Goal: Task Accomplishment & Management: Manage account settings

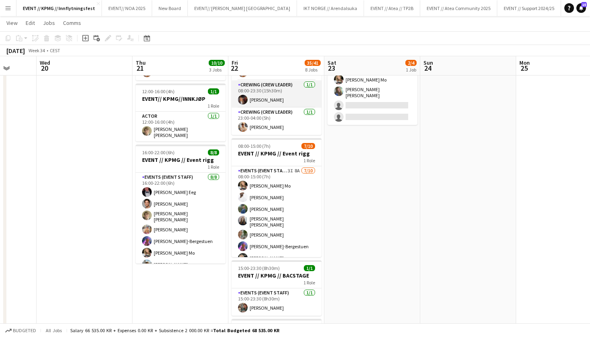
scroll to position [4, 0]
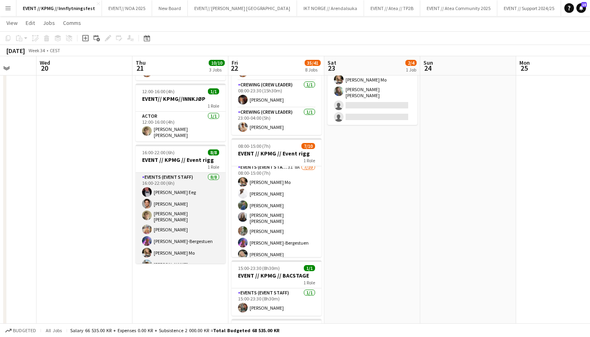
click at [182, 204] on app-card-role "Events (Event Staff) [DATE] 16:00-22:00 (6h) [PERSON_NAME] Eeg [PERSON_NAME] [P…" at bounding box center [181, 228] width 90 height 111
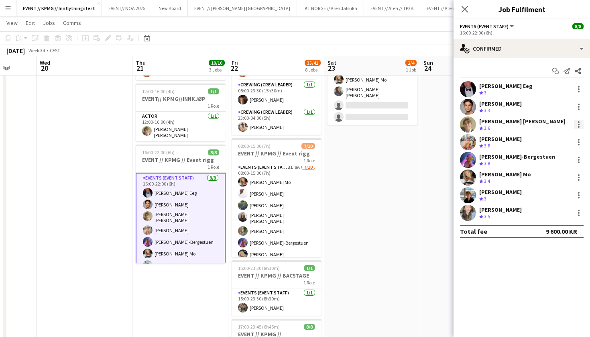
click at [578, 121] on div at bounding box center [579, 125] width 10 height 10
click at [544, 214] on span "Remove" at bounding box center [540, 216] width 24 height 7
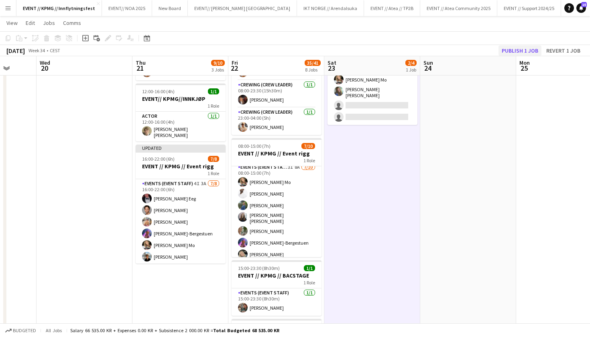
click at [514, 49] on button "Publish 1 job" at bounding box center [520, 50] width 43 height 10
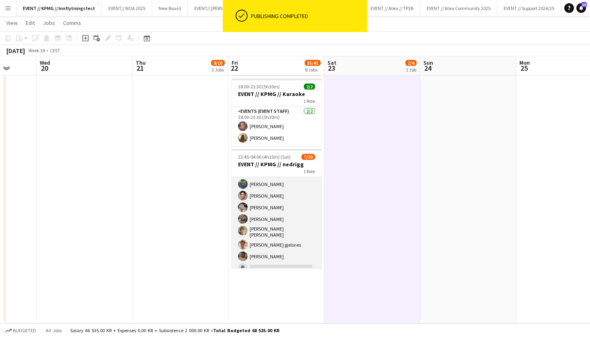
scroll to position [20, 0]
click at [289, 239] on app-card-role "Events (Event Staff) 10I 4A [DATE] 23:45-04:00 (4h15m) [PERSON_NAME] [PERSON_NA…" at bounding box center [277, 224] width 90 height 135
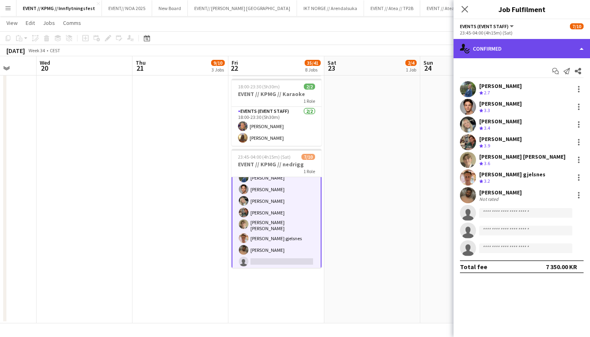
click at [535, 46] on div "single-neutral-actions-check-2 Confirmed" at bounding box center [522, 48] width 137 height 19
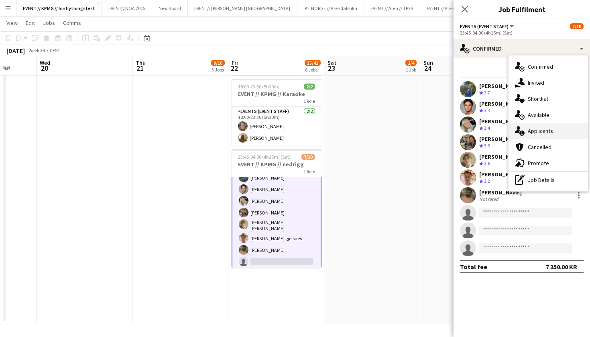
click at [550, 134] on div "single-neutral-actions-information Applicants" at bounding box center [549, 131] width 80 height 16
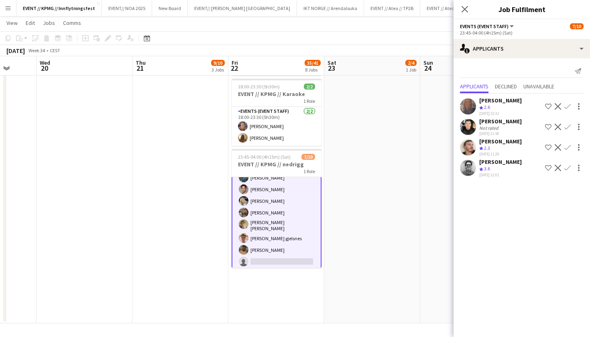
click at [472, 169] on app-user-avatar at bounding box center [468, 168] width 16 height 16
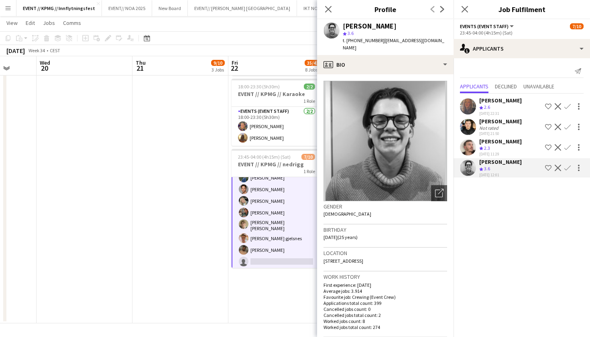
click at [568, 166] on app-icon "Confirm" at bounding box center [568, 168] width 6 height 6
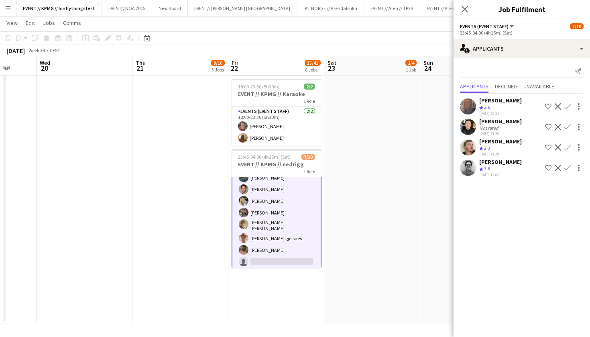
click at [567, 167] on app-icon "Confirm" at bounding box center [568, 168] width 6 height 6
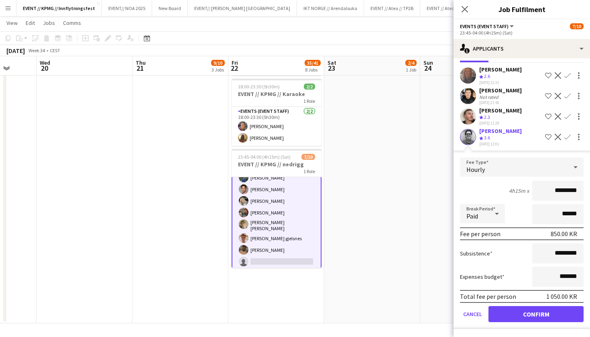
scroll to position [31, 0]
click at [541, 318] on button "Confirm" at bounding box center [536, 314] width 95 height 16
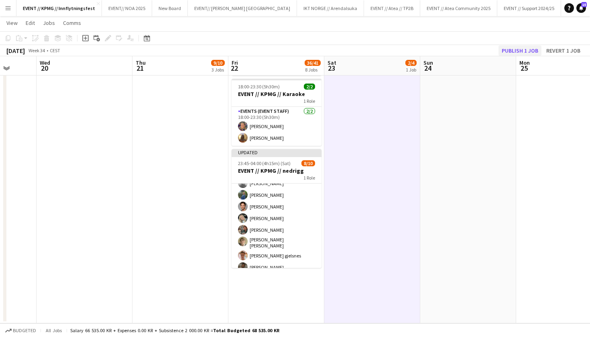
click at [520, 48] on button "Publish 1 job" at bounding box center [520, 50] width 43 height 10
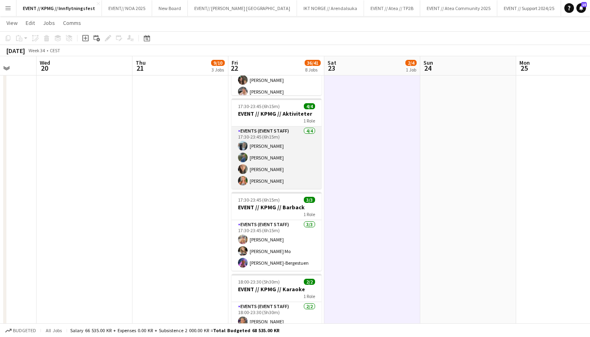
scroll to position [453, 0]
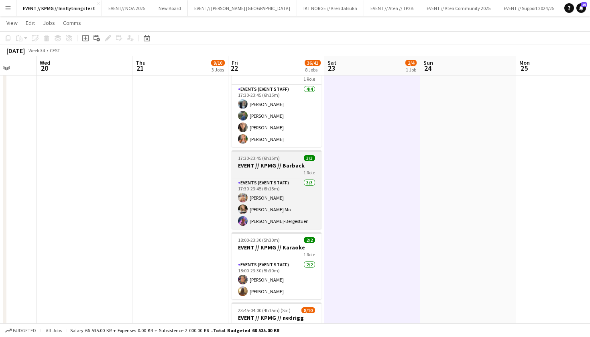
click at [280, 167] on h3 "EVENT // KPMG // Barback" at bounding box center [277, 165] width 90 height 7
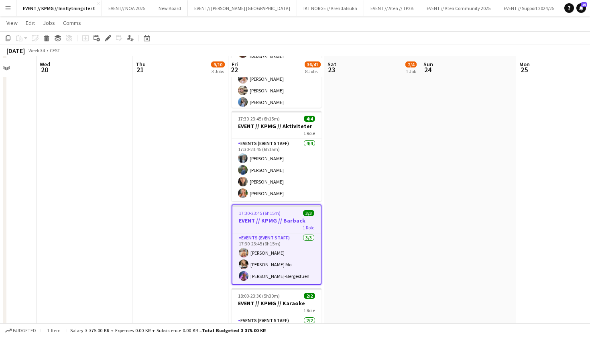
scroll to position [398, 0]
click at [265, 224] on h3 "EVENT // KPMG // Barback" at bounding box center [277, 220] width 88 height 7
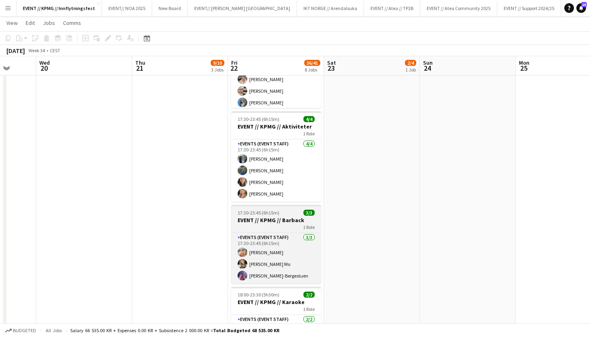
click at [265, 224] on div "1 Role" at bounding box center [276, 227] width 90 height 6
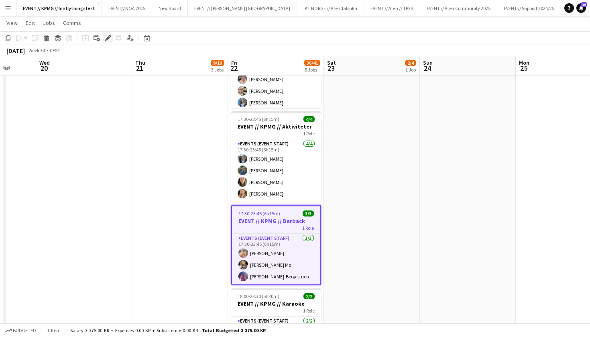
click at [111, 41] on div "Edit" at bounding box center [108, 38] width 10 height 10
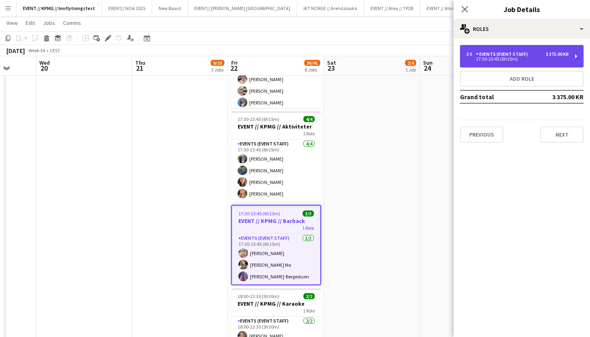
click at [505, 65] on div "3 x Events (Event Staff) 3 375.00 KR 17:30-23:45 (6h15m)" at bounding box center [522, 56] width 124 height 22
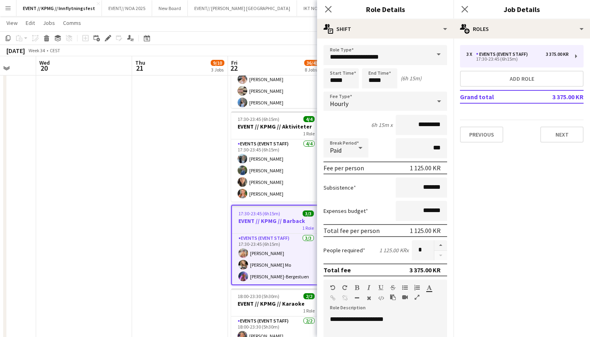
click at [286, 222] on h3 "EVENT // KPMG // Barback" at bounding box center [276, 220] width 88 height 7
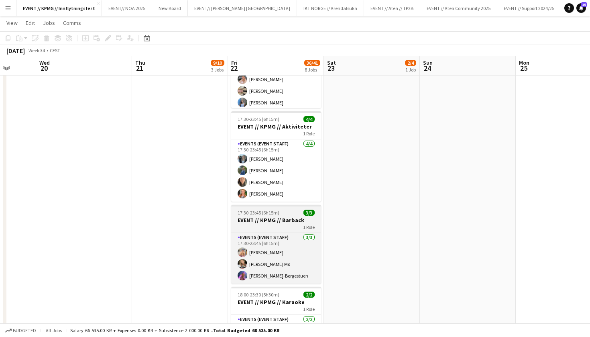
click at [294, 221] on h3 "EVENT // KPMG // Barback" at bounding box center [276, 219] width 90 height 7
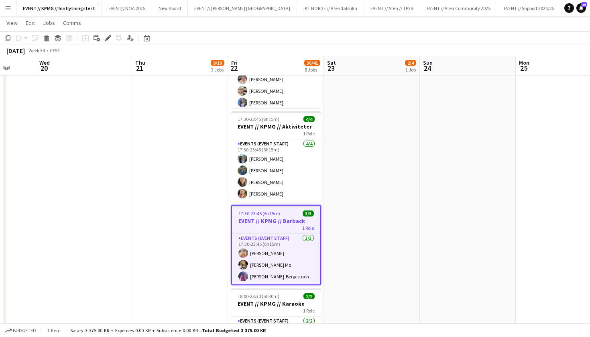
click at [287, 216] on app-job-card "17:30-23:45 (6h15m) 3/3 EVENT // KPMG // Barback 1 Role Events (Event Staff) [D…" at bounding box center [276, 245] width 90 height 80
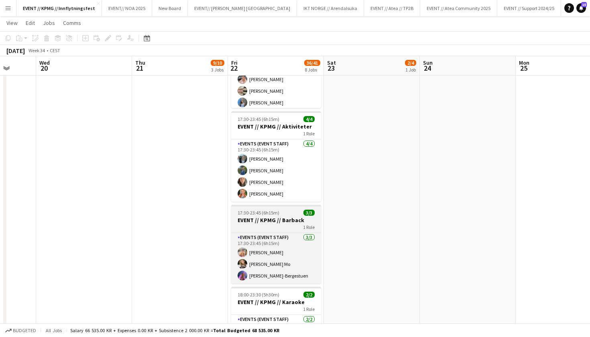
click at [287, 216] on h3 "EVENT // KPMG // Barback" at bounding box center [276, 219] width 90 height 7
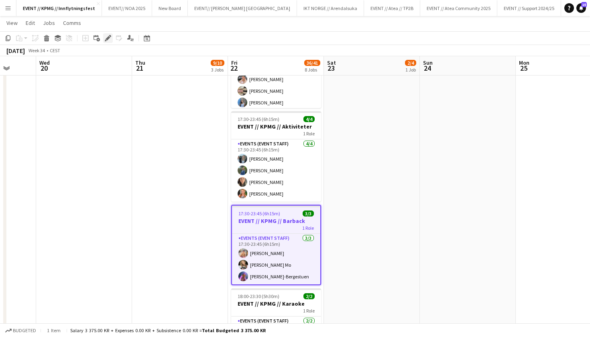
click at [109, 41] on div "Edit" at bounding box center [108, 38] width 10 height 10
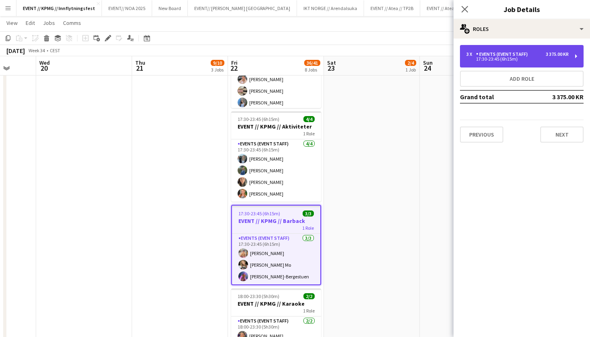
click at [533, 57] on div "3 x Events (Event Staff) 3 375.00 KR" at bounding box center [518, 54] width 102 height 6
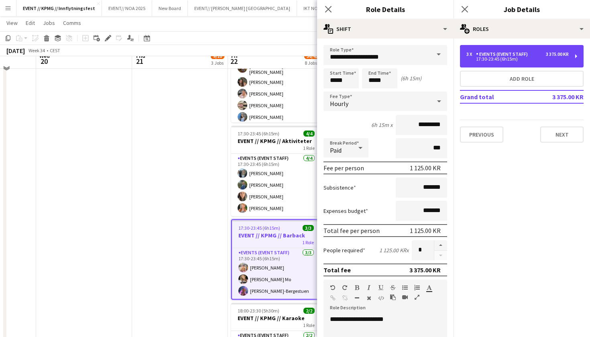
scroll to position [373, 0]
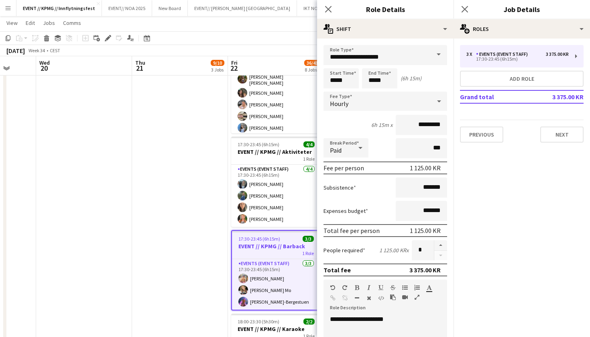
click at [173, 227] on app-date-cell "11:00-22:00 (11h) 1/1 CREW LEADER// OPRIGG 1 Role Actor [DATE] 11:00-22:00 (11h…" at bounding box center [180, 136] width 96 height 839
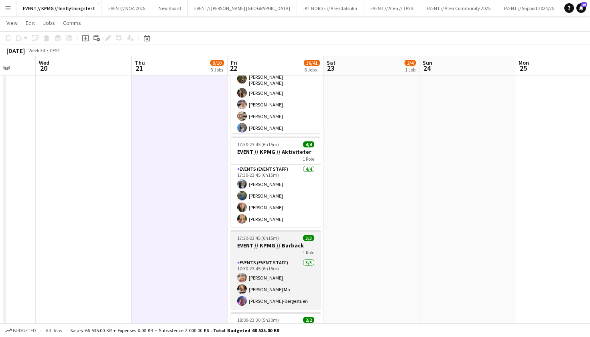
scroll to position [0, 251]
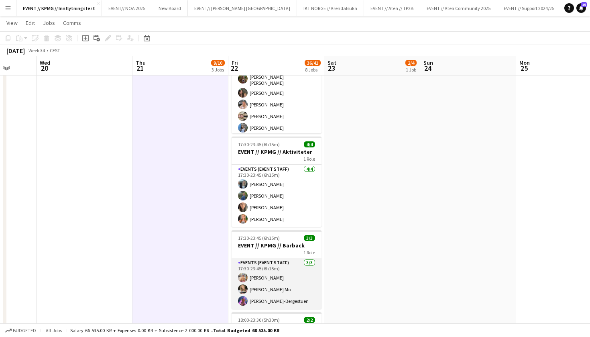
click at [271, 259] on app-card-role "Events (Event Staff) [DATE] 17:30-23:45 (6h15m) [PERSON_NAME] [PERSON_NAME] Mo …" at bounding box center [277, 283] width 90 height 51
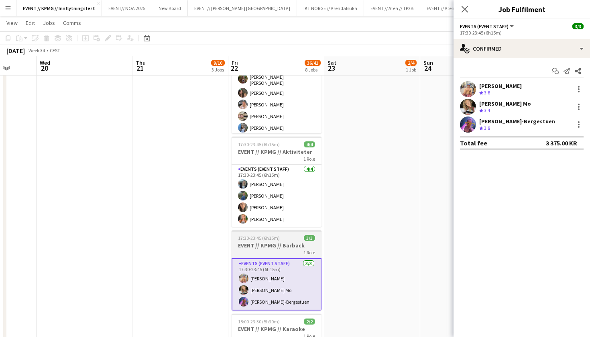
click at [264, 254] on div "1 Role" at bounding box center [277, 252] width 90 height 6
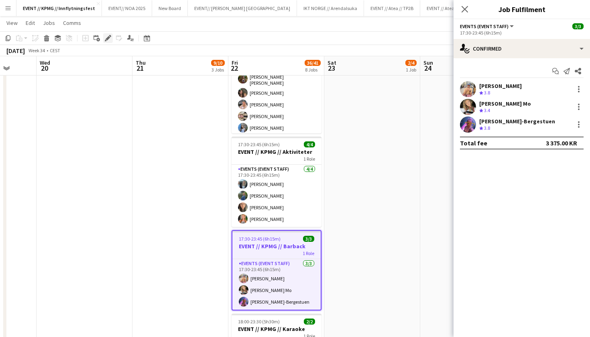
click at [111, 41] on icon "Edit" at bounding box center [108, 38] width 6 height 6
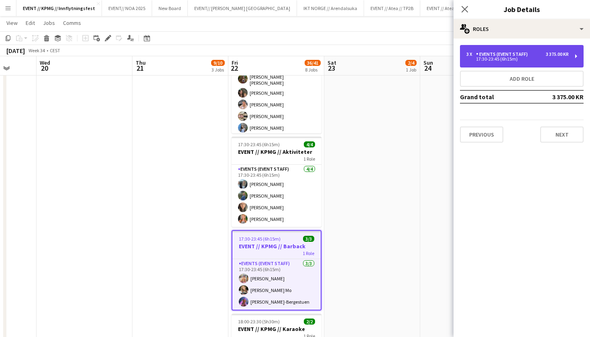
click at [493, 57] on div "17:30-23:45 (6h15m)" at bounding box center [518, 59] width 102 height 4
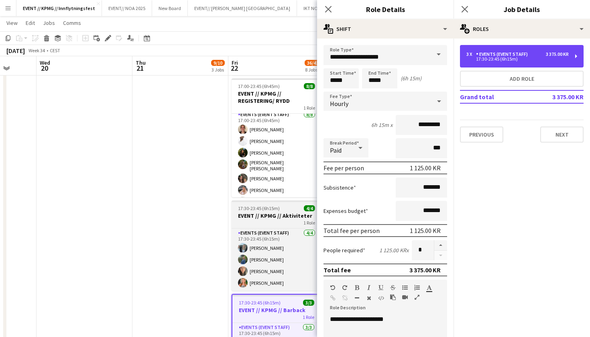
scroll to position [3, 0]
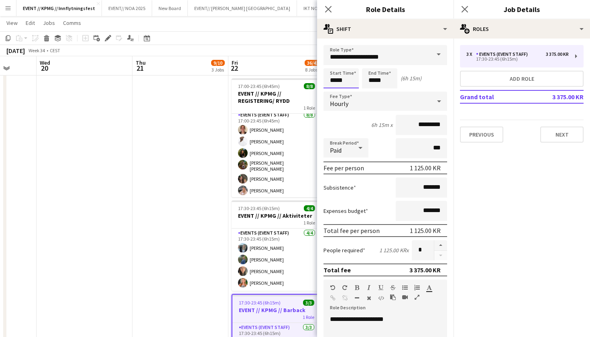
click at [336, 80] on input "*****" at bounding box center [341, 78] width 35 height 20
click at [348, 79] on input "*****" at bounding box center [341, 78] width 35 height 20
type input "*****"
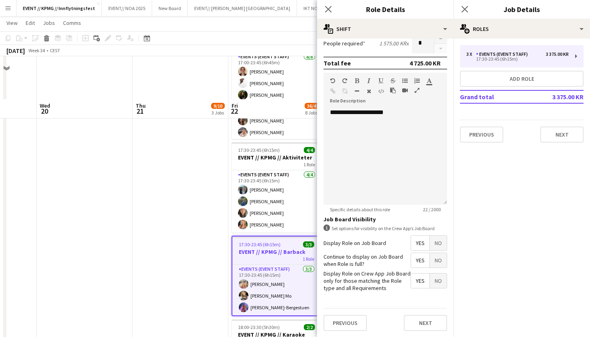
scroll to position [410, 0]
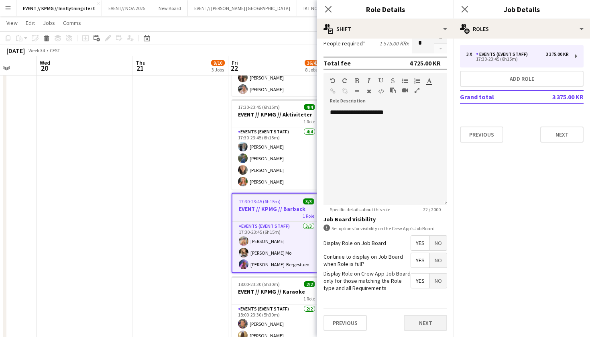
click at [433, 323] on button "Next" at bounding box center [425, 323] width 43 height 16
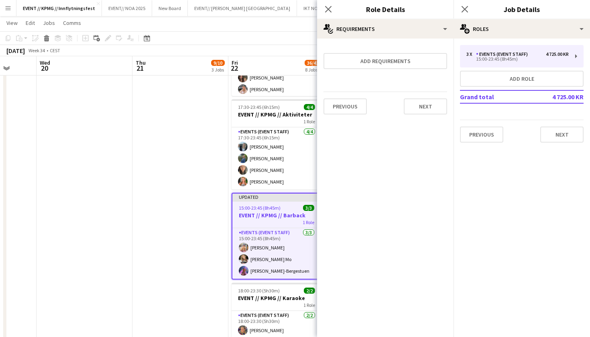
click at [435, 114] on div "Previous Next" at bounding box center [386, 106] width 124 height 29
click at [438, 108] on button "Next" at bounding box center [425, 106] width 43 height 16
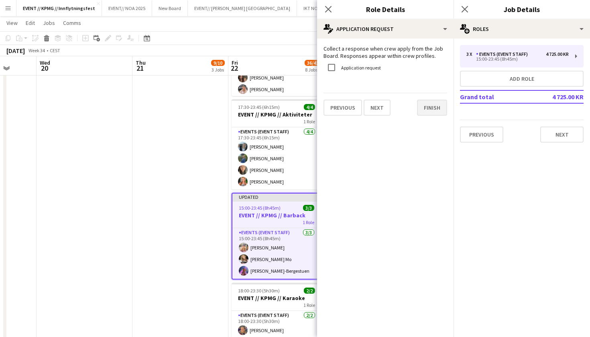
click at [442, 112] on button "Finish" at bounding box center [432, 108] width 30 height 16
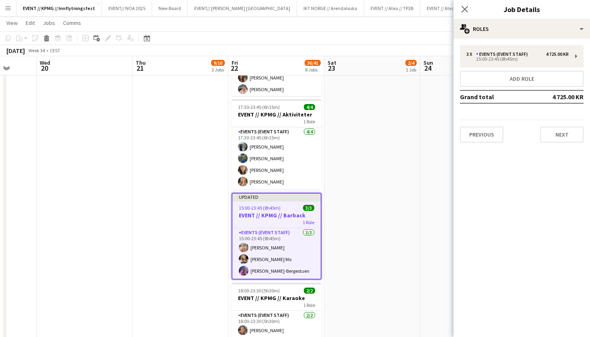
click at [412, 148] on app-date-cell "08:00-16:00 (8h) 2/4 EVENT // KPMG // tilbakelevering 1 Role Events (Event Staf…" at bounding box center [373, 99] width 96 height 839
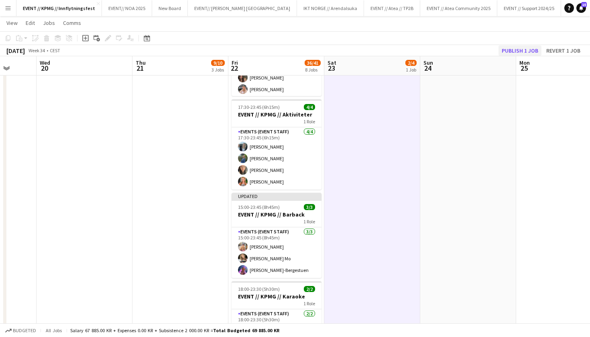
click at [528, 49] on button "Publish 1 job" at bounding box center [520, 50] width 43 height 10
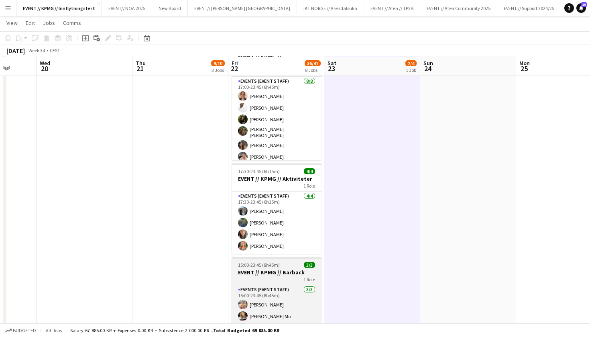
scroll to position [346, 0]
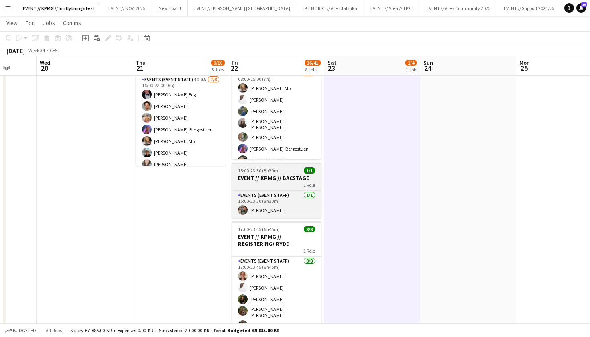
click at [267, 169] on span "15:00-23:30 (8h30m)" at bounding box center [259, 170] width 42 height 6
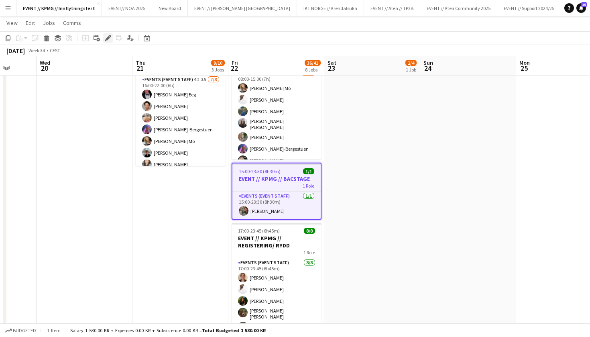
click at [112, 39] on div "Edit" at bounding box center [108, 38] width 10 height 10
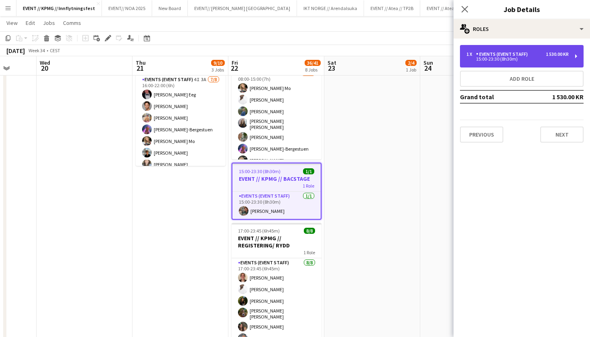
click at [549, 61] on div "1 x Events (Event Staff) 1 530.00 KR 15:00-23:30 (8h30m)" at bounding box center [522, 56] width 124 height 22
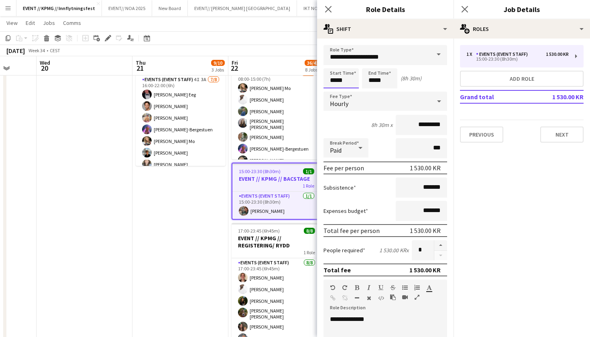
click at [341, 81] on input "*****" at bounding box center [341, 78] width 35 height 20
click at [336, 81] on input "*****" at bounding box center [341, 78] width 35 height 20
click at [347, 80] on input "*****" at bounding box center [341, 78] width 35 height 20
type input "*****"
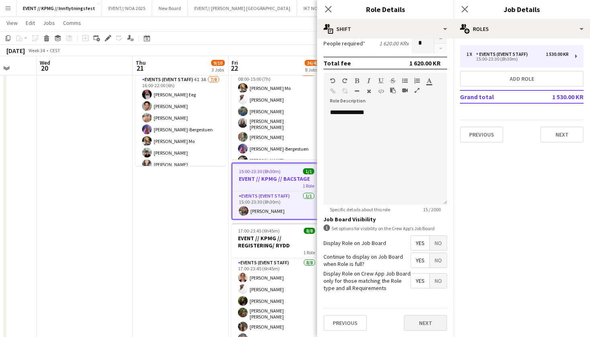
click at [420, 322] on button "Next" at bounding box center [425, 323] width 43 height 16
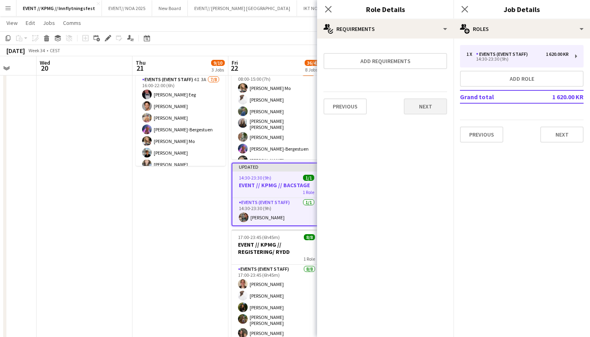
click at [430, 109] on button "Next" at bounding box center [425, 106] width 43 height 16
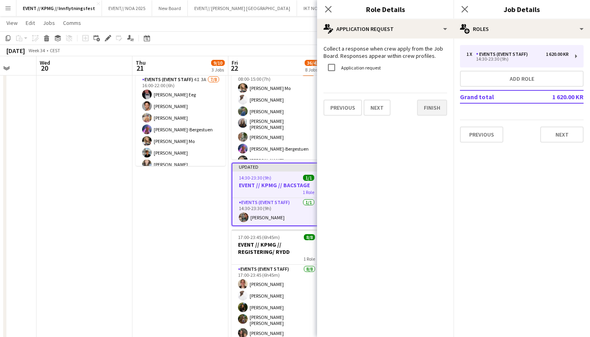
click at [441, 110] on button "Finish" at bounding box center [432, 108] width 30 height 16
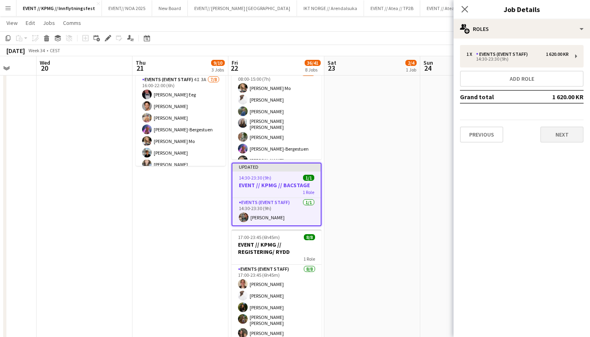
click at [573, 139] on button "Next" at bounding box center [562, 135] width 43 height 16
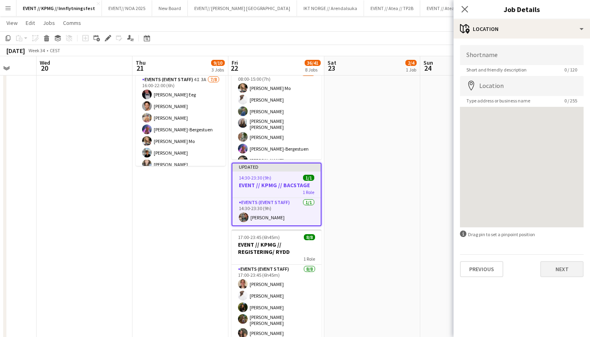
click at [573, 267] on button "Next" at bounding box center [562, 269] width 43 height 16
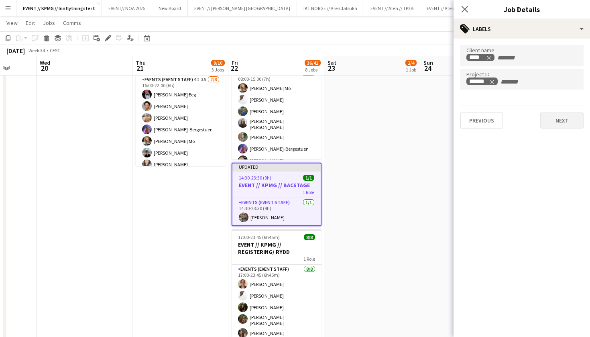
click at [568, 120] on button "Next" at bounding box center [562, 120] width 43 height 16
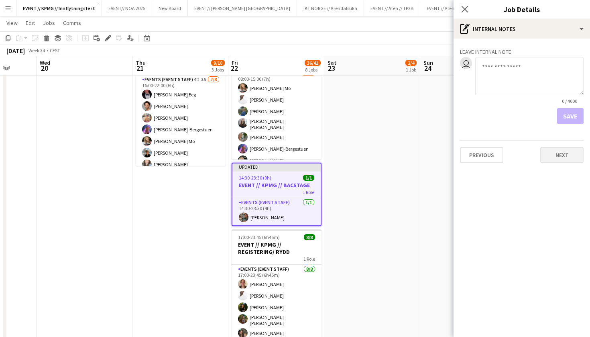
click at [565, 150] on button "Next" at bounding box center [562, 155] width 43 height 16
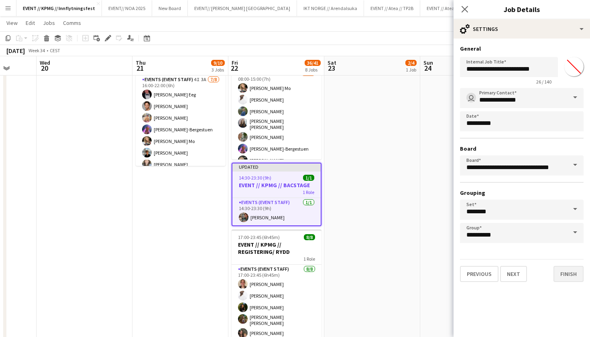
click at [582, 270] on button "Finish" at bounding box center [569, 274] width 30 height 16
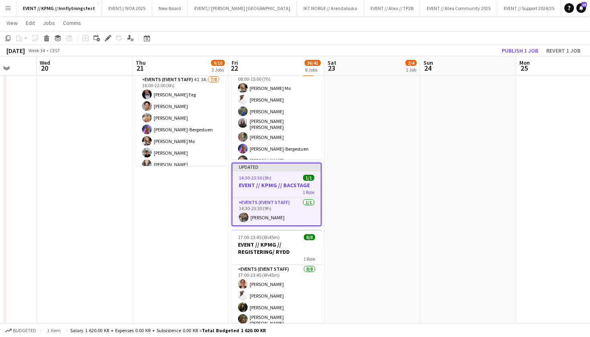
click at [524, 44] on app-toolbar "Copy Paste Paste Command V Paste with crew Command Shift V Paste linked Job [GE…" at bounding box center [295, 38] width 590 height 14
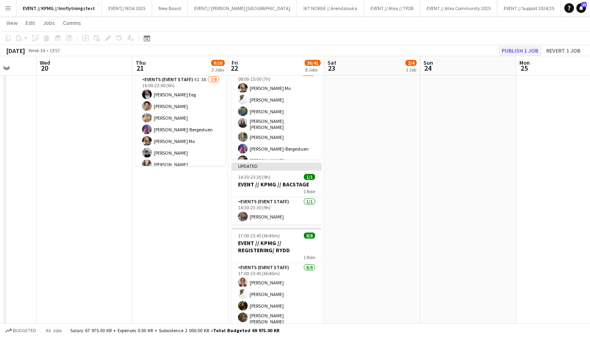
click at [520, 49] on button "Publish 1 job" at bounding box center [520, 50] width 43 height 10
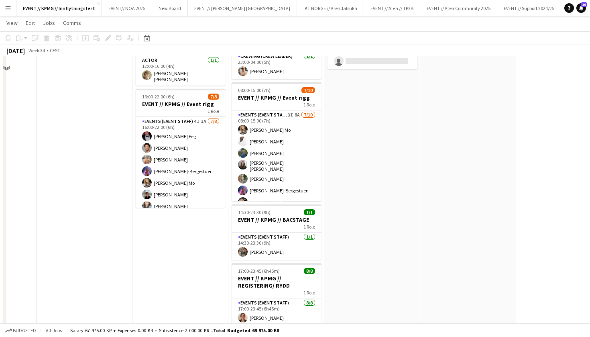
scroll to position [13, 0]
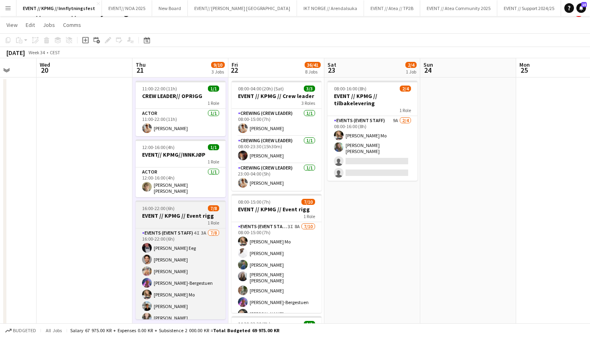
click at [183, 212] on h3 "EVENT // KPMG // Event rigg" at bounding box center [181, 215] width 90 height 7
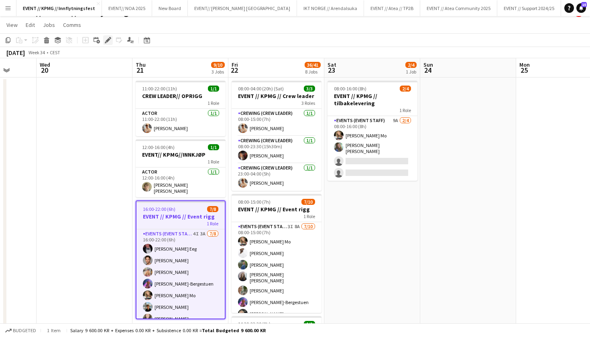
click at [107, 37] on icon "Edit" at bounding box center [108, 40] width 6 height 6
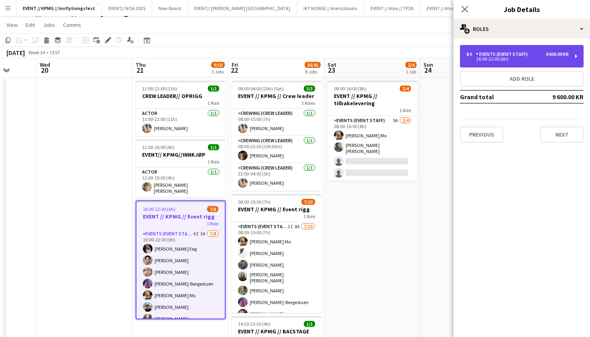
click at [509, 60] on div "16:00-22:00 (6h)" at bounding box center [518, 59] width 102 height 4
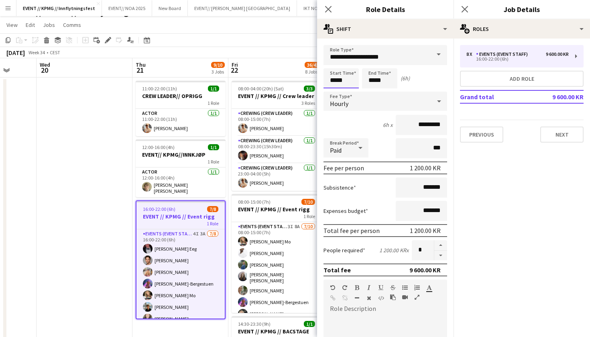
click at [335, 79] on input "*****" at bounding box center [341, 78] width 35 height 20
click at [350, 82] on input "*****" at bounding box center [341, 78] width 35 height 20
type input "*****"
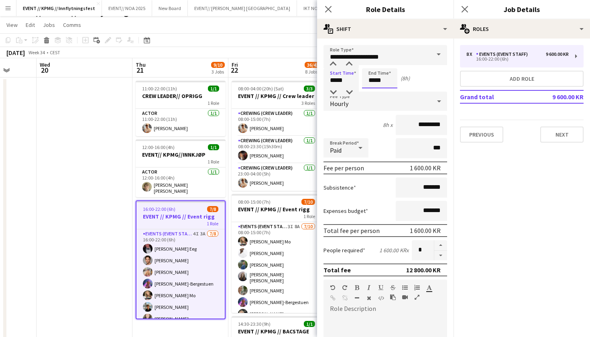
click at [375, 79] on input "*****" at bounding box center [379, 78] width 35 height 20
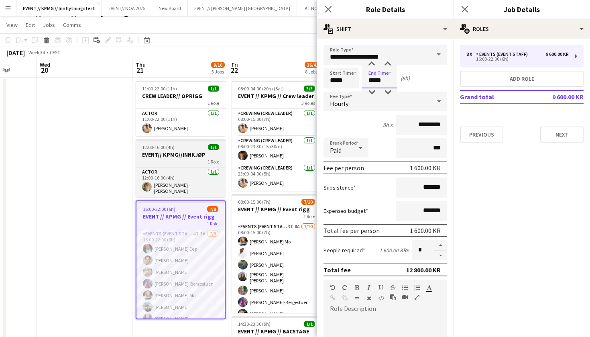
scroll to position [8, 0]
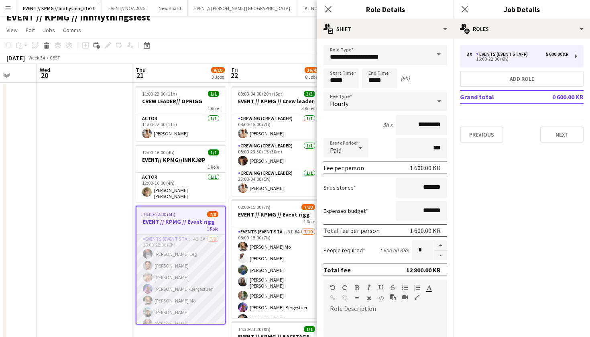
click at [174, 248] on app-card-role "Events (Event Staff) 4I 3A [DATE] 16:00-22:00 (6h) [PERSON_NAME] Eeg [PERSON_NA…" at bounding box center [181, 289] width 88 height 109
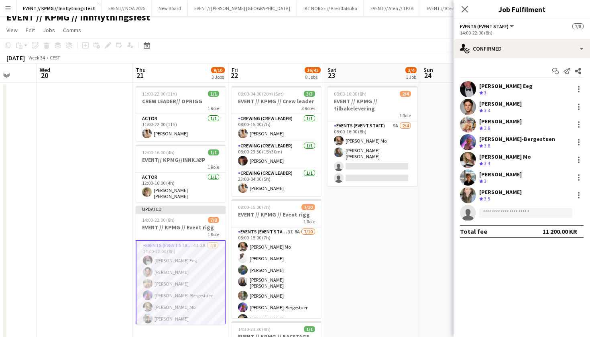
click at [509, 86] on div "[PERSON_NAME] Eeg Crew rating 3" at bounding box center [522, 89] width 137 height 16
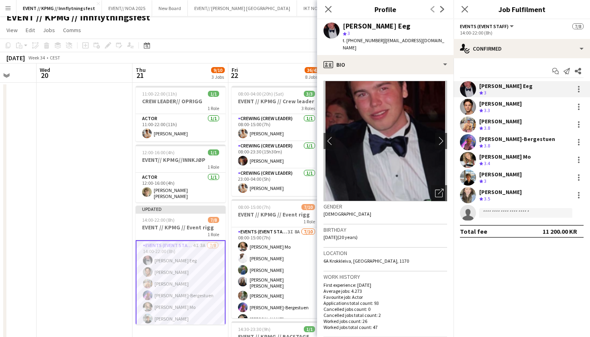
drag, startPoint x: 379, startPoint y: 27, endPoint x: 342, endPoint y: 27, distance: 36.9
click at [342, 27] on div "[PERSON_NAME] Eeg star 3 t. [PHONE_NUMBER] | [EMAIL_ADDRESS][DOMAIN_NAME]" at bounding box center [385, 37] width 137 height 36
copy div "[PERSON_NAME] Eeg"
click at [504, 108] on div "Ulrik Eeg Crew rating 3.3" at bounding box center [522, 107] width 137 height 16
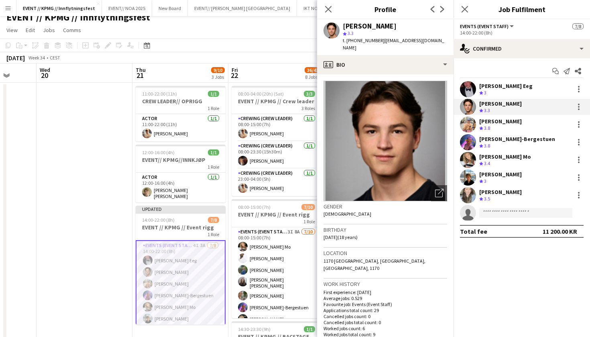
drag, startPoint x: 374, startPoint y: 27, endPoint x: 343, endPoint y: 26, distance: 30.9
click at [343, 26] on div "[PERSON_NAME]" at bounding box center [395, 25] width 104 height 7
copy div "[PERSON_NAME]"
click at [507, 119] on div "[PERSON_NAME] Crew rating 3.8" at bounding box center [522, 124] width 137 height 16
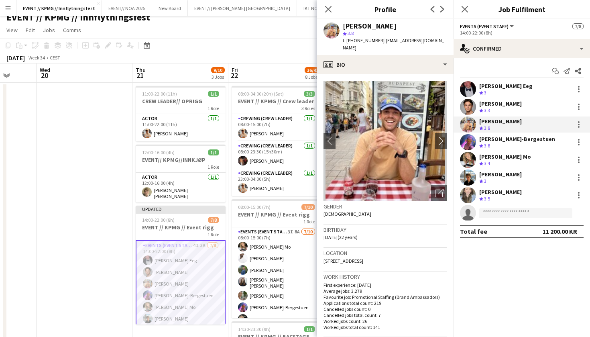
drag, startPoint x: 385, startPoint y: 25, endPoint x: 343, endPoint y: 25, distance: 42.6
click at [343, 25] on div "[PERSON_NAME] star 3.8 t. [PHONE_NUMBER] | [EMAIL_ADDRESS][DOMAIN_NAME]" at bounding box center [385, 37] width 137 height 36
copy div "[PERSON_NAME]"
click at [494, 145] on div "Crew rating 3.8" at bounding box center [518, 146] width 76 height 7
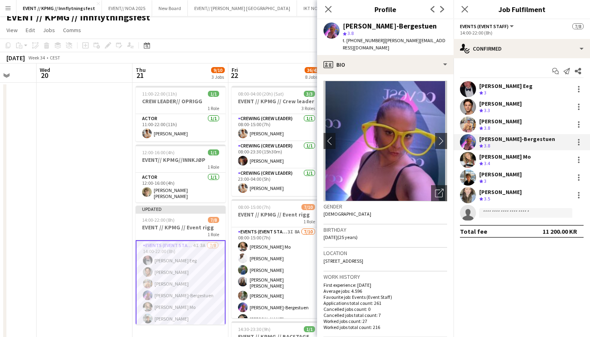
drag, startPoint x: 440, startPoint y: 27, endPoint x: 343, endPoint y: 26, distance: 97.2
click at [343, 26] on div "[PERSON_NAME]-Bergestuen star 3.8 t. [PHONE_NUMBER] | [EMAIL_ADDRESS][DOMAIN_NA…" at bounding box center [385, 37] width 137 height 36
copy div "[PERSON_NAME]-Bergestuen"
click at [502, 158] on div "[PERSON_NAME] Mo" at bounding box center [506, 156] width 52 height 7
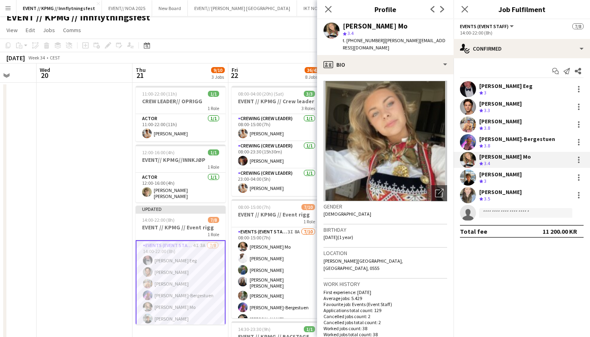
drag, startPoint x: 414, startPoint y: 28, endPoint x: 318, endPoint y: 28, distance: 96.8
click at [318, 28] on div "[PERSON_NAME] Mo star 3.4 t. [PHONE_NUMBER] | [PERSON_NAME][EMAIL_ADDRESS][DOMA…" at bounding box center [385, 37] width 137 height 36
copy div "[PERSON_NAME] Mo"
click at [521, 174] on div "[PERSON_NAME] Crew rating 3" at bounding box center [522, 177] width 137 height 16
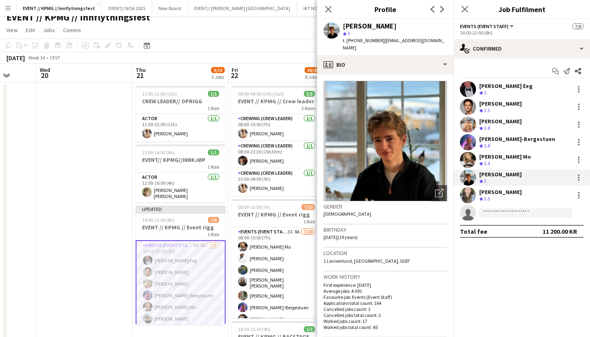
drag, startPoint x: 399, startPoint y: 24, endPoint x: 340, endPoint y: 24, distance: 59.0
click at [340, 24] on div "[PERSON_NAME] star 3 t. [PHONE_NUMBER] | [EMAIL_ADDRESS][DOMAIN_NAME]" at bounding box center [385, 37] width 137 height 36
copy div "[PERSON_NAME]"
click at [502, 194] on div "[PERSON_NAME]" at bounding box center [501, 191] width 43 height 7
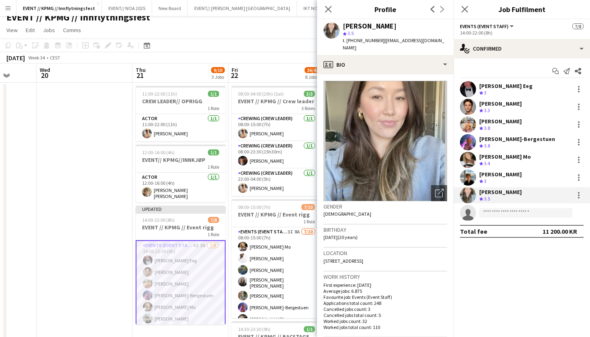
drag, startPoint x: 389, startPoint y: 25, endPoint x: 335, endPoint y: 25, distance: 53.8
click at [335, 25] on div "[PERSON_NAME] star 3.5 t. [PHONE_NUMBER] | [EMAIL_ADDRESS][DOMAIN_NAME]" at bounding box center [385, 37] width 137 height 36
copy div "[PERSON_NAME]"
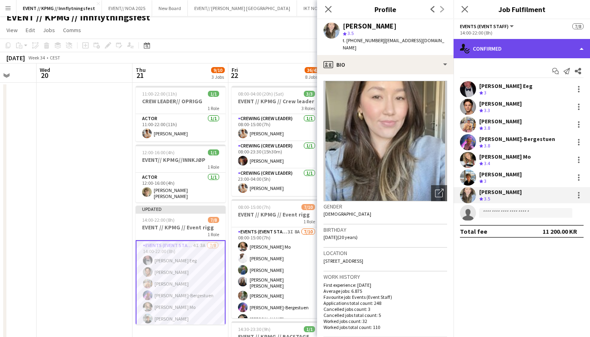
click at [531, 45] on div "single-neutral-actions-check-2 Confirmed" at bounding box center [522, 48] width 137 height 19
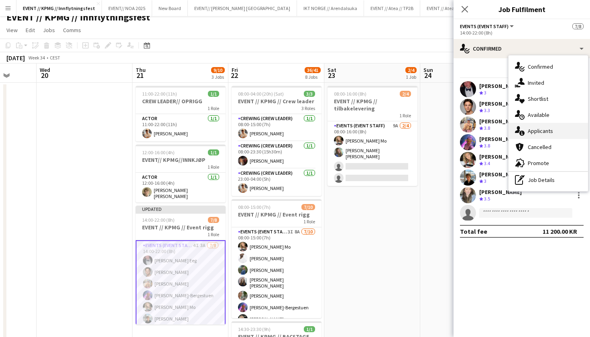
click at [534, 125] on div "single-neutral-actions-information Applicants" at bounding box center [549, 131] width 80 height 16
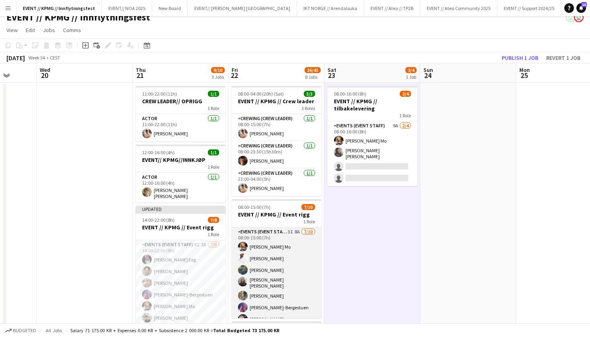
scroll to position [18, 0]
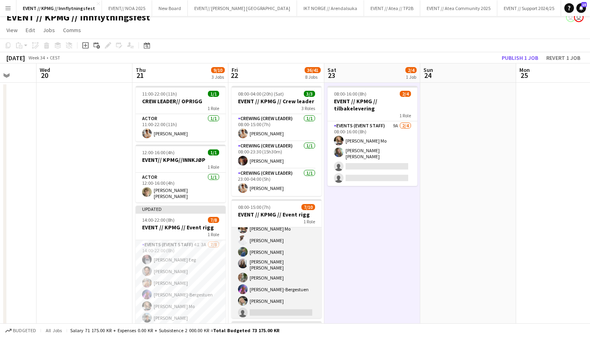
click at [287, 240] on app-card-role "Events (Event Staff) 3I 8A [DATE] 08:00-15:00 (7h) [PERSON_NAME] Mo [PERSON_NAM…" at bounding box center [277, 276] width 90 height 135
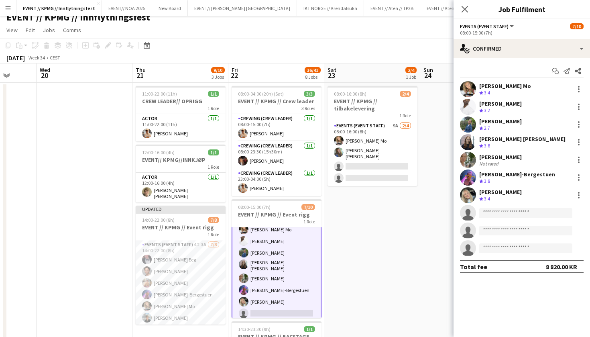
click at [500, 85] on div "[PERSON_NAME] Mo" at bounding box center [506, 85] width 52 height 7
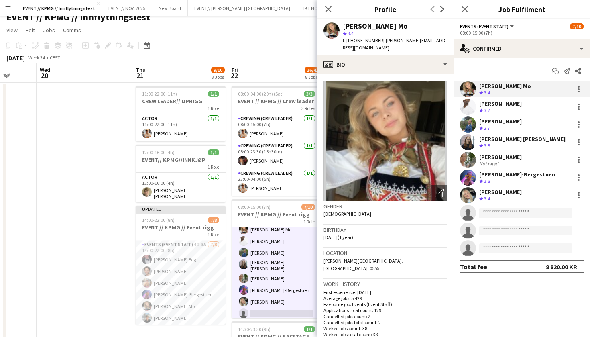
drag, startPoint x: 395, startPoint y: 27, endPoint x: 333, endPoint y: 27, distance: 61.8
click at [333, 27] on div "[PERSON_NAME] Mo star 3.4 t. [PHONE_NUMBER] | [PERSON_NAME][EMAIL_ADDRESS][DOMA…" at bounding box center [385, 37] width 137 height 36
copy div "[PERSON_NAME] Mo"
click at [497, 100] on div "[PERSON_NAME]" at bounding box center [501, 103] width 43 height 7
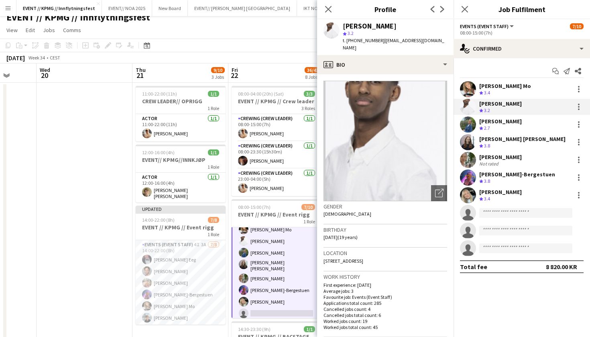
drag, startPoint x: 404, startPoint y: 26, endPoint x: 347, endPoint y: 26, distance: 56.6
click at [347, 26] on div "[PERSON_NAME]" at bounding box center [395, 25] width 104 height 7
click at [399, 33] on div "star 3.2" at bounding box center [395, 33] width 104 height 7
drag, startPoint x: 396, startPoint y: 25, endPoint x: 340, endPoint y: 25, distance: 56.2
click at [340, 25] on div "[PERSON_NAME] star 3.2 t. [PHONE_NUMBER] | [EMAIL_ADDRESS][DOMAIN_NAME]" at bounding box center [385, 37] width 137 height 36
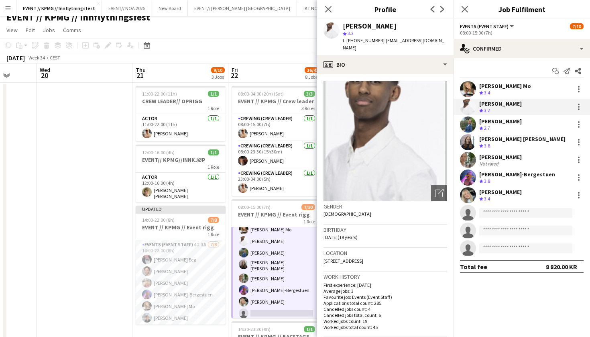
copy div "[PERSON_NAME]"
click at [507, 124] on div "[PERSON_NAME]" at bounding box center [501, 121] width 43 height 7
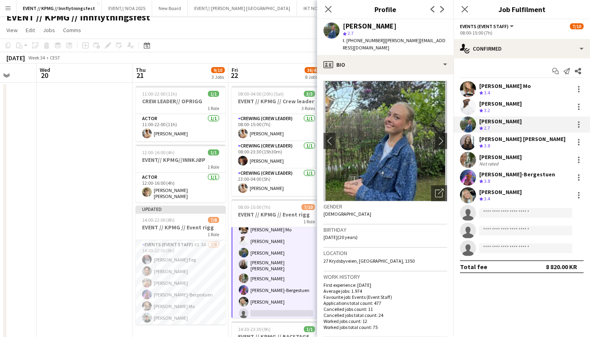
drag, startPoint x: 394, startPoint y: 22, endPoint x: 333, endPoint y: 22, distance: 60.2
click at [333, 22] on div "[PERSON_NAME] star 2.7 t. [PHONE_NUMBER] | [PERSON_NAME][EMAIL_ADDRESS][DOMAIN_…" at bounding box center [385, 37] width 137 height 36
copy div "[PERSON_NAME]"
click at [522, 142] on div "[PERSON_NAME] [PERSON_NAME]" at bounding box center [523, 138] width 86 height 7
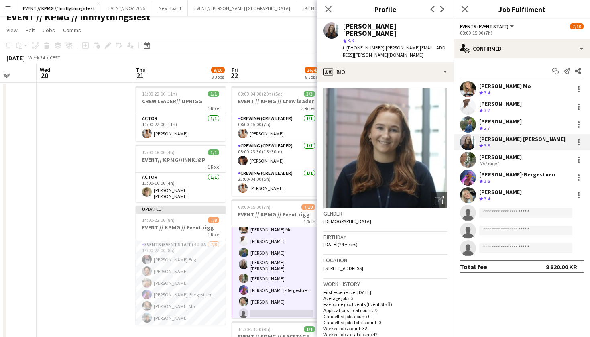
drag, startPoint x: 412, startPoint y: 22, endPoint x: 343, endPoint y: 22, distance: 69.1
click at [343, 22] on div "[PERSON_NAME] [PERSON_NAME] star 3.8 t. [PHONE_NUMBER] | [PERSON_NAME][EMAIL_AD…" at bounding box center [385, 40] width 137 height 43
click at [521, 160] on div "[PERSON_NAME]" at bounding box center [501, 156] width 43 height 7
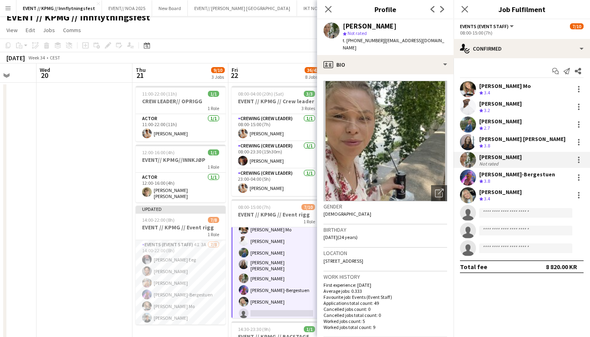
drag, startPoint x: 405, startPoint y: 26, endPoint x: 328, endPoint y: 25, distance: 77.1
click at [328, 25] on div "[PERSON_NAME] star Not rated t. [PHONE_NUMBER] | [EMAIL_ADDRESS][DOMAIN_NAME]" at bounding box center [385, 37] width 137 height 36
click at [504, 175] on div "[PERSON_NAME]-Bergestuen" at bounding box center [518, 174] width 76 height 7
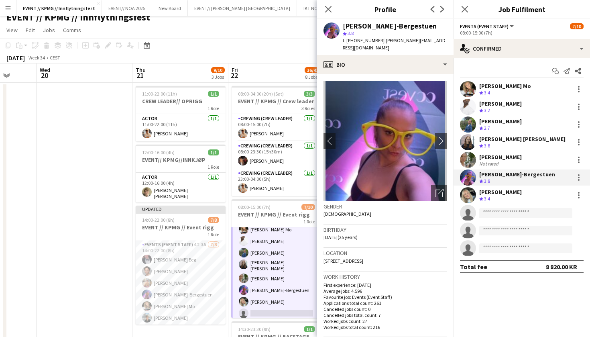
drag, startPoint x: 439, startPoint y: 25, endPoint x: 327, endPoint y: 25, distance: 111.7
click at [327, 25] on div "[PERSON_NAME]-Bergestuen star 3.8 t. [PHONE_NUMBER] | [EMAIL_ADDRESS][DOMAIN_NA…" at bounding box center [385, 37] width 137 height 36
click at [492, 194] on div "[PERSON_NAME]" at bounding box center [501, 191] width 43 height 7
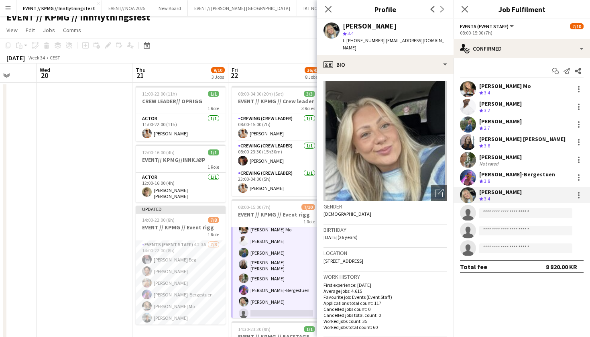
drag, startPoint x: 392, startPoint y: 23, endPoint x: 341, endPoint y: 23, distance: 51.0
click at [341, 23] on div "[PERSON_NAME] star 3.4 t. [PHONE_NUMBER] | [EMAIL_ADDRESS][DOMAIN_NAME]" at bounding box center [385, 37] width 137 height 36
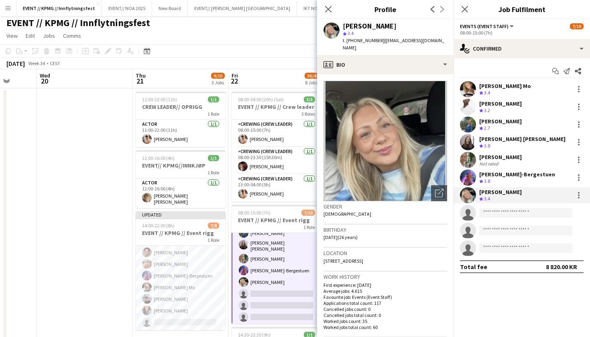
scroll to position [43, 0]
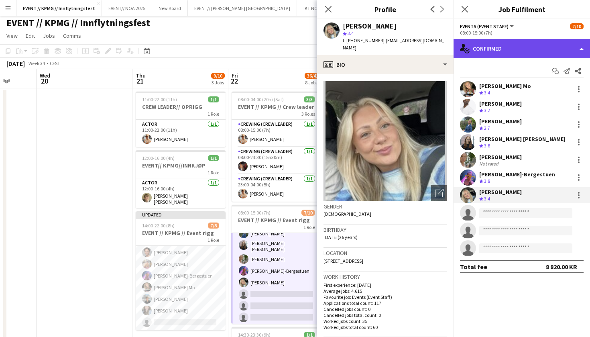
click at [549, 47] on div "single-neutral-actions-check-2 Confirmed" at bounding box center [522, 48] width 137 height 19
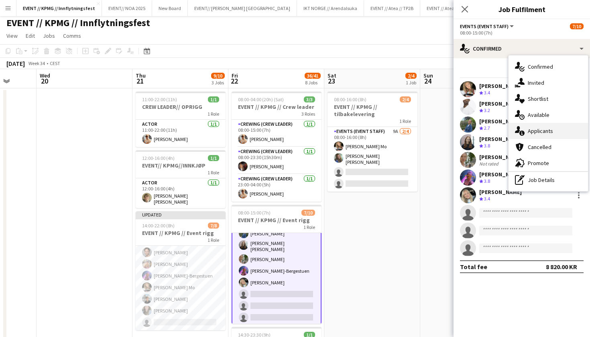
click at [542, 133] on div "single-neutral-actions-information Applicants" at bounding box center [549, 131] width 80 height 16
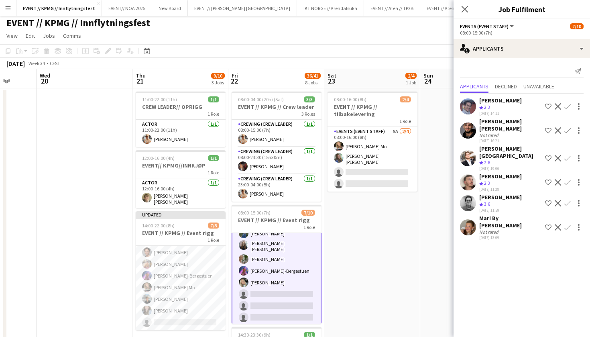
click at [468, 219] on app-user-avatar at bounding box center [468, 227] width 16 height 16
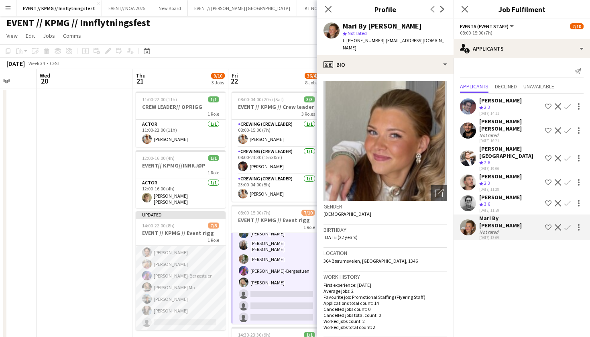
click at [184, 306] on app-card-role "Events (Event Staff) 4I 3A [DATE] 14:00-22:00 (8h) [PERSON_NAME] Eeg [PERSON_NA…" at bounding box center [181, 275] width 90 height 109
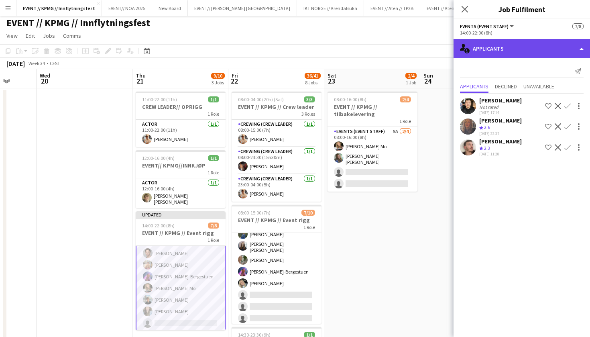
click at [516, 44] on div "single-neutral-actions-information Applicants" at bounding box center [522, 48] width 137 height 19
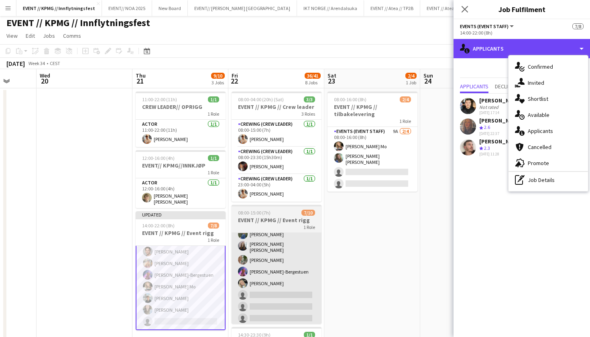
scroll to position [26, 0]
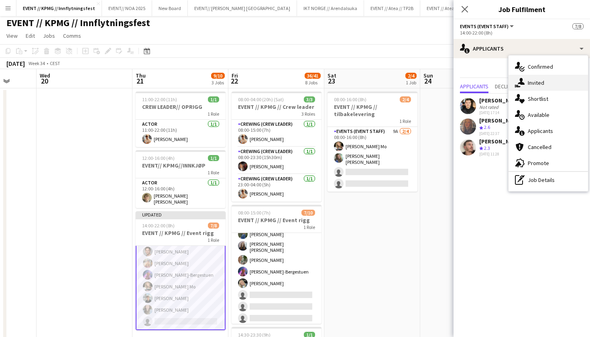
click at [560, 84] on div "single-neutral-actions-share-1 Invited" at bounding box center [549, 83] width 80 height 16
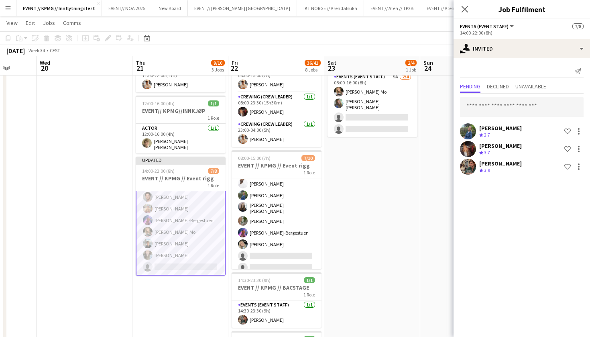
scroll to position [25, 0]
click at [160, 256] on app-card-role "Events (Event Staff) 4I 3A [DATE] 14:00-22:00 (8h) [PERSON_NAME] Eeg [PERSON_NA…" at bounding box center [181, 220] width 90 height 110
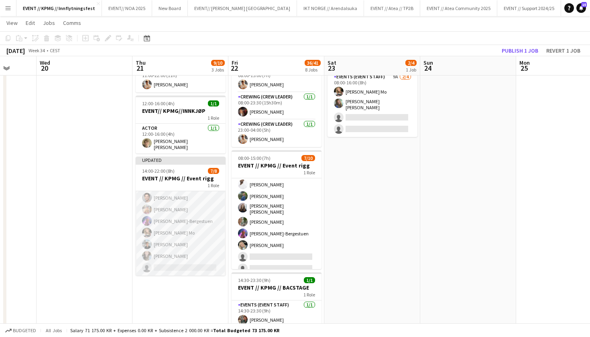
scroll to position [24, 0]
click at [161, 249] on app-card-role "Events (Event Staff) 4I 3A [DATE] 14:00-22:00 (8h) [PERSON_NAME] Eeg [PERSON_NA…" at bounding box center [181, 221] width 90 height 109
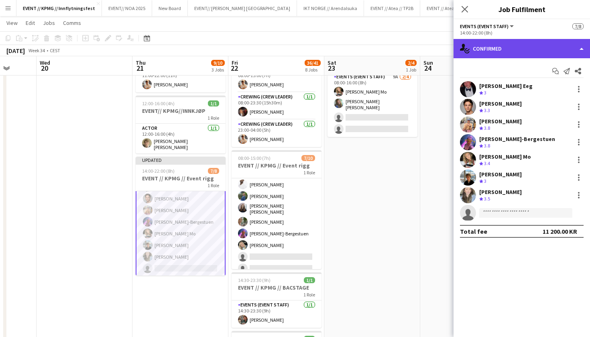
click at [529, 52] on div "single-neutral-actions-check-2 Confirmed" at bounding box center [522, 48] width 137 height 19
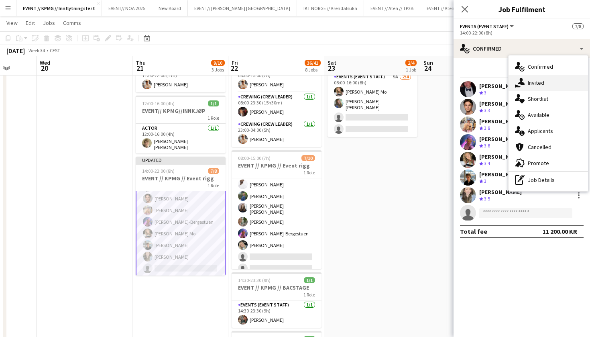
click at [545, 84] on div "single-neutral-actions-share-1 Invited" at bounding box center [549, 83] width 80 height 16
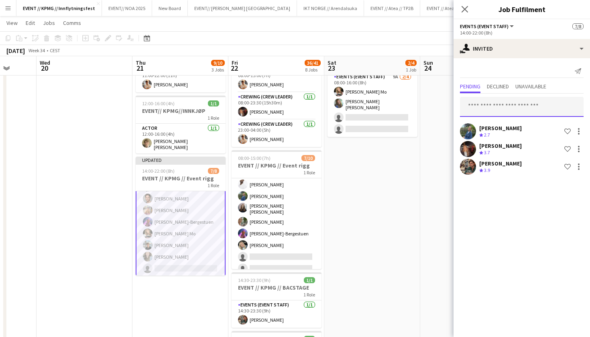
click at [490, 106] on input "text" at bounding box center [522, 107] width 124 height 20
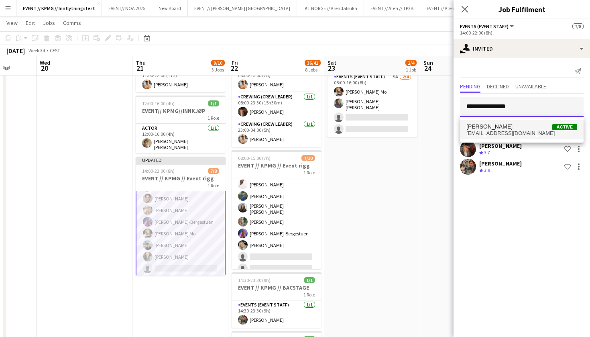
type input "**********"
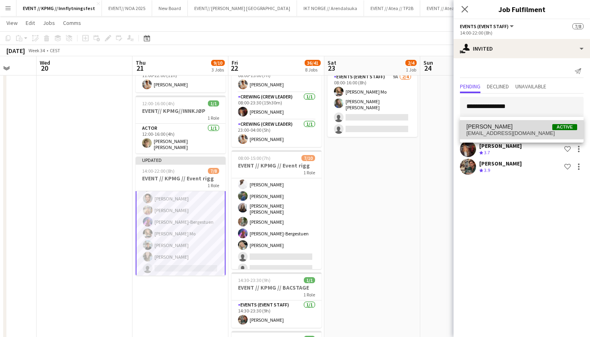
click at [489, 126] on span "[PERSON_NAME]" at bounding box center [490, 126] width 46 height 7
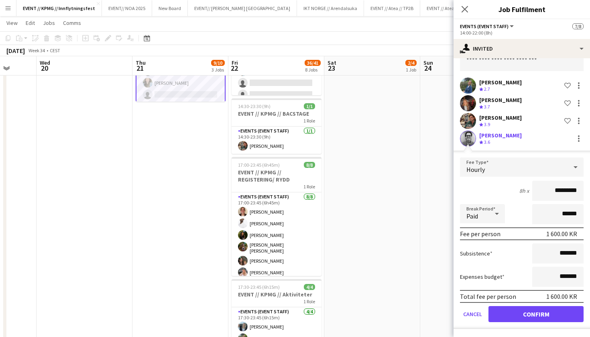
scroll to position [46, 0]
click at [530, 312] on button "Confirm" at bounding box center [536, 314] width 95 height 16
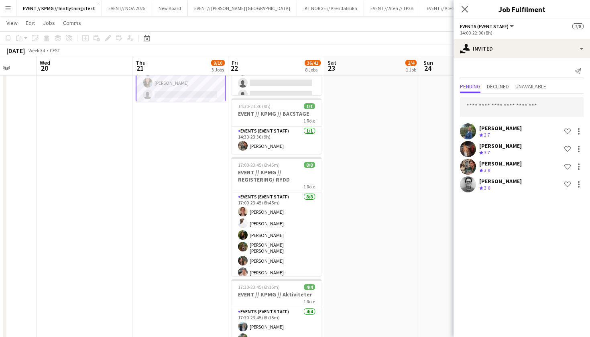
scroll to position [0, 0]
click at [389, 169] on app-date-cell "08:00-16:00 (8h) 2/4 EVENT // KPMG // tilbakelevering 1 Role Events (Event Staf…" at bounding box center [373, 279] width 96 height 839
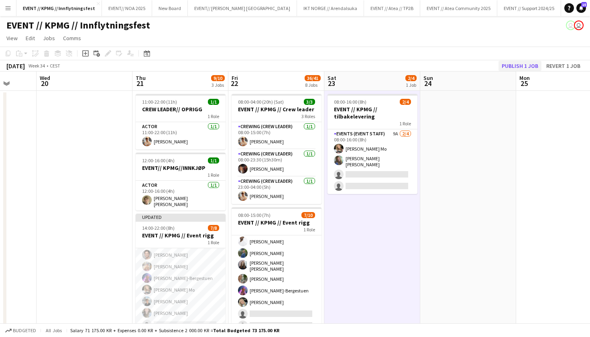
click at [523, 65] on button "Publish 1 job" at bounding box center [520, 66] width 43 height 10
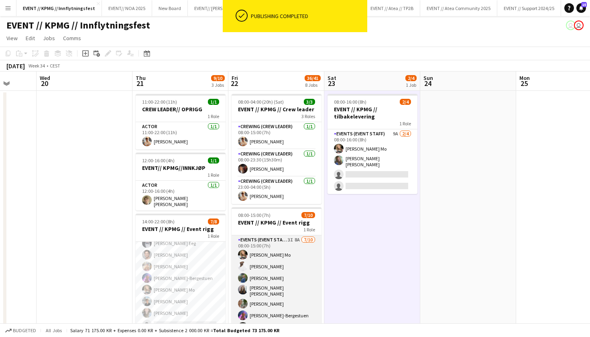
scroll to position [0, 0]
click at [302, 287] on app-card-role "Events (Event Staff) 3I 8A [DATE] 08:00-15:00 (7h) [PERSON_NAME] Mo [PERSON_NAM…" at bounding box center [277, 302] width 90 height 135
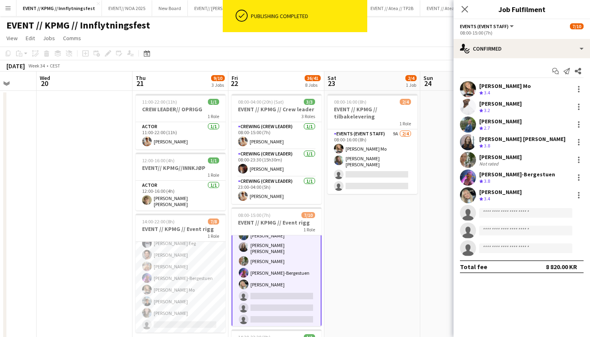
scroll to position [43, 0]
click at [505, 59] on div "Start chat Send notification Share [PERSON_NAME] Mo Crew rating 3.4 [PERSON_NAM…" at bounding box center [522, 168] width 137 height 221
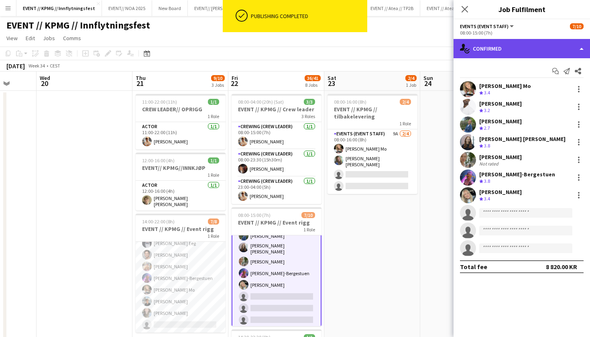
click at [512, 51] on div "single-neutral-actions-check-2 Confirmed" at bounding box center [522, 48] width 137 height 19
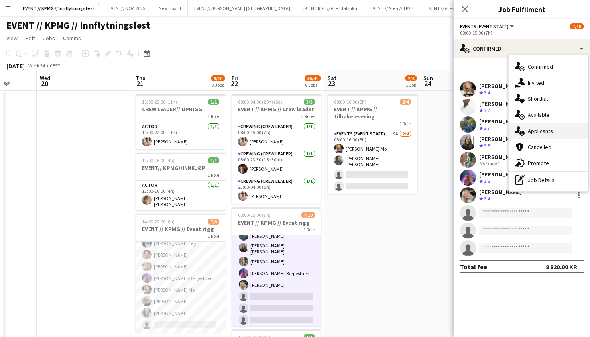
click at [562, 126] on div "single-neutral-actions-information Applicants" at bounding box center [549, 131] width 80 height 16
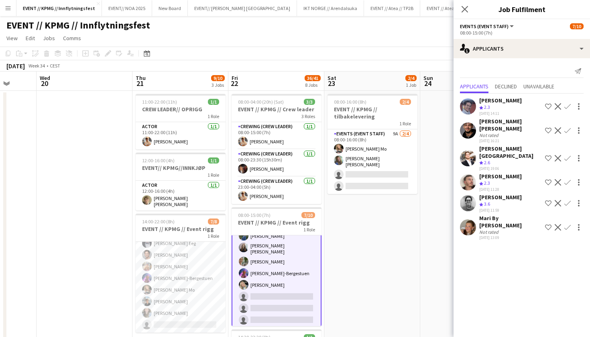
click at [469, 219] on app-user-avatar at bounding box center [468, 227] width 16 height 16
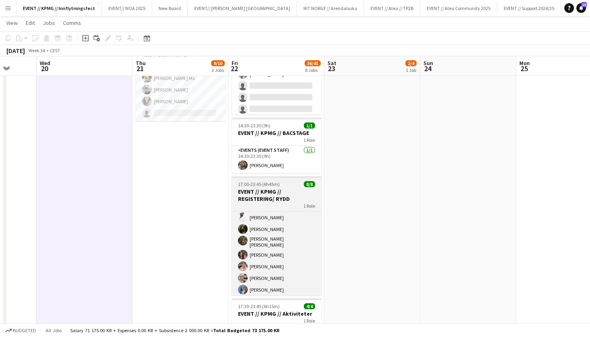
scroll to position [211, 0]
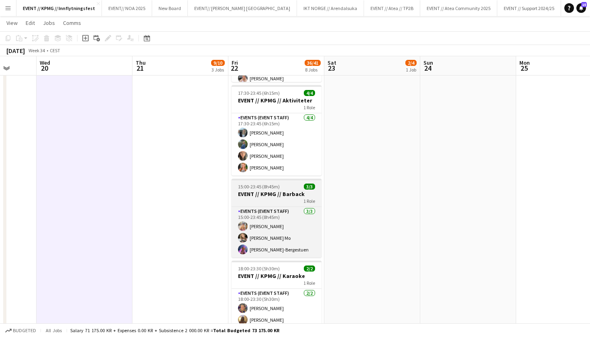
click at [286, 189] on div "15:00-23:45 (8h45m) 3/3" at bounding box center [277, 187] width 90 height 6
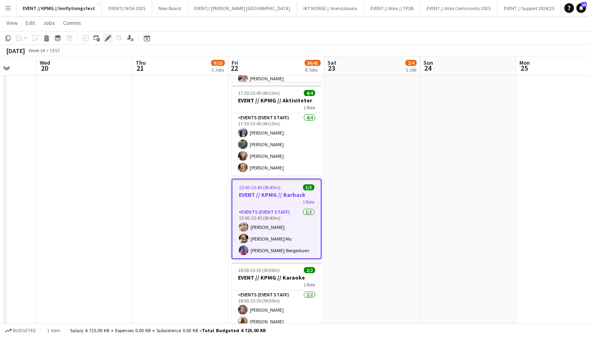
click at [108, 36] on icon "Edit" at bounding box center [108, 38] width 6 height 6
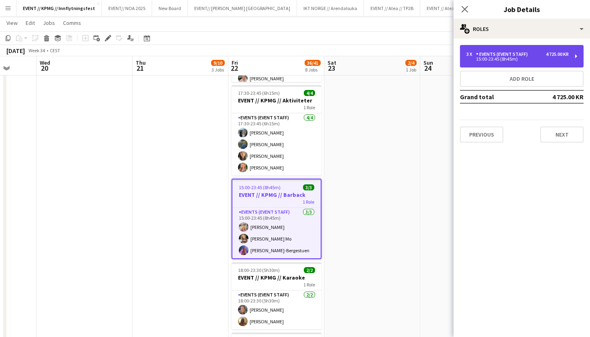
click at [557, 61] on div "3 x Events (Event Staff) 4 725.00 KR 15:00-23:45 (8h45m)" at bounding box center [522, 56] width 124 height 22
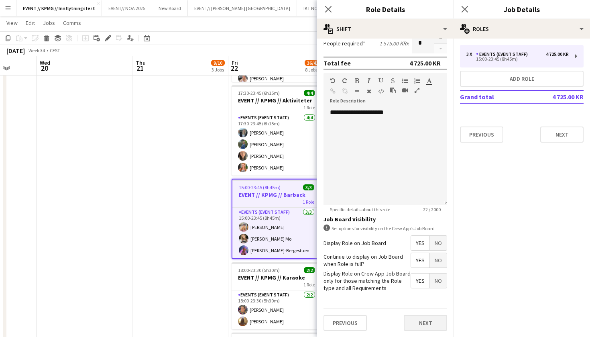
click at [423, 325] on button "Next" at bounding box center [425, 323] width 43 height 16
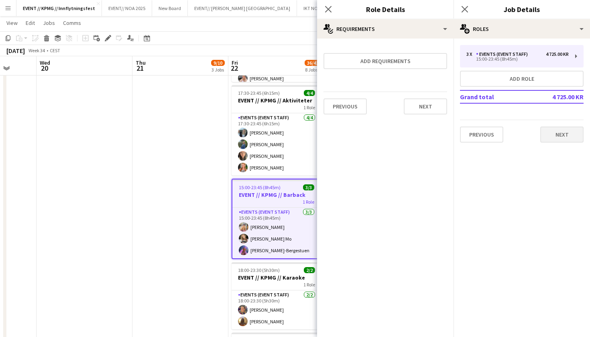
click at [569, 130] on button "Next" at bounding box center [562, 135] width 43 height 16
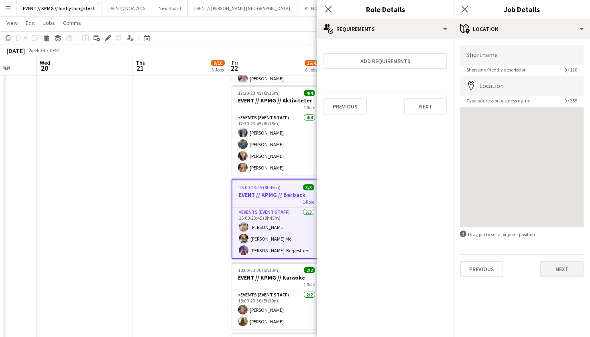
click at [559, 275] on button "Next" at bounding box center [562, 269] width 43 height 16
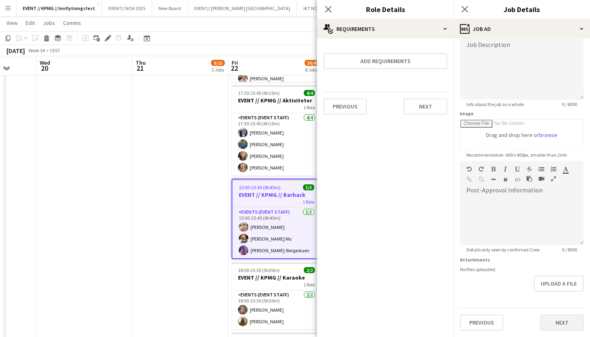
click at [564, 325] on button "Next" at bounding box center [562, 322] width 43 height 16
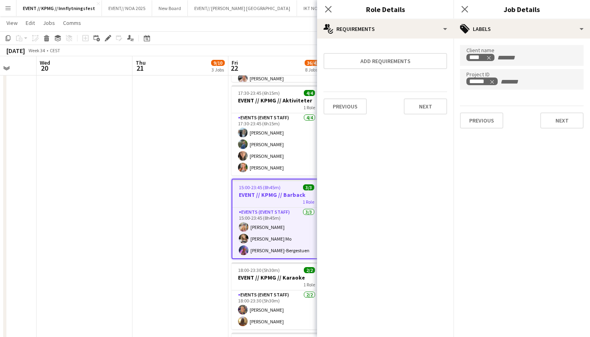
click at [564, 325] on mat-expansion-panel "tags Labels Client name **** Project ID ****** Previous Next" at bounding box center [522, 188] width 137 height 298
click at [564, 121] on button "Next" at bounding box center [562, 120] width 43 height 16
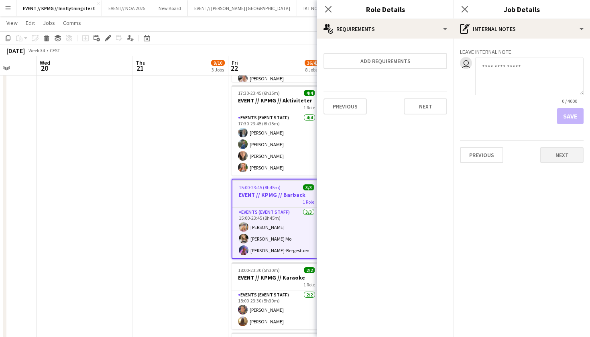
click at [556, 157] on button "Next" at bounding box center [562, 155] width 43 height 16
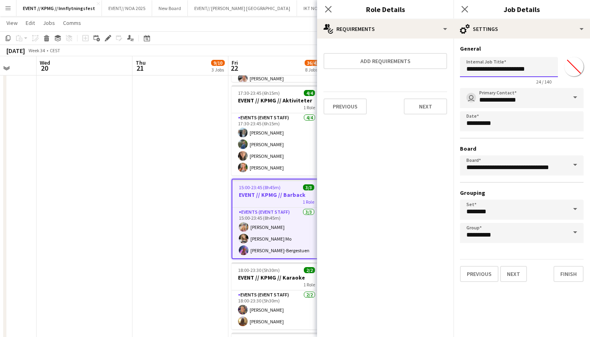
click at [538, 71] on input "**********" at bounding box center [509, 67] width 98 height 20
type input "**********"
click at [562, 275] on button "Finish" at bounding box center [569, 274] width 30 height 16
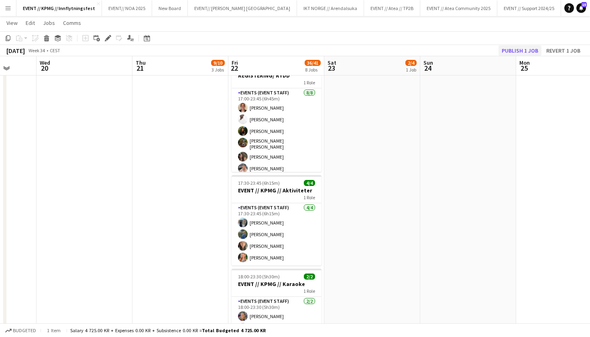
click at [516, 54] on button "Publish 1 job" at bounding box center [520, 50] width 43 height 10
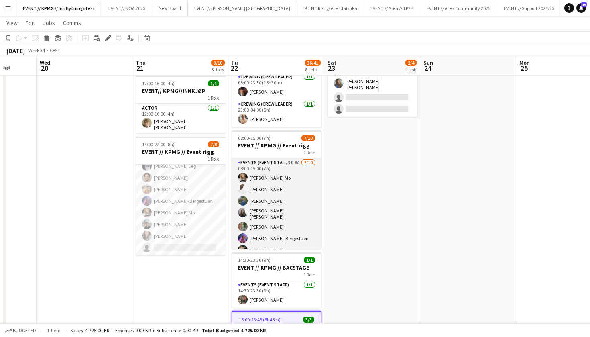
click at [290, 218] on app-card-role "Events (Event Staff) 3I 8A [DATE] 08:00-15:00 (7h) [PERSON_NAME] Mo [PERSON_NAM…" at bounding box center [277, 225] width 90 height 135
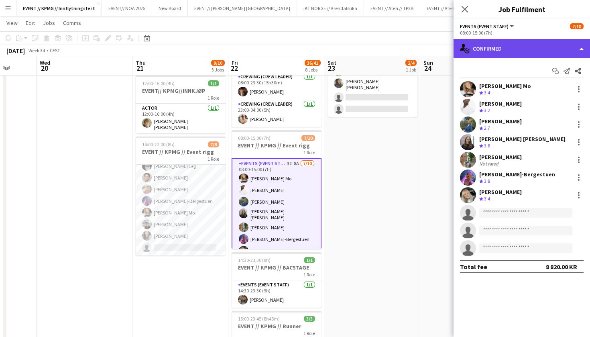
click at [537, 43] on div "single-neutral-actions-check-2 Confirmed" at bounding box center [522, 48] width 137 height 19
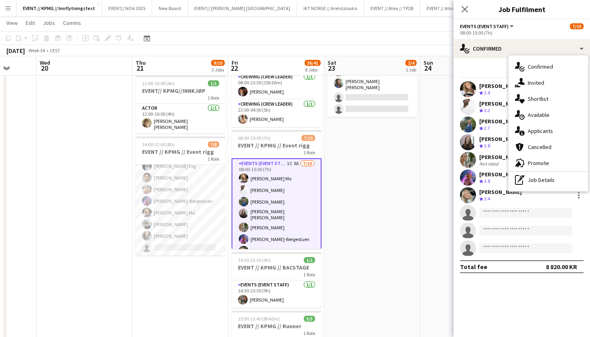
click at [523, 29] on div "Events (Event Staff) All roles Events (Event Staff) 7/10" at bounding box center [522, 25] width 124 height 7
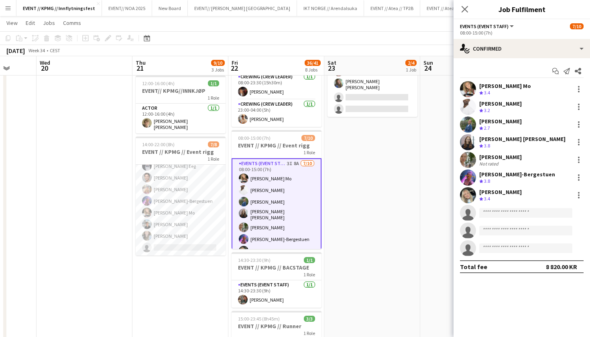
click at [544, 67] on div "Start chat Send notification Share" at bounding box center [522, 71] width 124 height 13
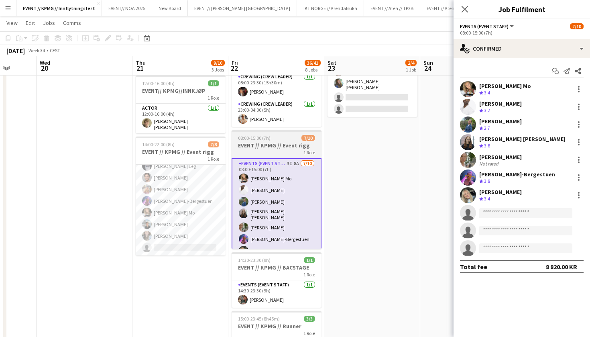
click at [286, 142] on h3 "EVENT // KPMG // Event rigg" at bounding box center [277, 145] width 90 height 7
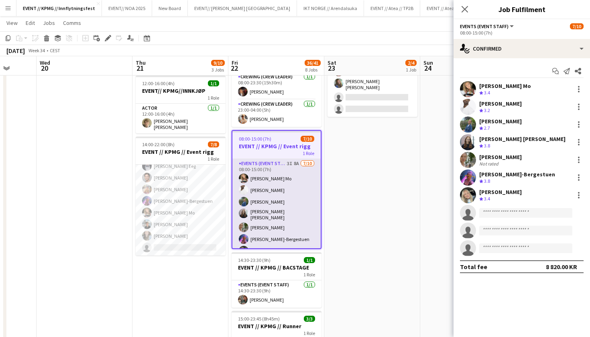
click at [274, 189] on app-card-role "Events (Event Staff) 3I 8A [DATE] 08:00-15:00 (7h) [PERSON_NAME] Mo [PERSON_NAM…" at bounding box center [277, 226] width 88 height 135
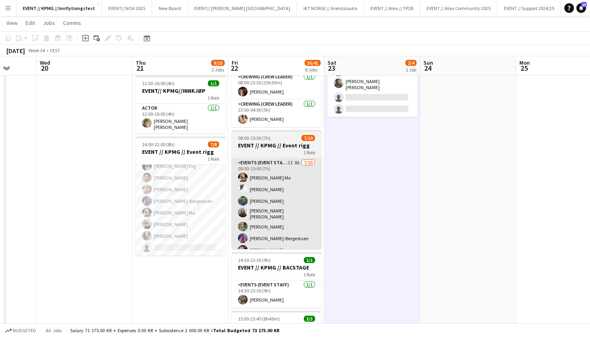
click at [273, 198] on app-card-role "Events (Event Staff) 3I 8A [DATE] 08:00-15:00 (7h) [PERSON_NAME] Mo [PERSON_NAM…" at bounding box center [277, 225] width 90 height 135
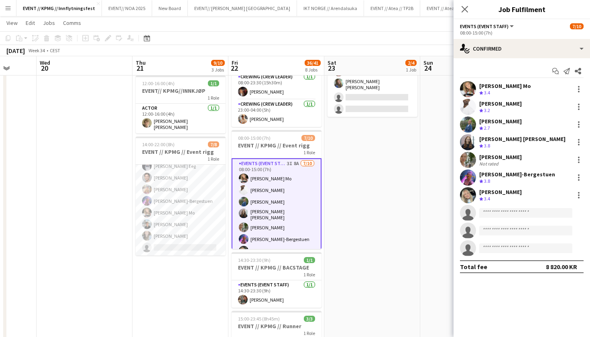
click at [535, 38] on app-options-switcher "Events (Event Staff) All roles Events (Event Staff) [DATE] 08:00-15:00 (7h)" at bounding box center [522, 29] width 137 height 20
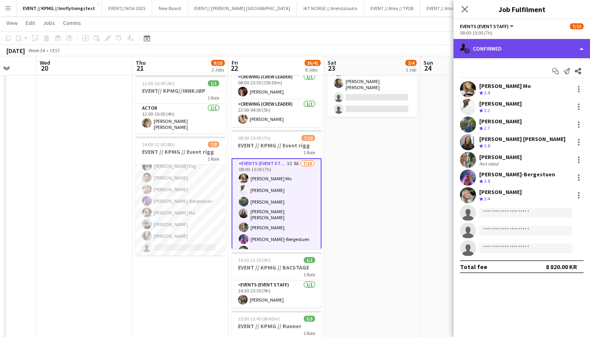
click at [534, 48] on div "single-neutral-actions-check-2 Confirmed" at bounding box center [522, 48] width 137 height 19
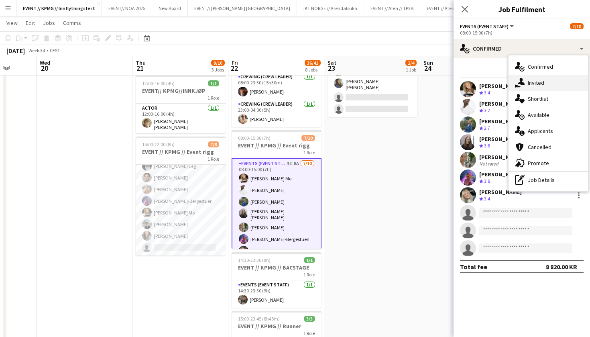
click at [553, 83] on div "single-neutral-actions-share-1 Invited" at bounding box center [549, 83] width 80 height 16
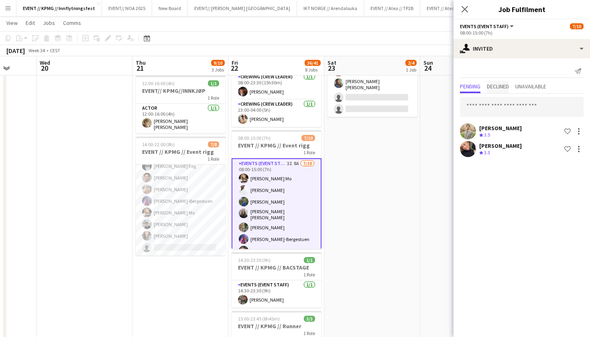
click at [498, 91] on span "Declined" at bounding box center [498, 87] width 22 height 12
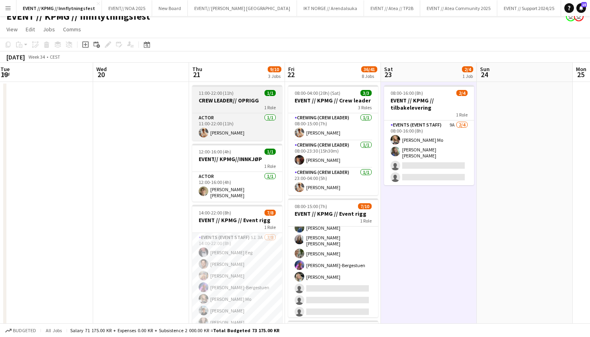
scroll to position [1, 0]
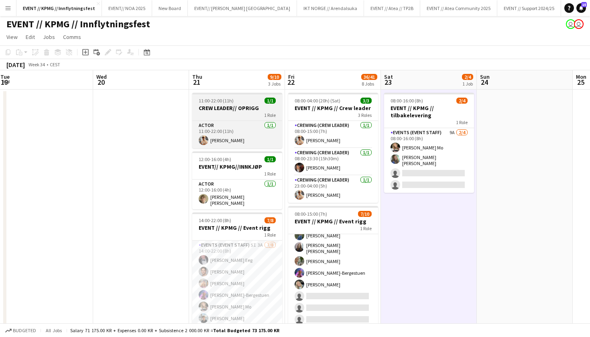
click at [225, 105] on h3 "CREW LEADER// OPRIGG" at bounding box center [237, 107] width 90 height 7
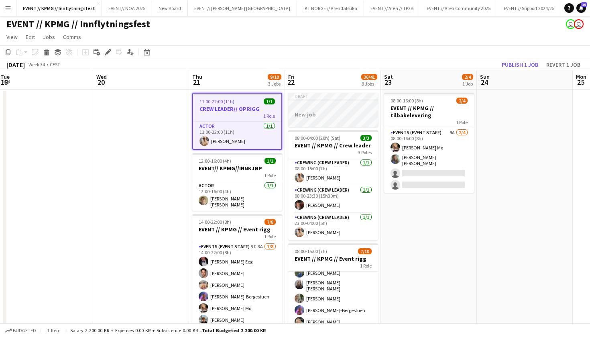
click at [344, 118] on div at bounding box center [333, 121] width 90 height 6
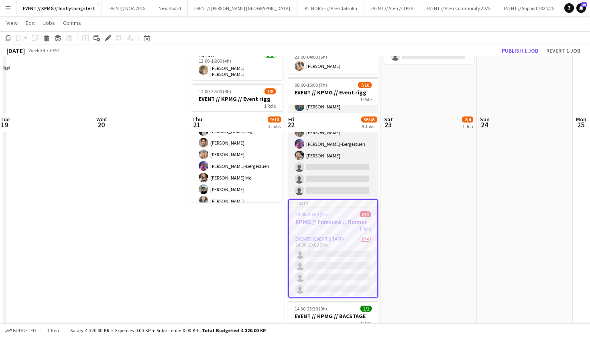
scroll to position [8, 195]
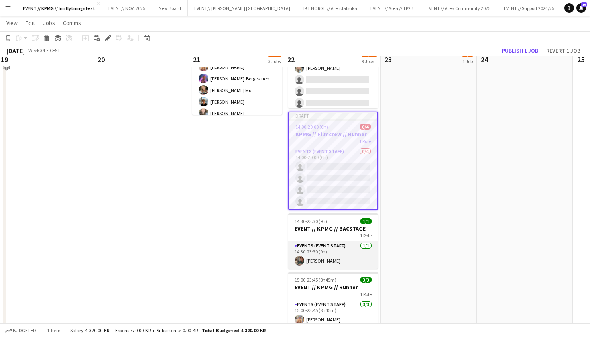
click at [329, 257] on app-card-role "Events (Event Staff) [DATE] 14:30-23:30 (9h) [PERSON_NAME]" at bounding box center [333, 254] width 90 height 27
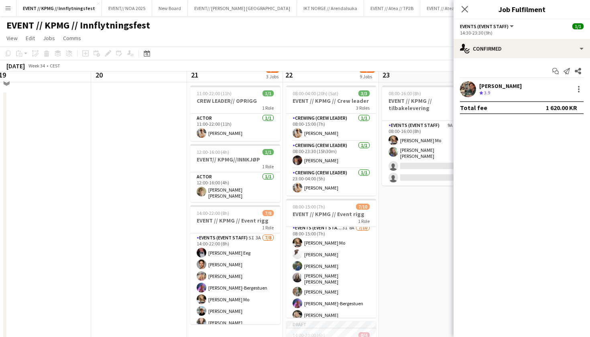
scroll to position [8, 197]
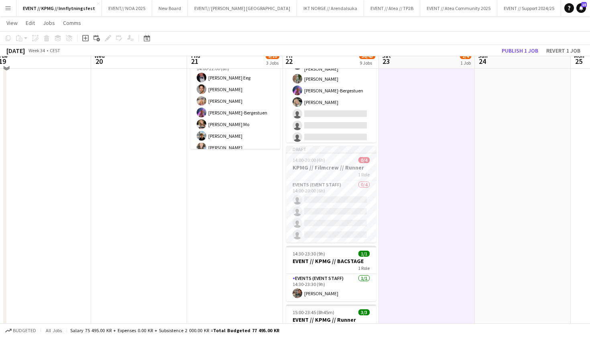
scroll to position [180, 0]
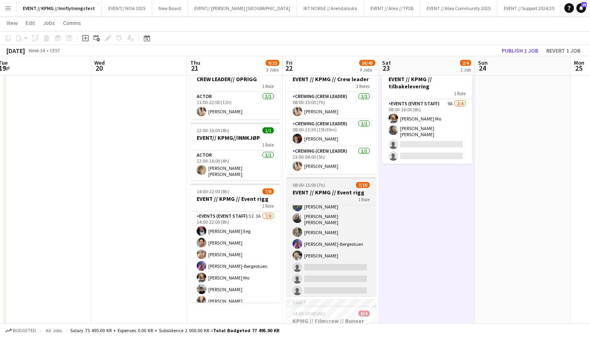
click at [340, 197] on div "1 Role" at bounding box center [331, 199] width 90 height 6
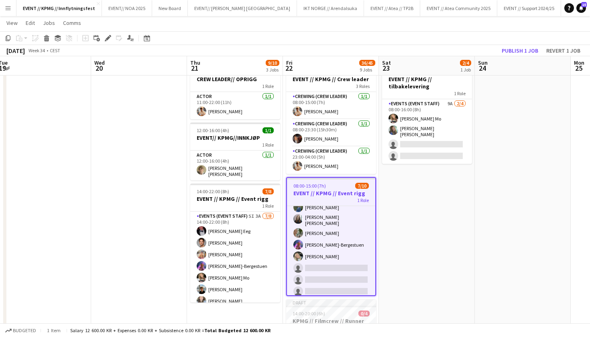
click at [326, 80] on h3 "EVENT // KPMG // Crew leader" at bounding box center [331, 79] width 90 height 7
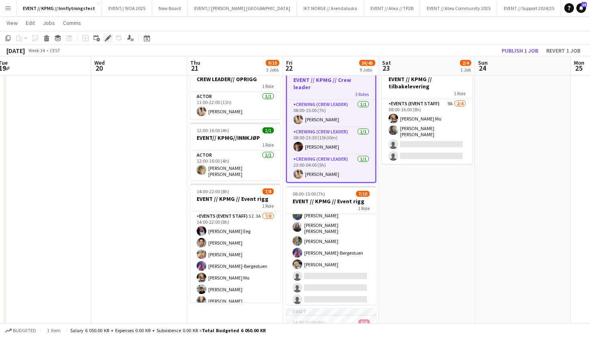
click at [107, 37] on icon "Edit" at bounding box center [108, 38] width 6 height 6
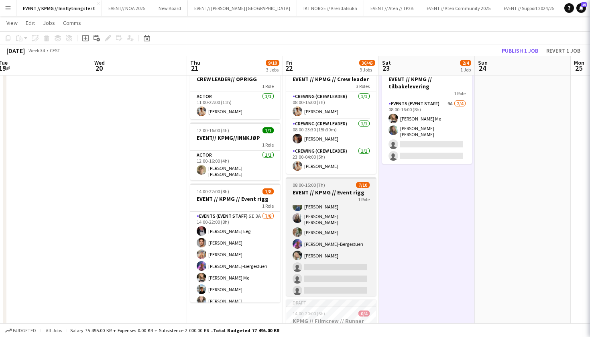
click at [318, 189] on h3 "EVENT // KPMG // Event rigg" at bounding box center [331, 192] width 90 height 7
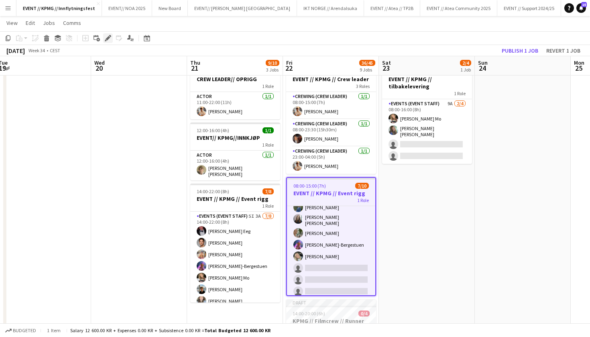
click at [110, 40] on icon "Edit" at bounding box center [108, 38] width 6 height 6
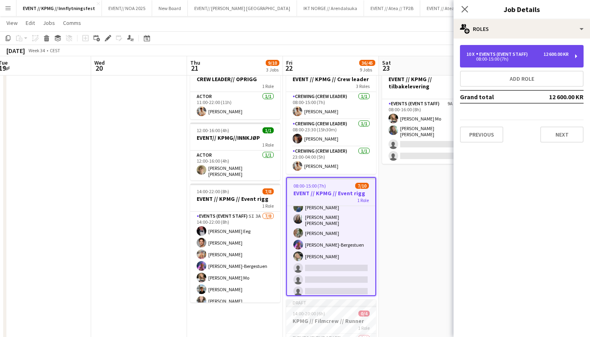
click at [500, 61] on div "08:00-15:00 (7h)" at bounding box center [518, 59] width 102 height 4
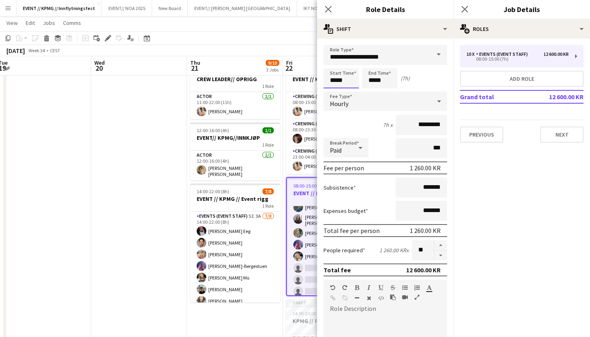
click at [336, 81] on input "*****" at bounding box center [341, 78] width 35 height 20
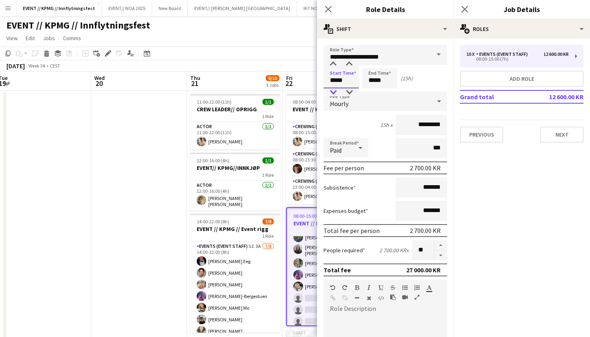
scroll to position [0, 0]
click at [349, 81] on input "*****" at bounding box center [341, 78] width 35 height 20
type input "*****"
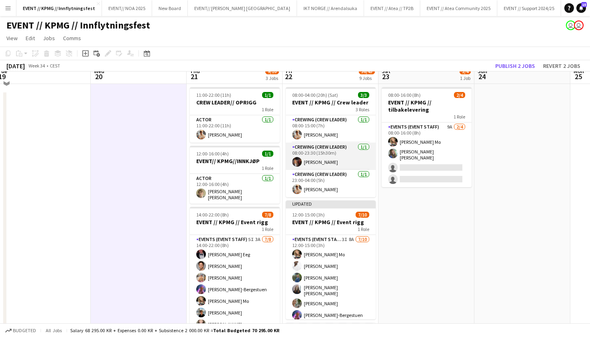
scroll to position [7, 197]
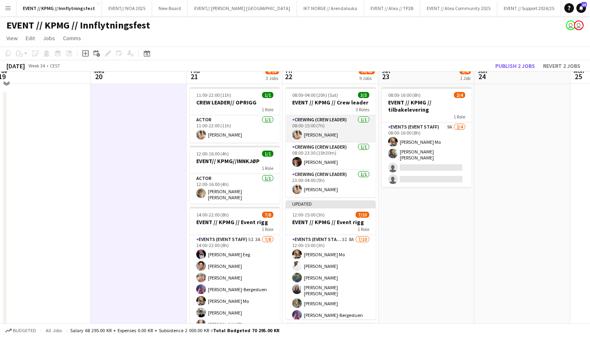
click at [331, 122] on app-card-role "Crewing (Crew Leader) [DATE] 08:00-15:00 (7h) [PERSON_NAME]" at bounding box center [331, 128] width 90 height 27
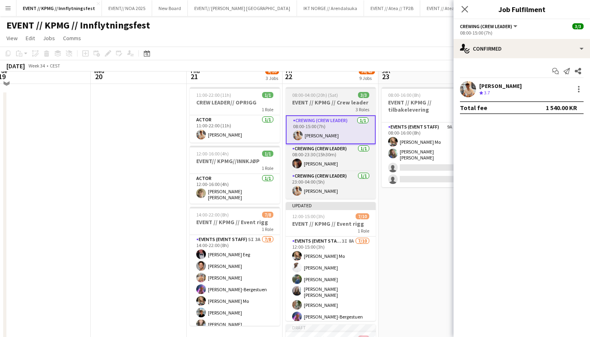
click at [323, 104] on h3 "EVENT // KPMG // Crew leader" at bounding box center [331, 102] width 90 height 7
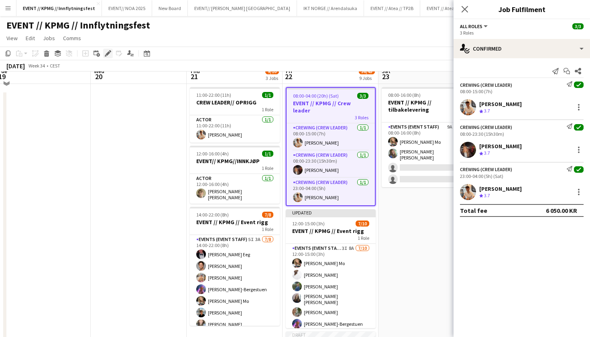
click at [108, 55] on icon "Edit" at bounding box center [108, 53] width 6 height 6
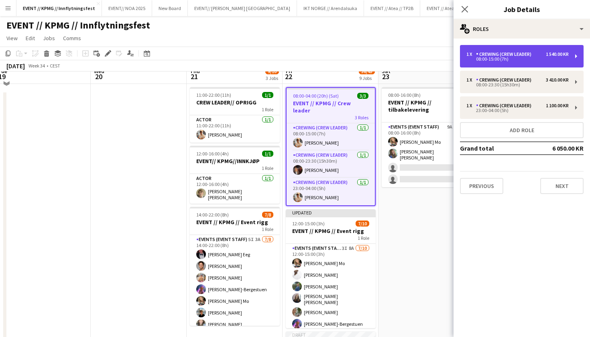
click at [504, 56] on div "Crewing (Crew Leader)" at bounding box center [505, 54] width 59 height 6
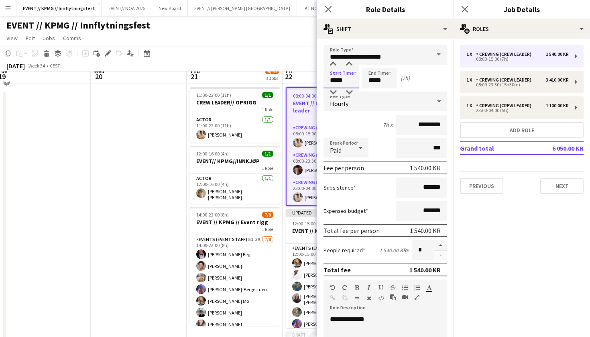
click at [335, 80] on input "*****" at bounding box center [341, 78] width 35 height 20
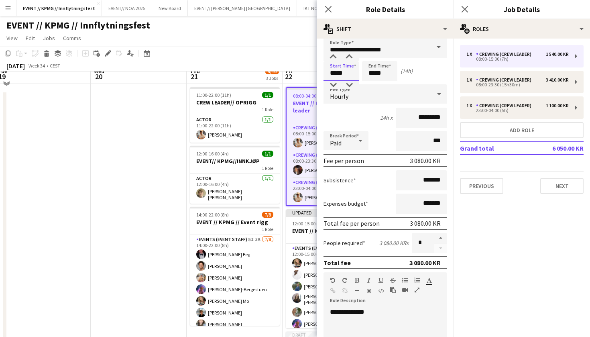
type input "*****"
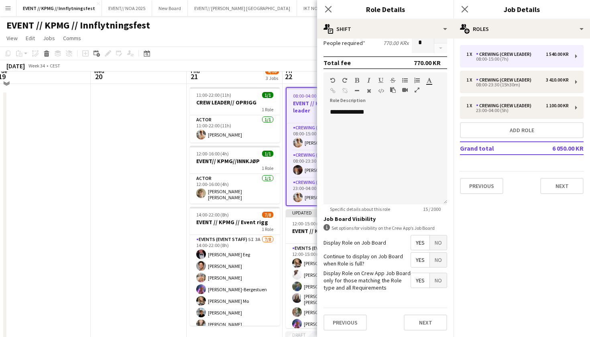
scroll to position [207, 0]
click at [421, 323] on button "Next" at bounding box center [425, 323] width 43 height 16
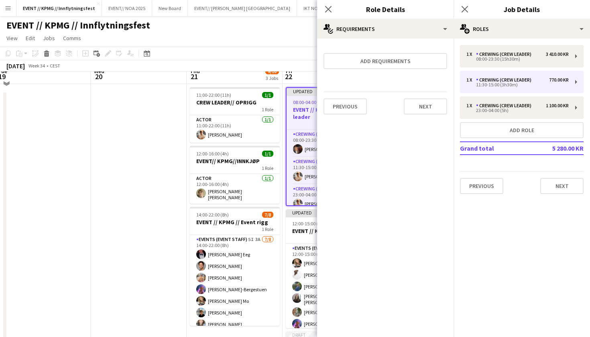
scroll to position [0, 0]
click at [428, 108] on button "Next" at bounding box center [425, 106] width 43 height 16
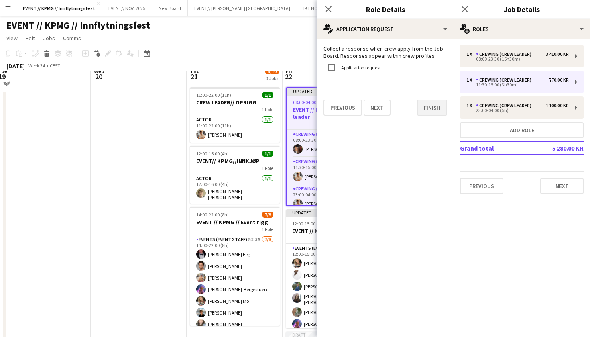
click at [437, 108] on button "Finish" at bounding box center [432, 108] width 30 height 16
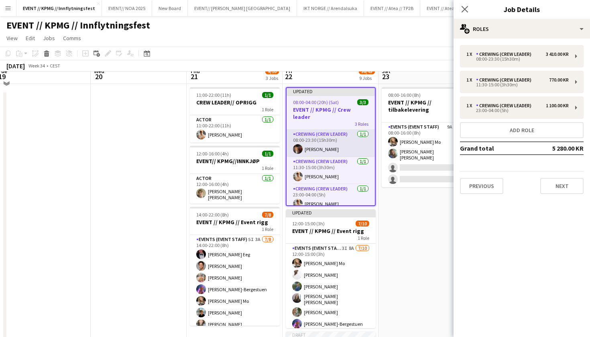
click at [320, 131] on app-card-role "Crewing (Crew Leader) [DATE] 08:00-23:30 (15h30m) [PERSON_NAME]" at bounding box center [331, 143] width 88 height 27
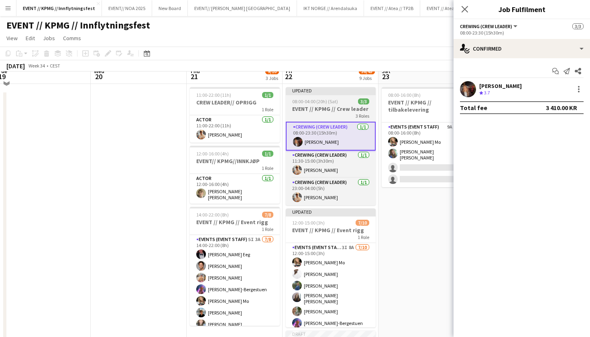
click at [329, 114] on div "3 Roles" at bounding box center [331, 115] width 90 height 6
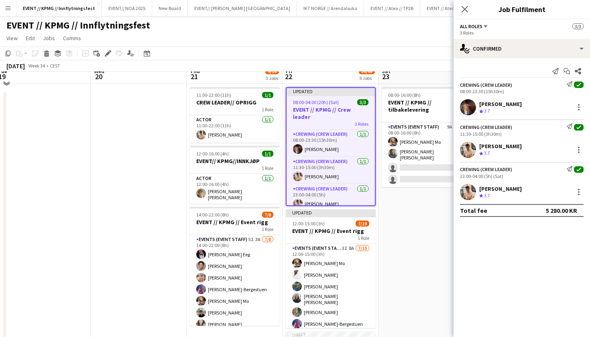
click at [331, 104] on span "08:00-04:00 (20h) (Sat)" at bounding box center [316, 102] width 46 height 6
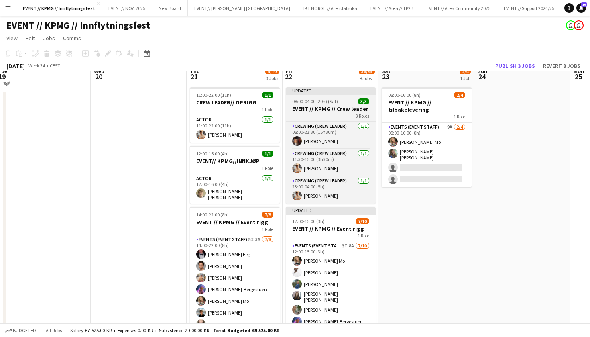
click at [327, 105] on h3 "EVENT // KPMG // Crew leader" at bounding box center [331, 108] width 90 height 7
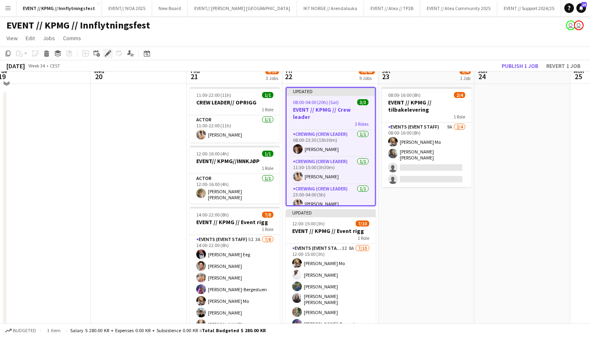
click at [107, 53] on icon "Edit" at bounding box center [108, 53] width 6 height 6
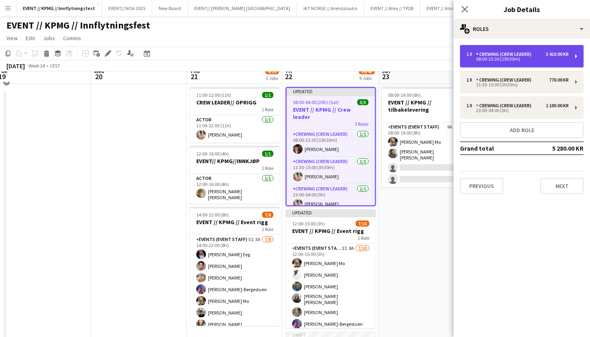
click at [513, 54] on div "Crewing (Crew Leader)" at bounding box center [505, 54] width 59 height 6
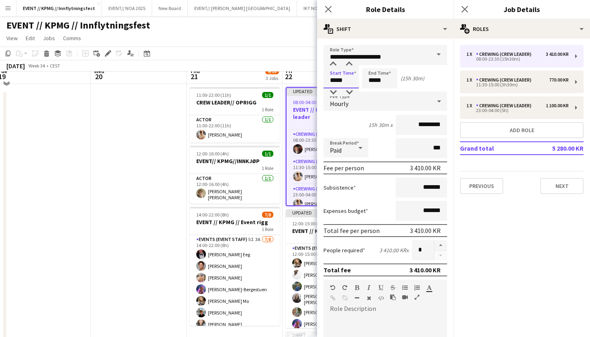
click at [335, 79] on input "*****" at bounding box center [341, 78] width 35 height 20
type input "*****"
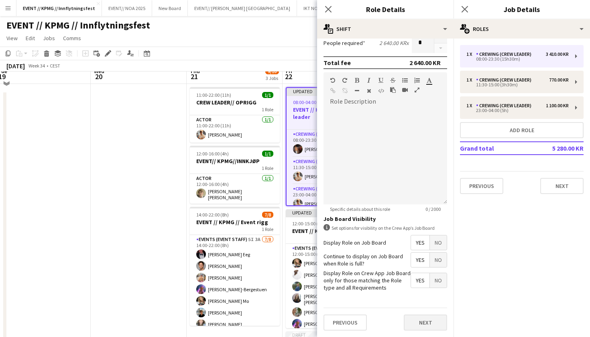
scroll to position [207, 0]
click at [425, 317] on button "Next" at bounding box center [425, 323] width 43 height 16
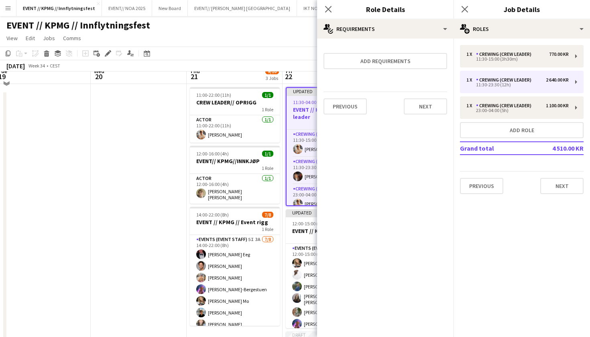
scroll to position [0, 0]
click at [433, 99] on button "Next" at bounding box center [425, 106] width 43 height 16
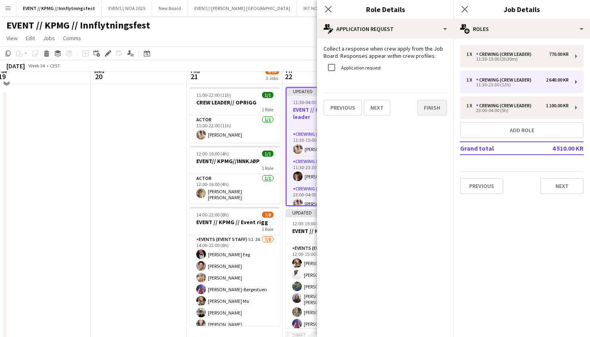
click at [431, 113] on button "Finish" at bounding box center [432, 108] width 30 height 16
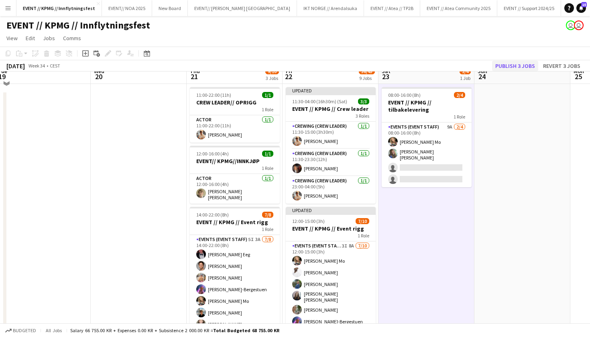
click at [512, 65] on button "Publish 3 jobs" at bounding box center [515, 66] width 46 height 10
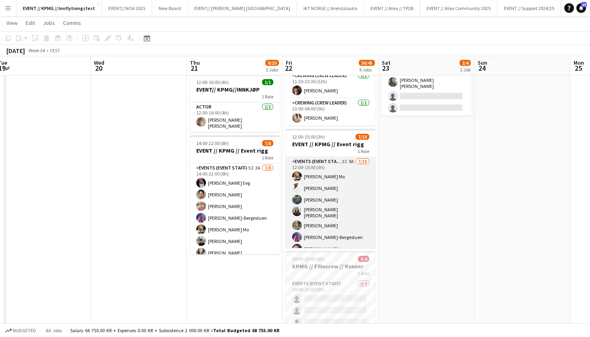
click at [321, 199] on app-card-role "Events (Event Staff) 3I 8A [DATE] 12:00-15:00 (3h) [PERSON_NAME] Mo [PERSON_NAM…" at bounding box center [331, 224] width 90 height 135
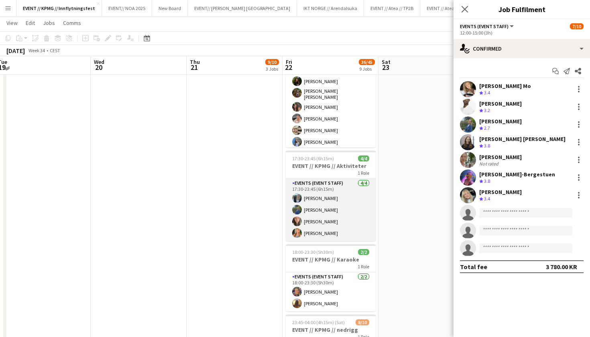
scroll to position [527, 0]
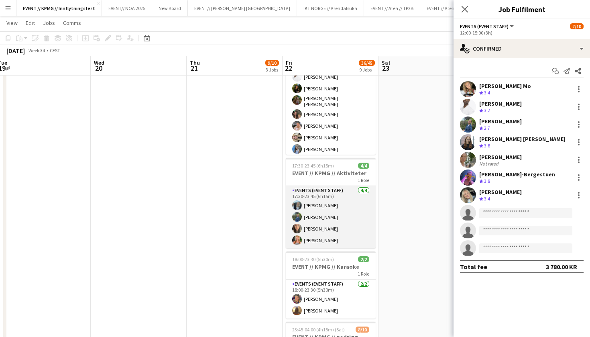
click at [323, 233] on app-card-role "Events (Event Staff) [DATE] 17:30-23:45 (6h15m) [PERSON_NAME] [PERSON_NAME] [PE…" at bounding box center [331, 217] width 90 height 62
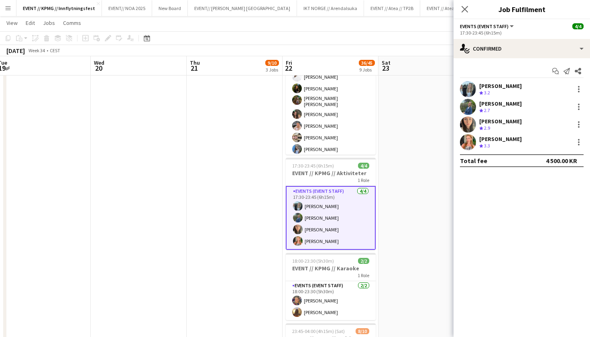
click at [401, 183] on app-date-cell "08:00-16:00 (8h) 2/4 EVENT // KPMG // tilbakelevering 1 Role Events (Event Staf…" at bounding box center [427, 33] width 96 height 941
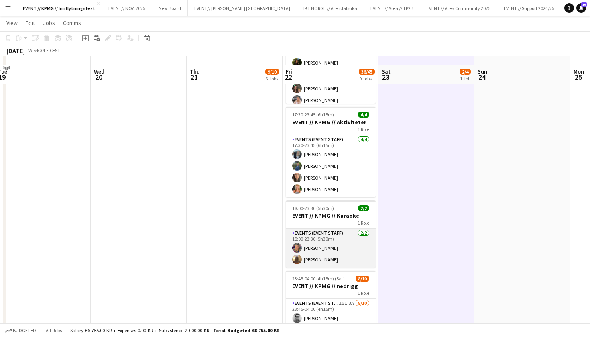
scroll to position [533, 0]
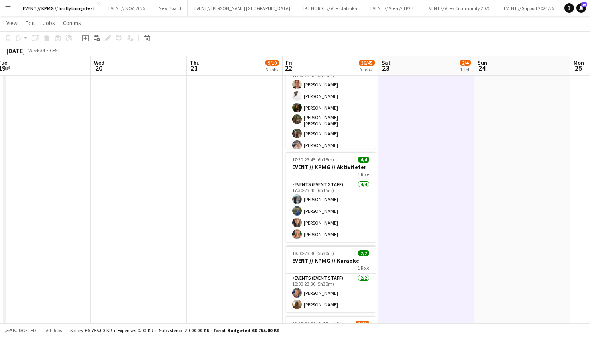
click at [396, 186] on app-date-cell "08:00-16:00 (8h) 2/4 EVENT // KPMG // tilbakelevering 1 Role Events (Event Staf…" at bounding box center [427, 27] width 96 height 941
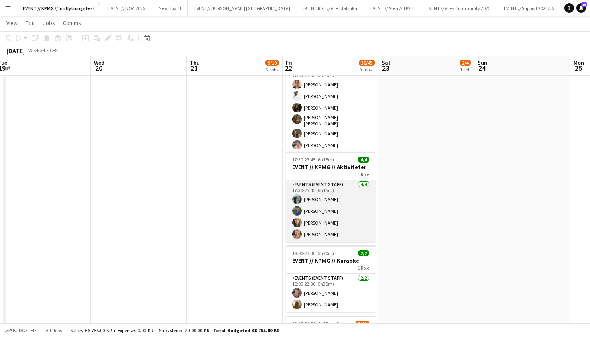
click at [328, 206] on app-card-role "Events (Event Staff) [DATE] 17:30-23:45 (6h15m) [PERSON_NAME] [PERSON_NAME] [PE…" at bounding box center [331, 211] width 90 height 62
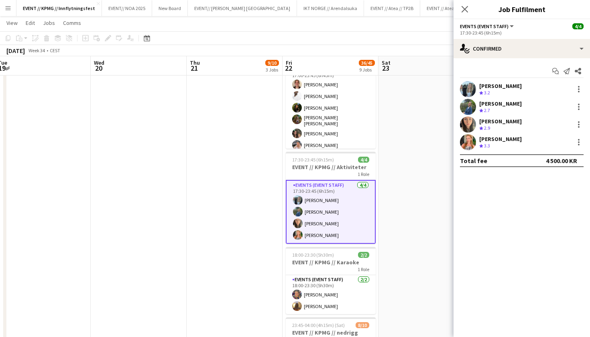
click at [217, 148] on app-date-cell "11:00-22:00 (11h) 1/1 CREW LEADER// OPRIGG 1 Role Actor [DATE] 11:00-22:00 (11h…" at bounding box center [235, 27] width 96 height 941
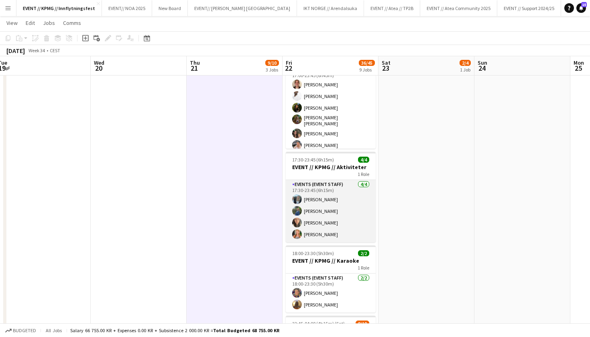
click at [316, 204] on app-card-role "Events (Event Staff) [DATE] 17:30-23:45 (6h15m) [PERSON_NAME] [PERSON_NAME] [PE…" at bounding box center [331, 211] width 90 height 62
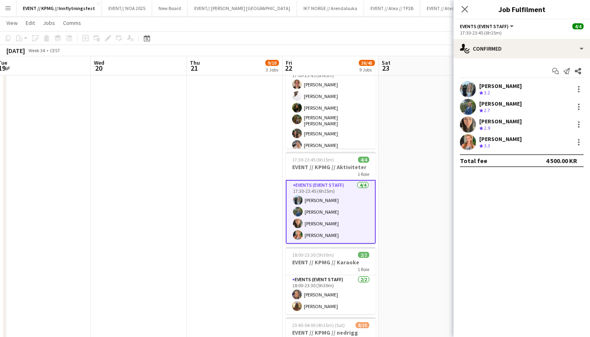
click at [395, 115] on app-date-cell "08:00-16:00 (8h) 2/4 EVENT // KPMG // tilbakelevering 1 Role Events (Event Staf…" at bounding box center [427, 27] width 96 height 941
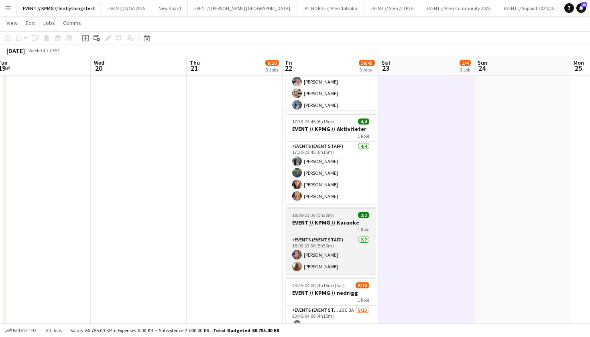
scroll to position [577, 0]
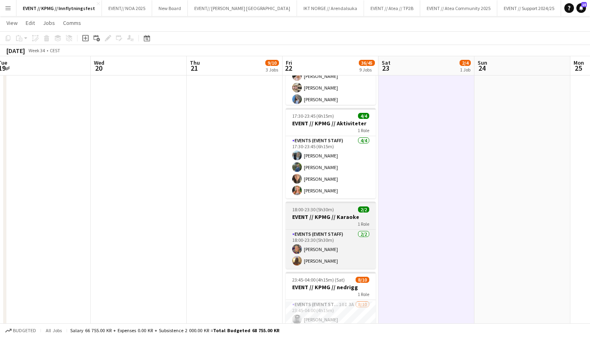
click at [333, 221] on div "1 Role" at bounding box center [331, 223] width 90 height 6
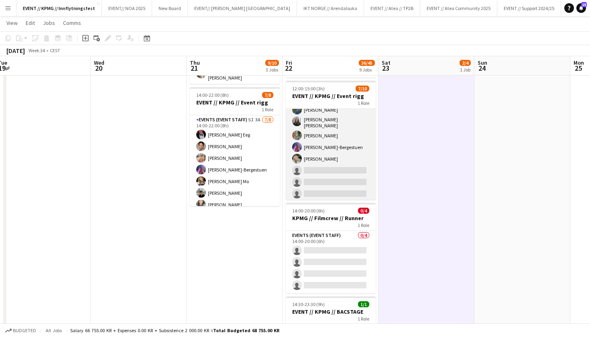
scroll to position [41, 0]
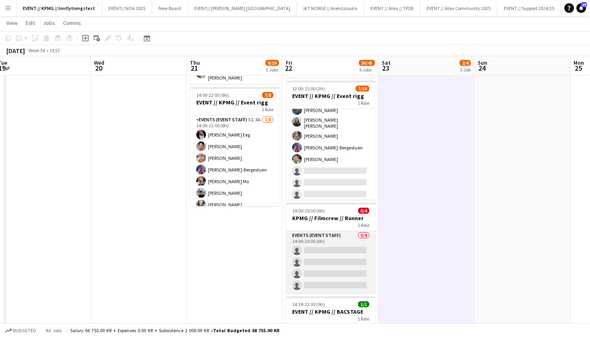
click at [308, 271] on app-card-role "Events (Event Staff) 0/4 14:00-20:00 (6h) single-neutral-actions single-neutral…" at bounding box center [331, 262] width 90 height 62
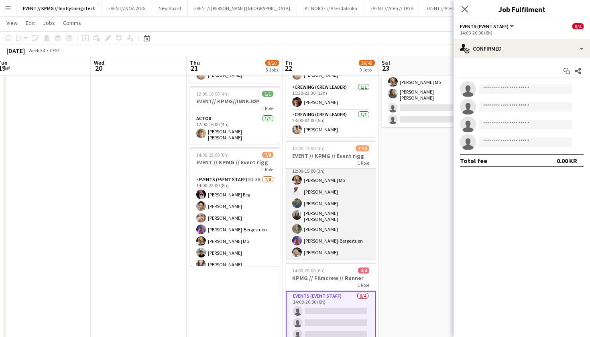
scroll to position [1, 0]
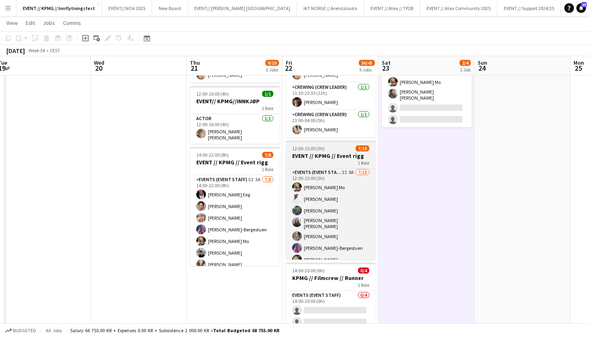
click at [337, 153] on h3 "EVENT // KPMG // Event rigg" at bounding box center [331, 155] width 90 height 7
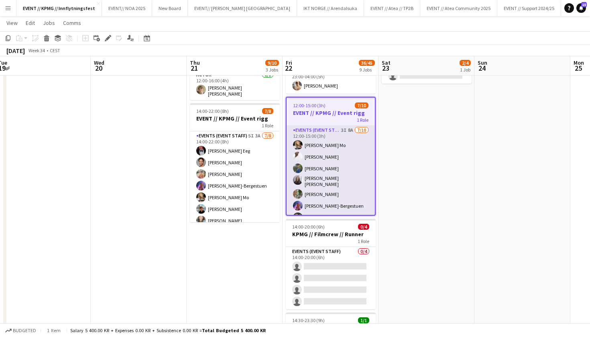
scroll to position [3, 0]
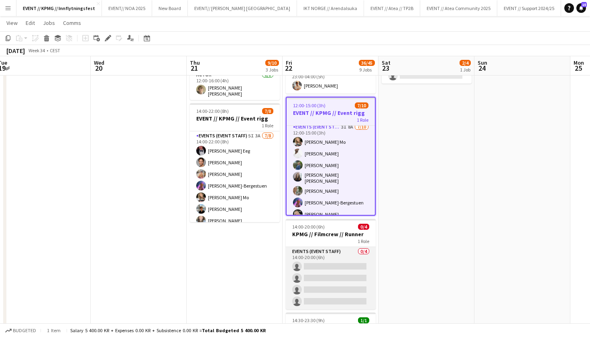
click at [336, 284] on app-card-role "Events (Event Staff) 0/4 14:00-20:00 (6h) single-neutral-actions single-neutral…" at bounding box center [331, 278] width 90 height 62
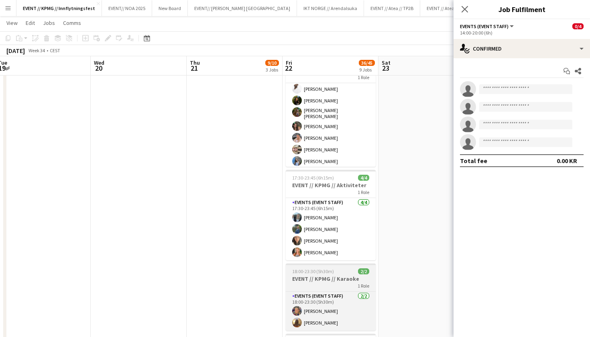
scroll to position [517, 0]
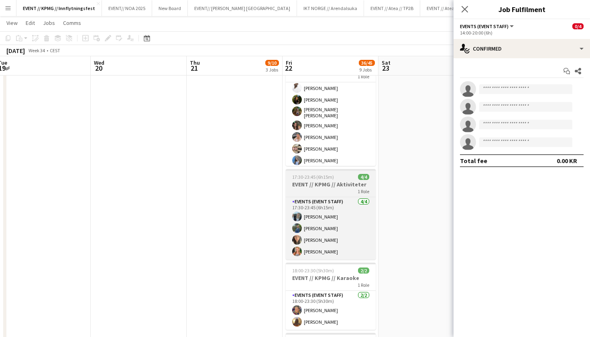
click at [331, 182] on h3 "EVENT // KPMG // Aktiviteter" at bounding box center [331, 184] width 90 height 7
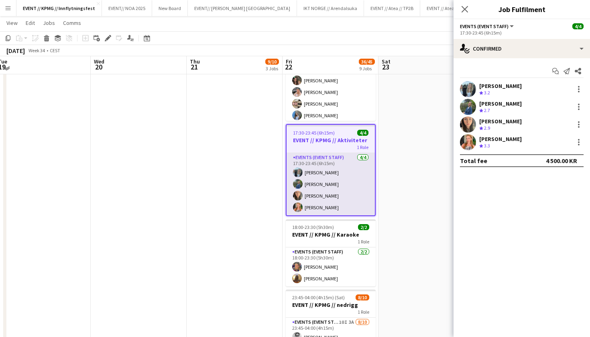
scroll to position [558, 0]
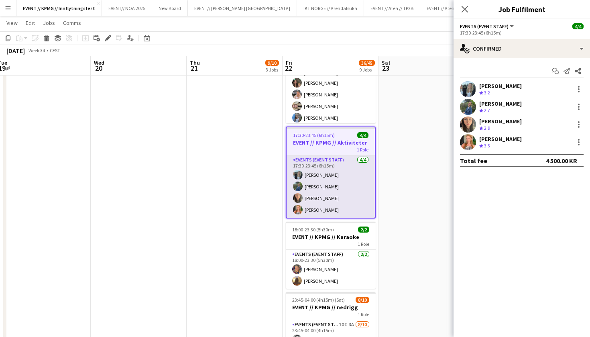
click at [338, 177] on app-card-role "Events (Event Staff) [DATE] 17:30-23:45 (6h15m) [PERSON_NAME] [PERSON_NAME] [PE…" at bounding box center [331, 186] width 88 height 62
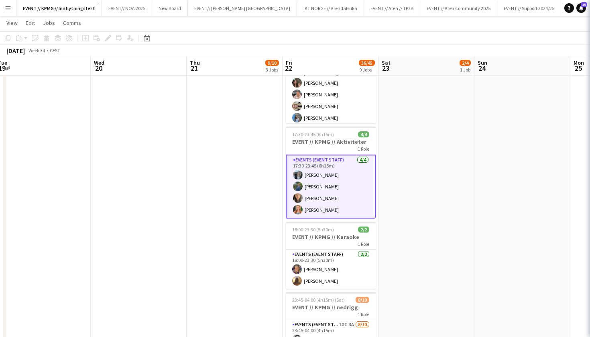
click at [335, 142] on h3 "EVENT // KPMG // Aktiviteter" at bounding box center [331, 141] width 90 height 7
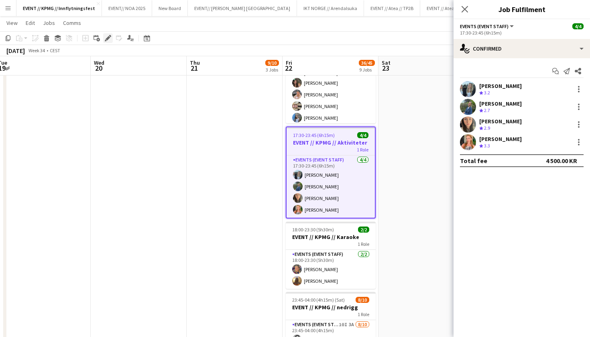
click at [110, 38] on icon "Edit" at bounding box center [108, 38] width 6 height 6
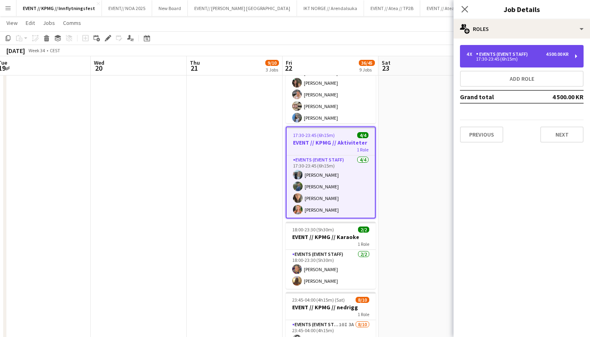
click at [523, 63] on div "4 x Events (Event Staff) 4 500.00 KR 17:30-23:45 (6h15m)" at bounding box center [522, 56] width 124 height 22
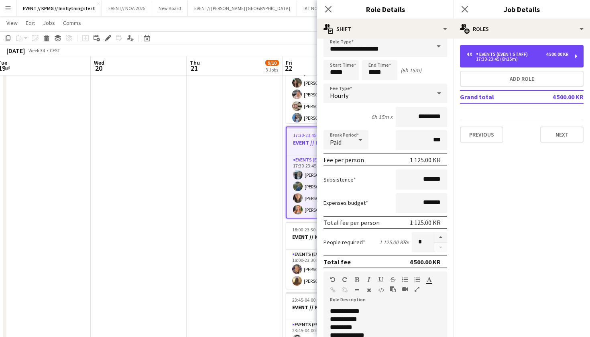
scroll to position [18, 0]
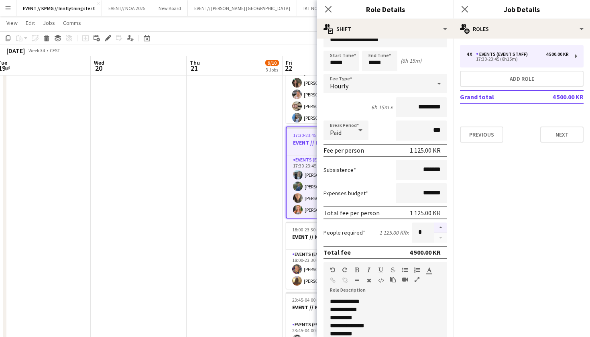
click at [443, 225] on button "button" at bounding box center [441, 227] width 13 height 10
type input "*"
click at [208, 251] on app-date-cell "11:00-22:00 (11h) 1/1 CREW LEADER// OPRIGG 1 Role Actor [DATE] 11:00-22:00 (11h…" at bounding box center [235, 2] width 96 height 941
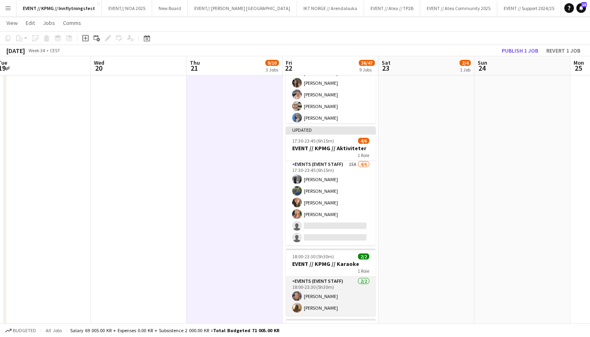
scroll to position [1, 0]
click at [325, 294] on app-card-role "Events (Event Staff) [DATE] 18:00-23:30 (5h30m) [PERSON_NAME] [PERSON_NAME]" at bounding box center [331, 296] width 90 height 39
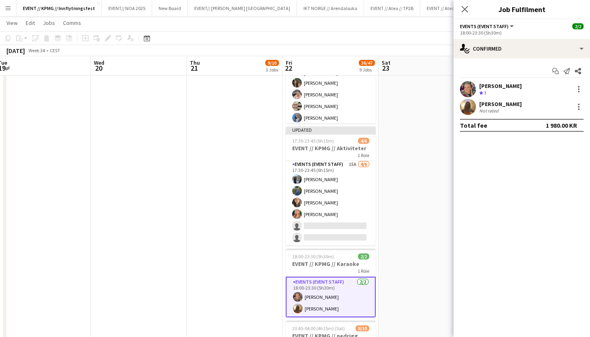
click at [574, 87] on div at bounding box center [578, 89] width 11 height 10
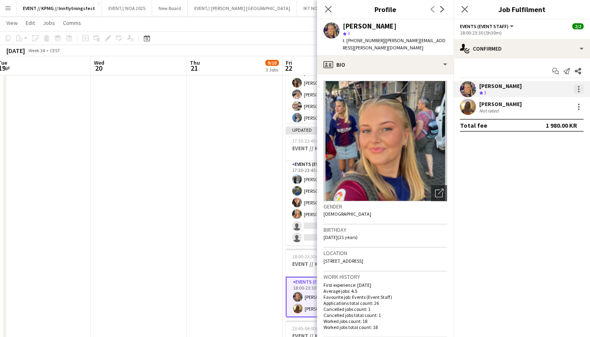
click at [579, 89] on div at bounding box center [579, 89] width 2 height 2
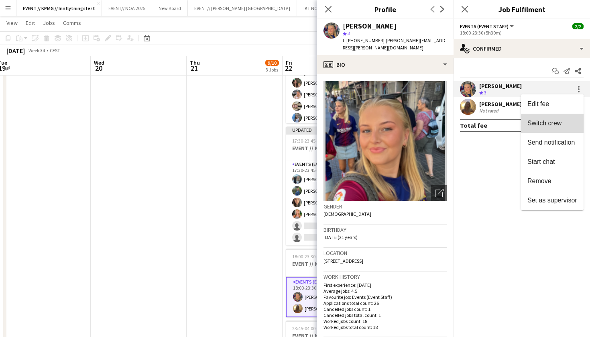
click at [557, 125] on span "Switch crew" at bounding box center [545, 123] width 34 height 7
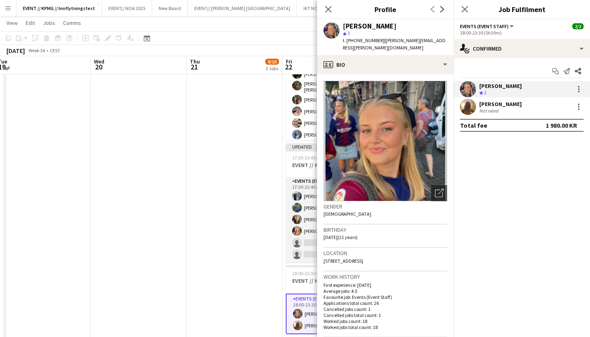
click at [306, 243] on app-card-role "Events (Event Staff) 15A [DATE] 17:30-23:45 (6h15m) [PERSON_NAME] [PERSON_NAME]…" at bounding box center [331, 220] width 90 height 86
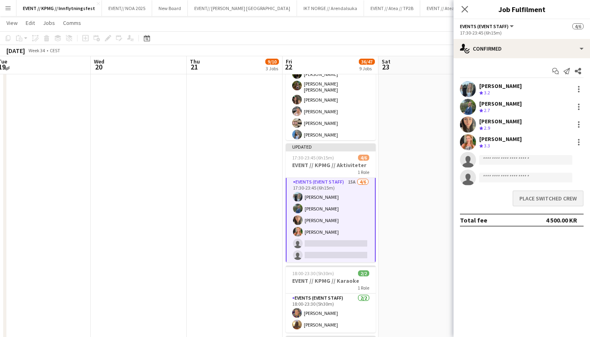
click at [535, 199] on button "Place switched crew" at bounding box center [548, 198] width 71 height 16
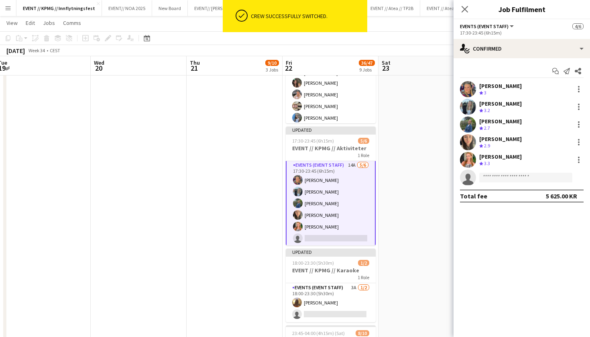
scroll to position [558, 0]
click at [315, 301] on app-card-role "Events (Event Staff) 3A [DATE] 18:00-23:30 (5h30m) [PERSON_NAME] single-neutral…" at bounding box center [331, 302] width 90 height 39
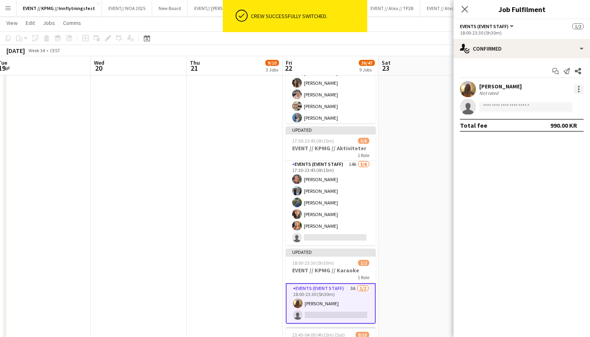
click at [578, 89] on div at bounding box center [579, 89] width 10 height 10
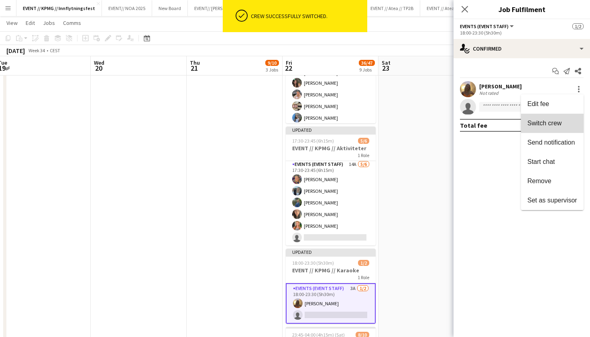
click at [556, 125] on span "Switch crew" at bounding box center [545, 123] width 34 height 7
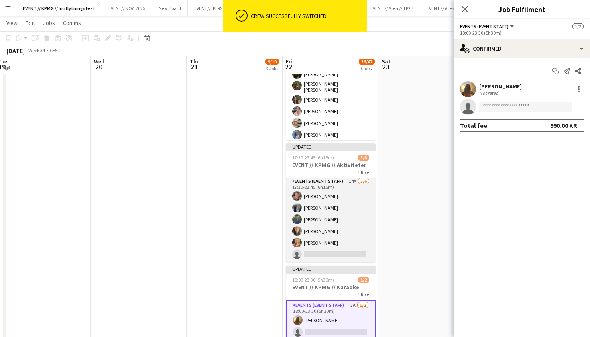
click at [336, 247] on app-card-role "Events (Event Staff) 14A [DATE] 17:30-23:45 (6h15m) [PERSON_NAME] [PERSON_NAME]…" at bounding box center [331, 220] width 90 height 86
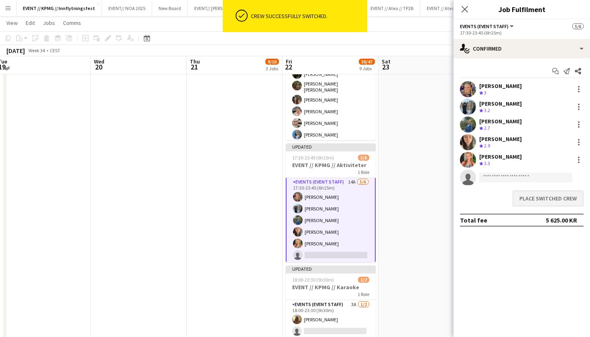
click at [523, 195] on button "Place switched crew" at bounding box center [548, 198] width 71 height 16
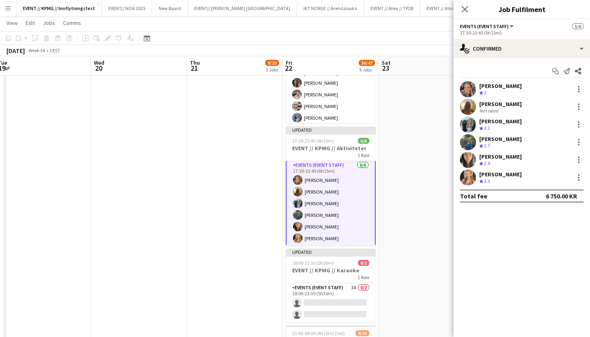
click at [418, 202] on app-date-cell "08:00-16:00 (8h) 2/4 EVENT // KPMG // tilbakelevering 1 Role Events (Event Staf…" at bounding box center [427, 2] width 96 height 941
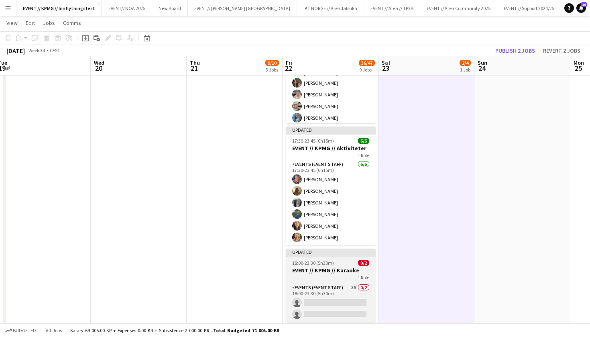
click at [342, 277] on div "1 Role" at bounding box center [331, 277] width 90 height 6
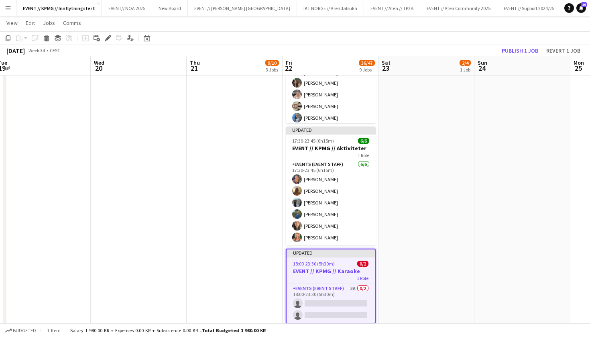
click at [349, 253] on div "Updated" at bounding box center [331, 252] width 88 height 6
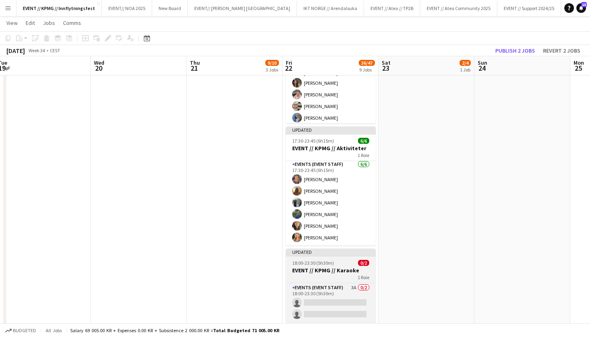
click at [348, 255] on div at bounding box center [331, 256] width 90 height 2
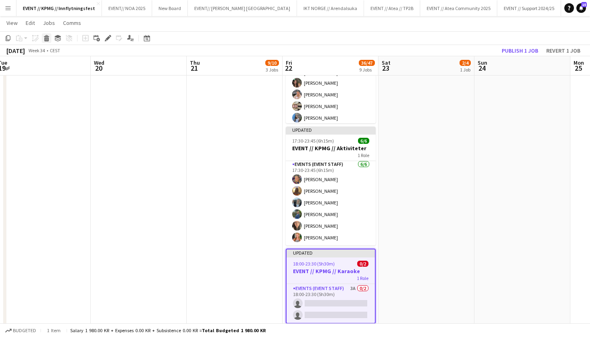
click at [44, 37] on icon "Delete" at bounding box center [46, 38] width 6 height 6
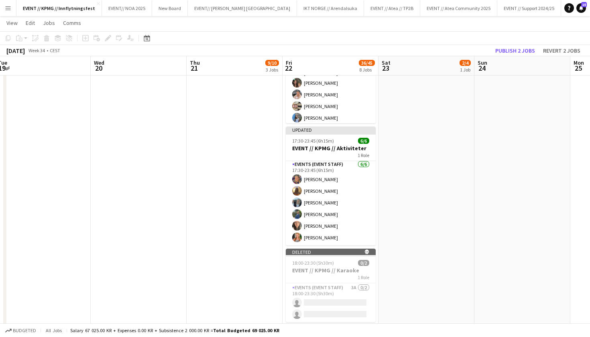
click at [445, 238] on app-date-cell "08:00-16:00 (8h) 2/4 EVENT // KPMG // tilbakelevering 1 Role Events (Event Staf…" at bounding box center [427, 2] width 96 height 941
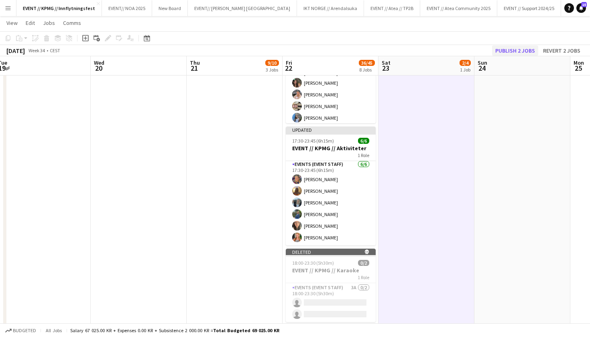
click at [518, 51] on button "Publish 2 jobs" at bounding box center [515, 50] width 46 height 10
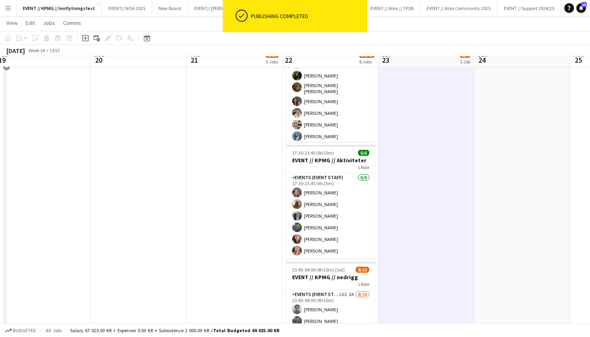
scroll to position [532, 0]
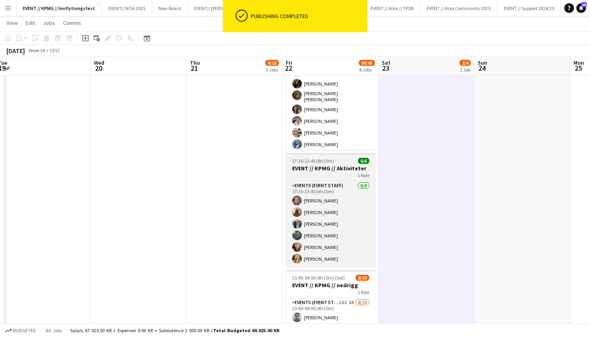
click at [324, 171] on h3 "EVENT // KPMG // Aktiviteter" at bounding box center [331, 168] width 90 height 7
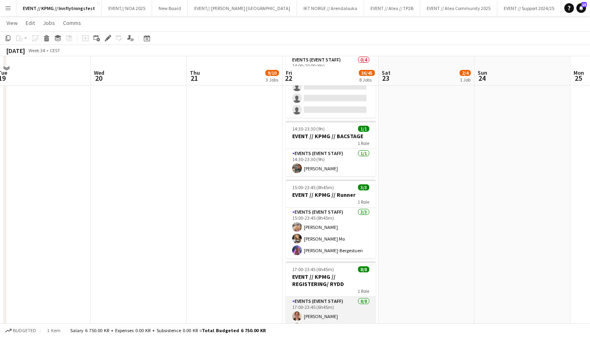
scroll to position [271, 0]
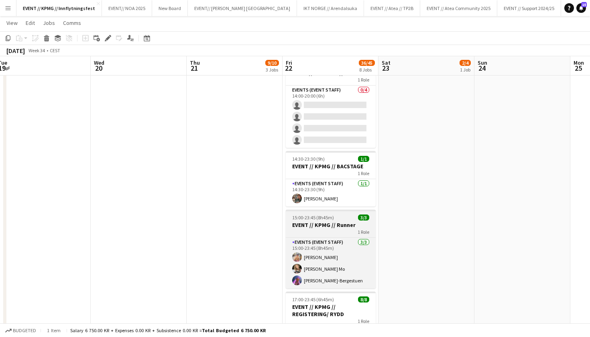
click at [333, 230] on div "1 Role" at bounding box center [331, 232] width 90 height 6
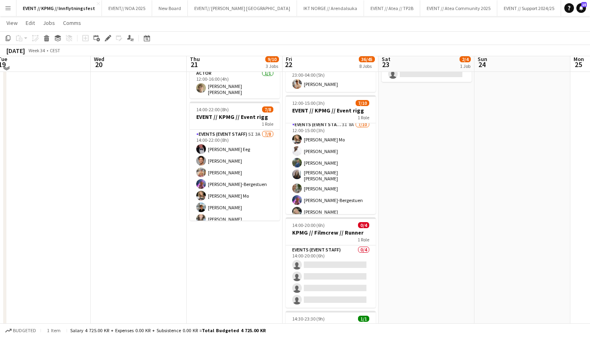
scroll to position [103, 0]
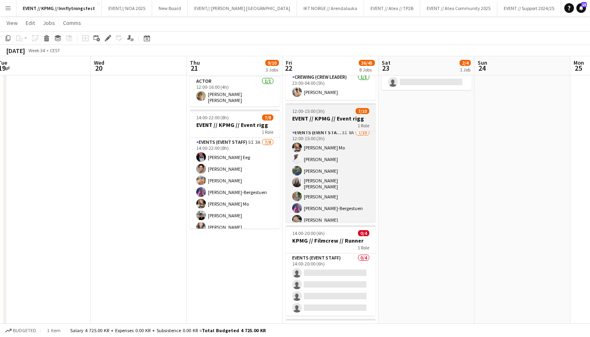
click at [340, 115] on h3 "EVENT // KPMG // Event rigg" at bounding box center [331, 118] width 90 height 7
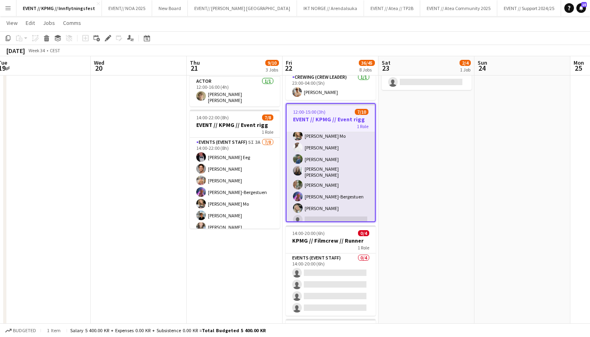
scroll to position [6, 0]
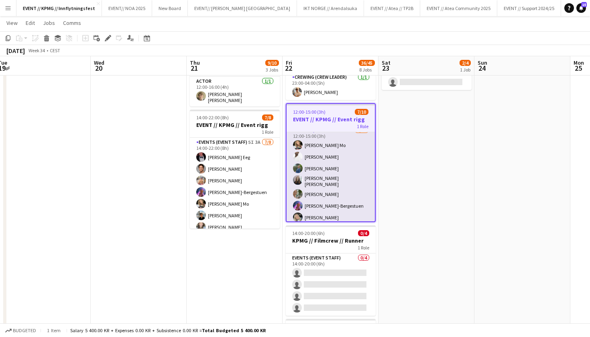
click at [332, 157] on app-card-role "Events (Event Staff) 3I 8A [DATE] 12:00-15:00 (3h) [PERSON_NAME] Mo [PERSON_NAM…" at bounding box center [331, 193] width 88 height 135
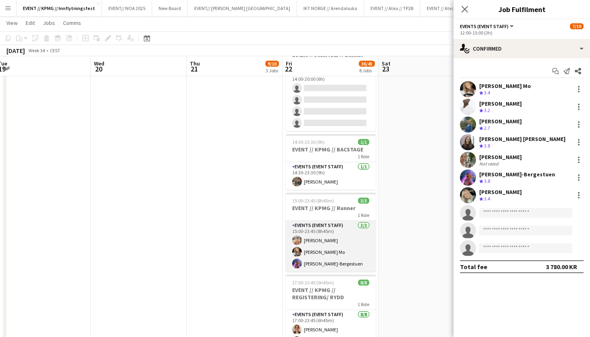
scroll to position [284, 0]
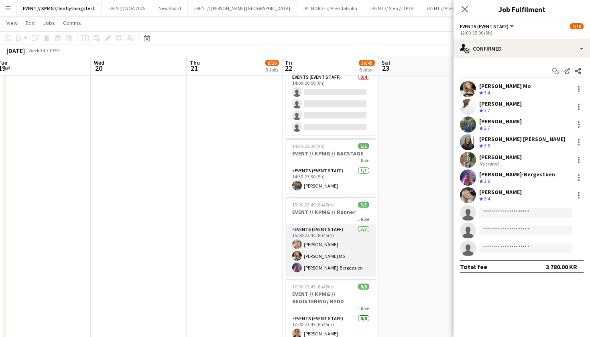
click at [335, 251] on app-card-role "Events (Event Staff) [DATE] 15:00-23:45 (8h45m) [PERSON_NAME] [PERSON_NAME] Mo …" at bounding box center [331, 250] width 90 height 51
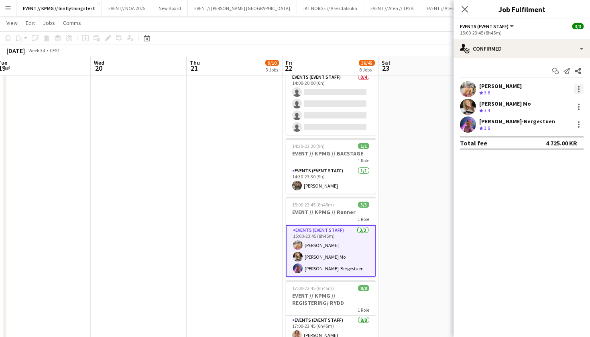
click at [578, 93] on div at bounding box center [579, 89] width 10 height 10
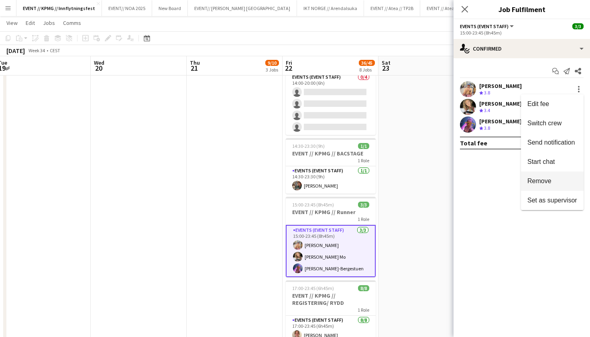
click at [550, 180] on span "Remove" at bounding box center [540, 181] width 24 height 7
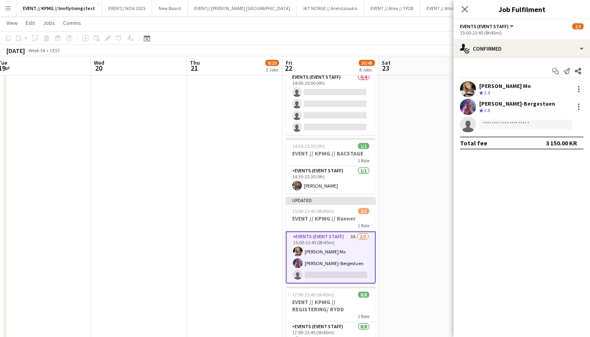
click at [425, 154] on app-date-cell "08:00-16:00 (8h) 2/4 EVENT // KPMG // tilbakelevering 1 Role Events (Event Staf…" at bounding box center [427, 237] width 96 height 863
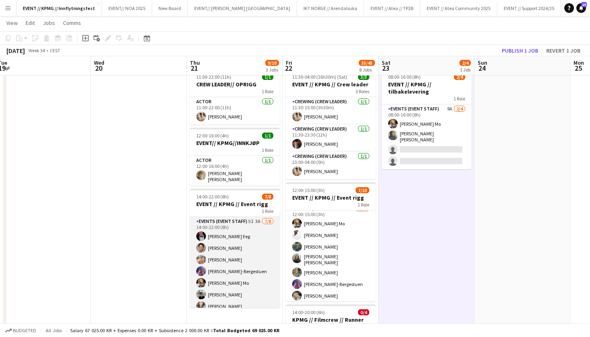
scroll to position [13, 0]
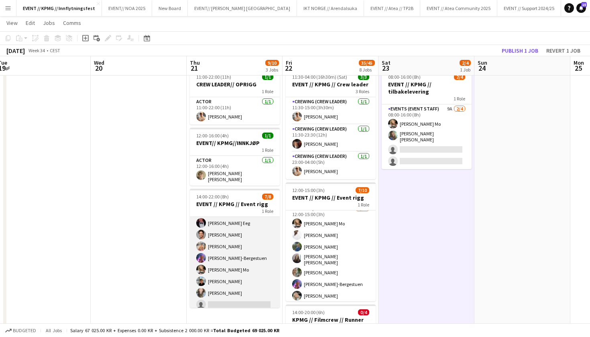
click at [255, 254] on app-card-role "Events (Event Staff) 5I 3A [DATE] 14:00-22:00 (8h) [PERSON_NAME] Eeg [PERSON_NA…" at bounding box center [235, 258] width 90 height 109
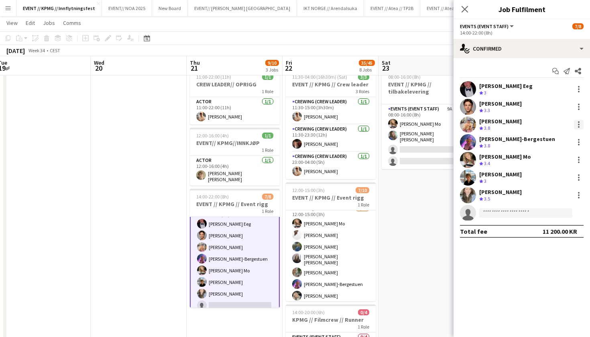
click at [577, 121] on div at bounding box center [579, 125] width 10 height 10
click at [560, 222] on button "Remove" at bounding box center [552, 216] width 63 height 19
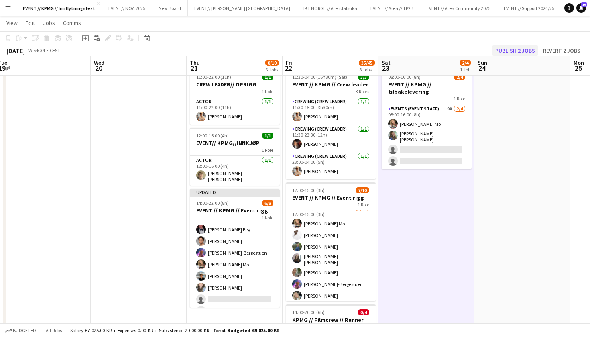
click at [519, 46] on button "Publish 2 jobs" at bounding box center [515, 50] width 46 height 10
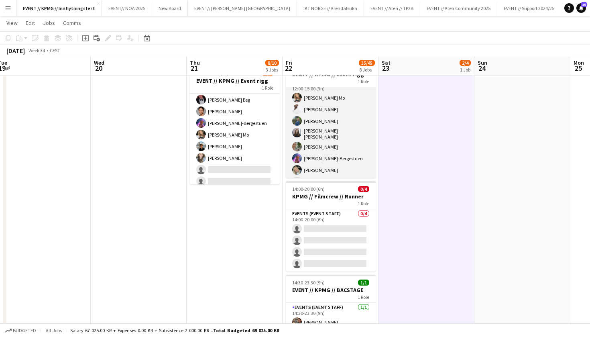
scroll to position [10, 0]
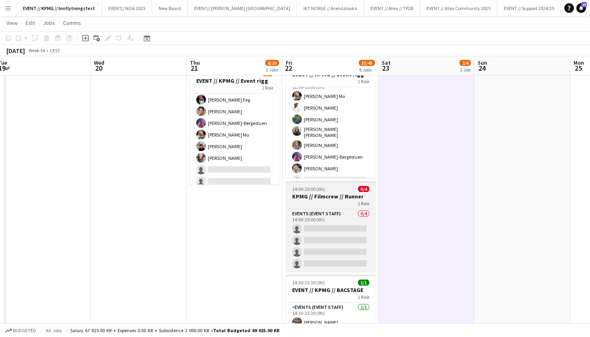
click at [341, 200] on div "1 Role" at bounding box center [331, 203] width 90 height 6
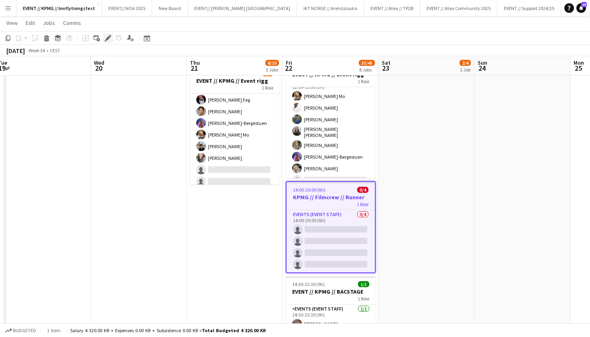
click at [109, 39] on icon "Edit" at bounding box center [108, 38] width 6 height 6
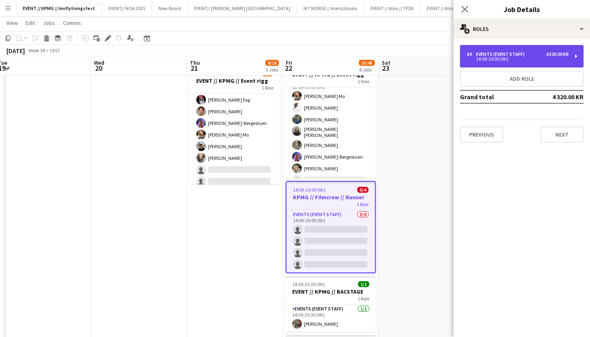
click at [535, 62] on div "4 x Events (Event Staff) 4 320.00 KR 14:00-20:00 (6h)" at bounding box center [522, 56] width 124 height 22
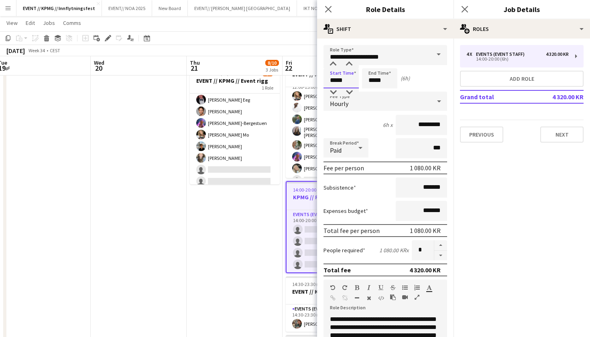
click at [335, 80] on input "*****" at bounding box center [341, 78] width 35 height 20
type input "*****"
click at [373, 77] on input "*****" at bounding box center [379, 78] width 35 height 20
click at [376, 81] on input "*****" at bounding box center [379, 78] width 35 height 20
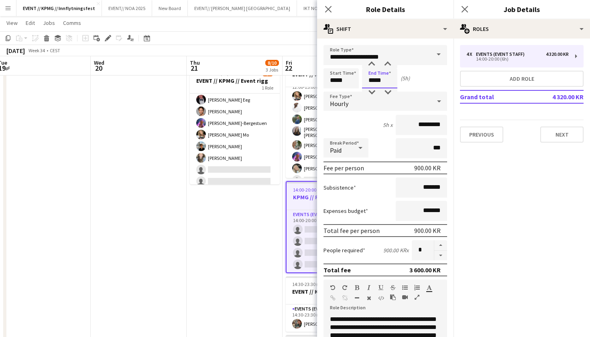
click at [375, 81] on input "*****" at bounding box center [379, 78] width 35 height 20
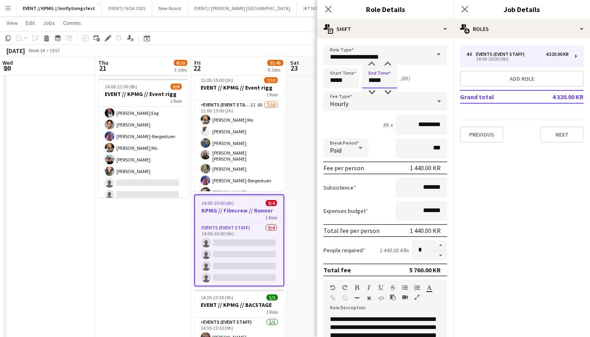
type input "*****"
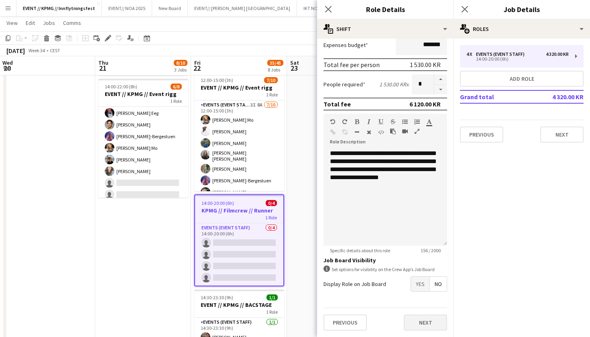
scroll to position [166, 0]
click at [392, 192] on div "**********" at bounding box center [386, 197] width 124 height 96
click at [435, 325] on button "Next" at bounding box center [425, 322] width 43 height 16
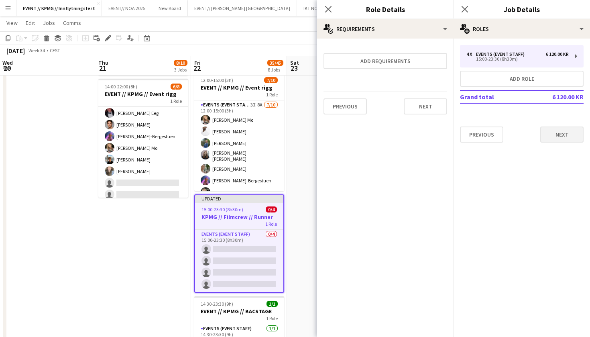
click at [567, 137] on button "Next" at bounding box center [562, 135] width 43 height 16
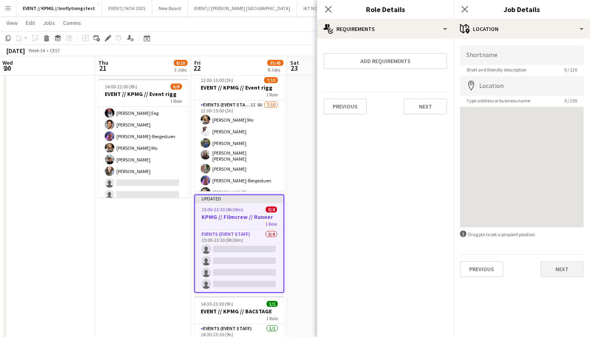
click at [563, 268] on button "Next" at bounding box center [562, 269] width 43 height 16
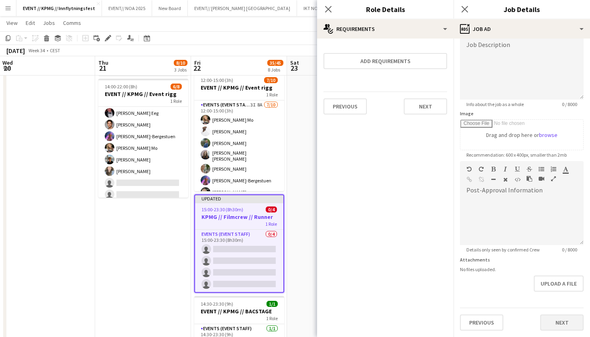
scroll to position [61, 0]
click at [564, 327] on button "Next" at bounding box center [562, 322] width 43 height 16
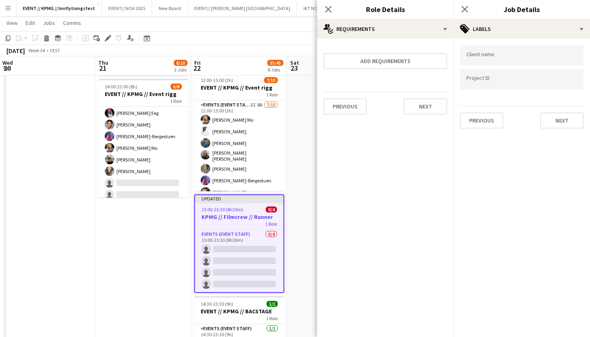
scroll to position [0, 0]
click at [505, 49] on div at bounding box center [522, 55] width 124 height 20
click at [510, 76] on div at bounding box center [522, 79] width 124 height 20
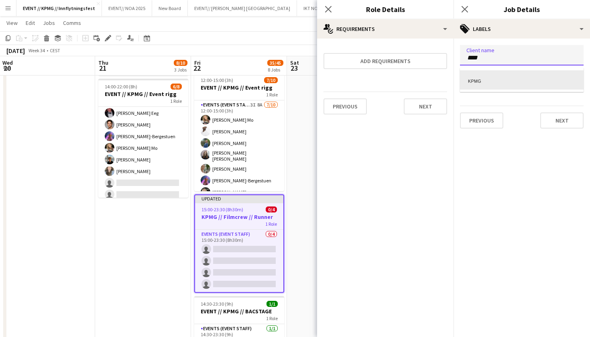
click at [510, 54] on div at bounding box center [522, 168] width 137 height 337
click at [502, 64] on div "****" at bounding box center [522, 55] width 124 height 20
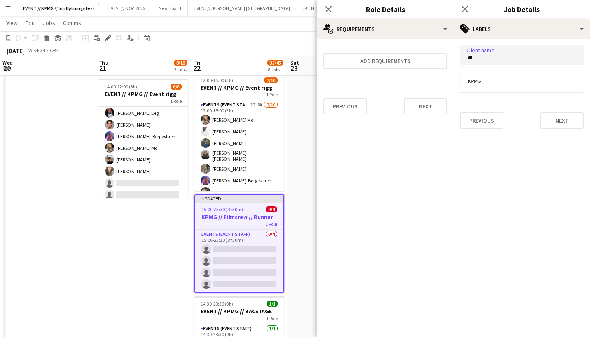
type input "*"
type input "****"
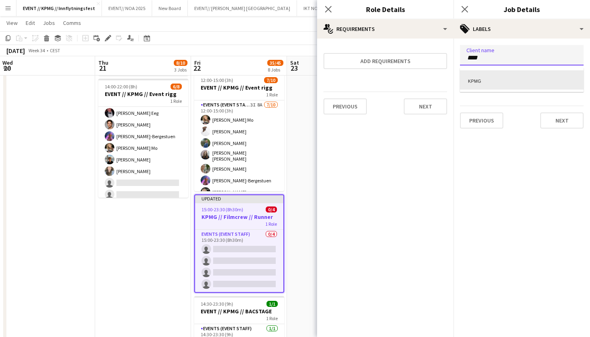
click at [492, 86] on div "KPMG" at bounding box center [522, 79] width 124 height 19
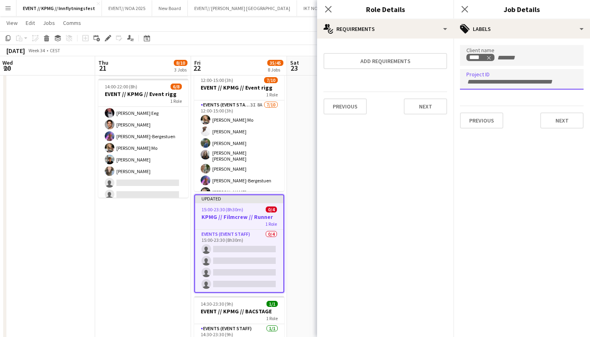
click at [505, 81] on input "Type to search project ID labels..." at bounding box center [522, 81] width 111 height 7
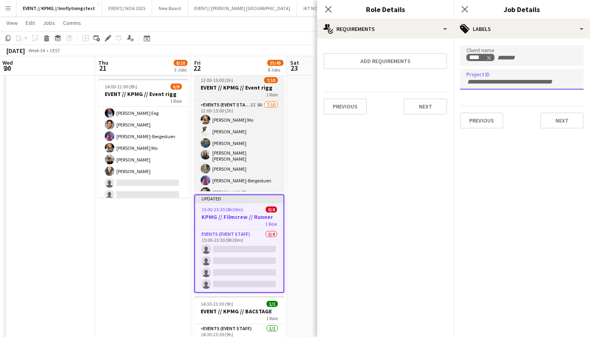
click at [264, 88] on h3 "EVENT // KPMG // Event rigg" at bounding box center [239, 87] width 90 height 7
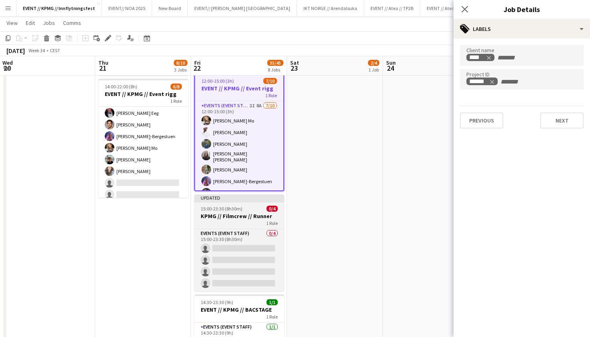
click at [227, 219] on h3 "KPMG // Filmcrew // Runner" at bounding box center [239, 215] width 90 height 7
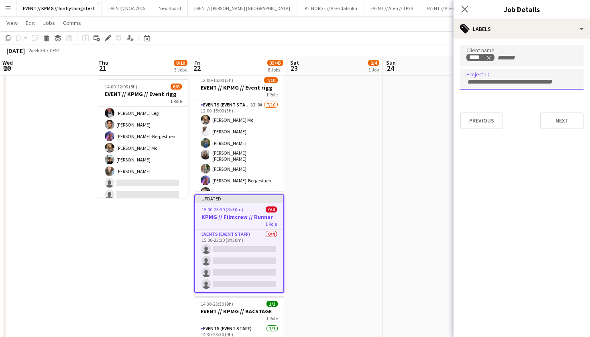
click at [483, 80] on input "Type to search project ID labels..." at bounding box center [522, 81] width 111 height 7
type input "******"
click at [570, 126] on div at bounding box center [522, 168] width 137 height 337
click at [572, 122] on button "Next" at bounding box center [562, 120] width 43 height 16
type input "*******"
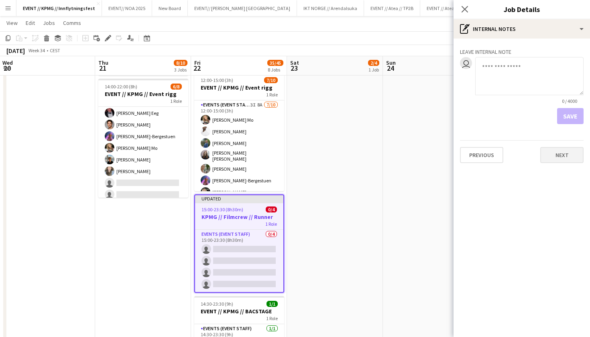
click at [568, 153] on button "Next" at bounding box center [562, 155] width 43 height 16
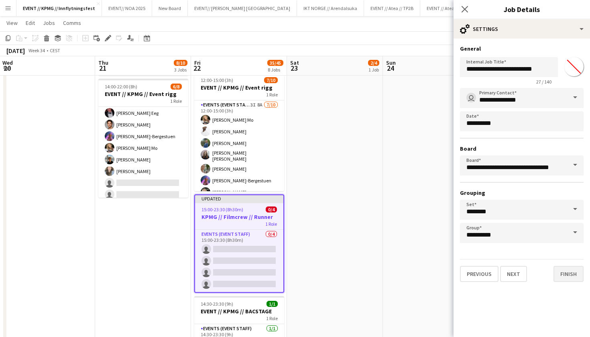
click at [569, 275] on button "Finish" at bounding box center [569, 274] width 30 height 16
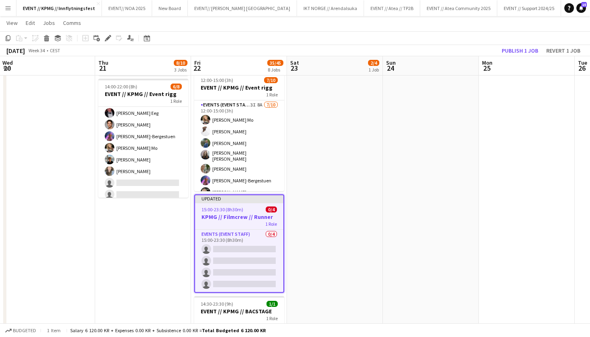
click at [239, 227] on div "1 Role" at bounding box center [239, 223] width 88 height 6
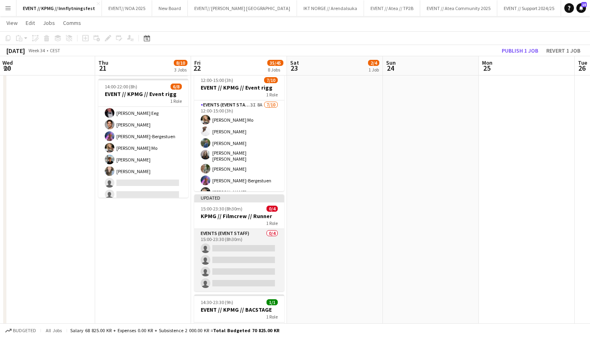
click at [239, 255] on app-card-role "Events (Event Staff) 0/4 15:00-23:30 (8h30m) single-neutral-actions single-neut…" at bounding box center [239, 260] width 90 height 62
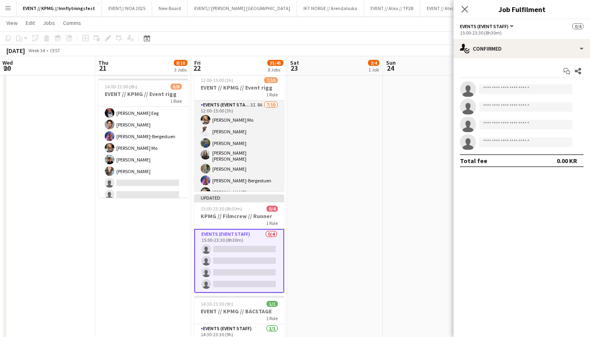
click at [237, 133] on app-card-role "Events (Event Staff) 3I 8A [DATE] 12:00-15:00 (3h) [PERSON_NAME] Mo [PERSON_NAM…" at bounding box center [239, 167] width 90 height 135
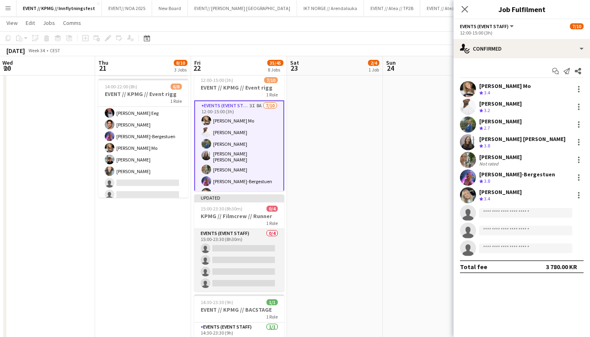
click at [226, 251] on app-card-role "Events (Event Staff) 0/4 15:00-23:30 (8h30m) single-neutral-actions single-neut…" at bounding box center [239, 260] width 90 height 62
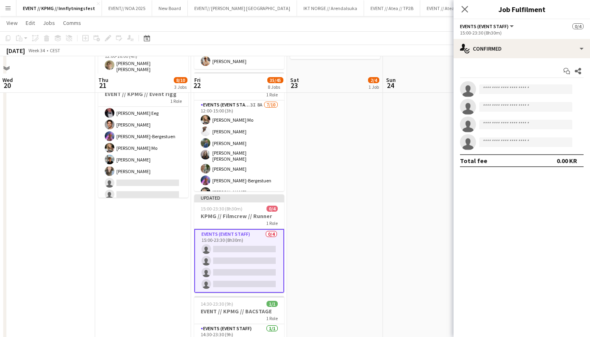
scroll to position [287, 0]
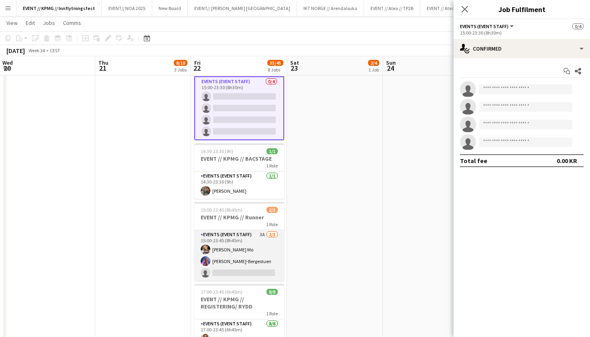
click at [241, 264] on app-card-role "Events (Event Staff) 3A [DATE] 15:00-23:45 (8h45m) [PERSON_NAME] Mo [PERSON_NAM…" at bounding box center [239, 255] width 90 height 51
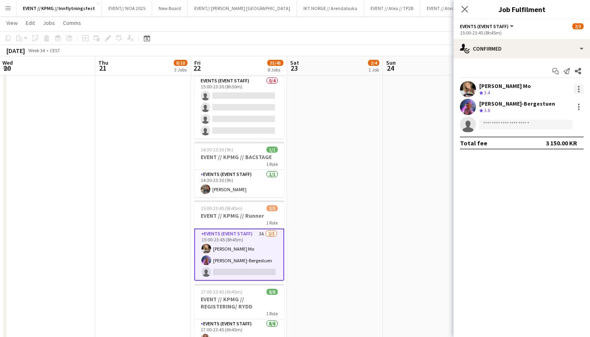
click at [578, 84] on div at bounding box center [579, 89] width 10 height 10
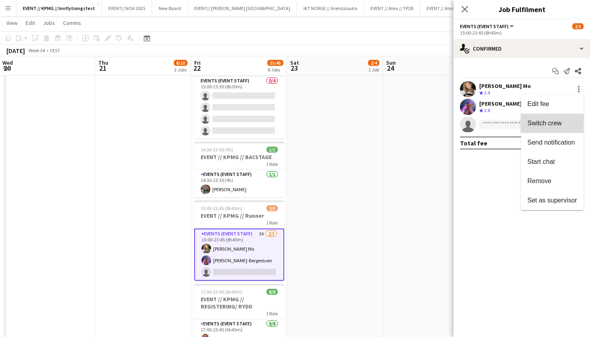
click at [568, 125] on span "Switch crew" at bounding box center [553, 123] width 50 height 7
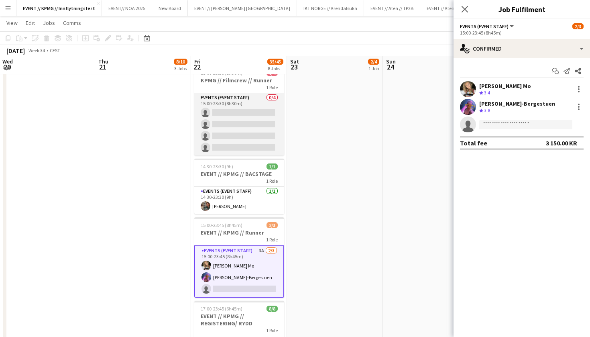
click at [246, 128] on app-card-role "Events (Event Staff) 0/4 15:00-23:30 (8h30m) single-neutral-actions single-neut…" at bounding box center [239, 124] width 90 height 62
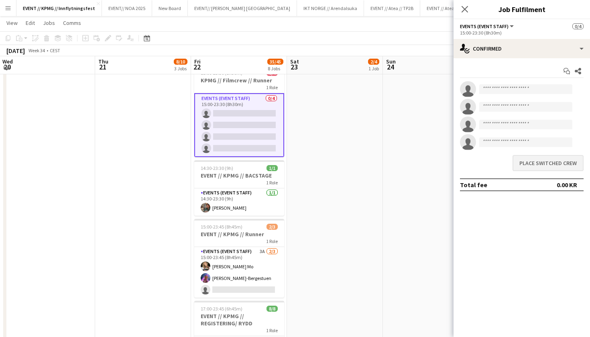
click at [577, 164] on button "Place switched crew" at bounding box center [548, 163] width 71 height 16
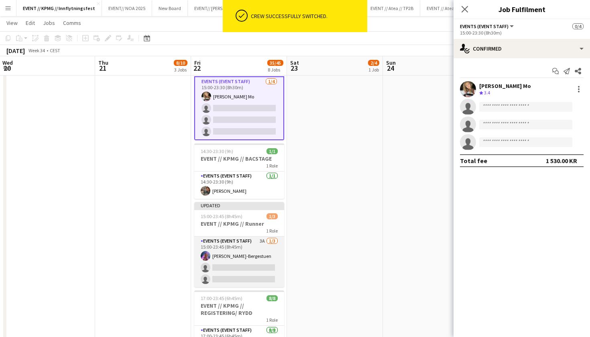
click at [235, 259] on app-card-role "Events (Event Staff) 3A [DATE] 15:00-23:45 (8h45m) [PERSON_NAME]-Bergestuen sin…" at bounding box center [239, 262] width 90 height 51
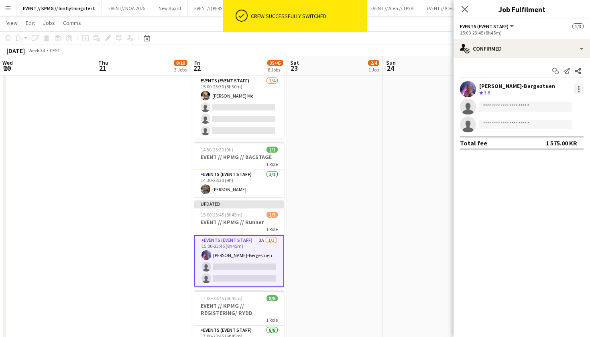
click at [577, 88] on div at bounding box center [579, 89] width 10 height 10
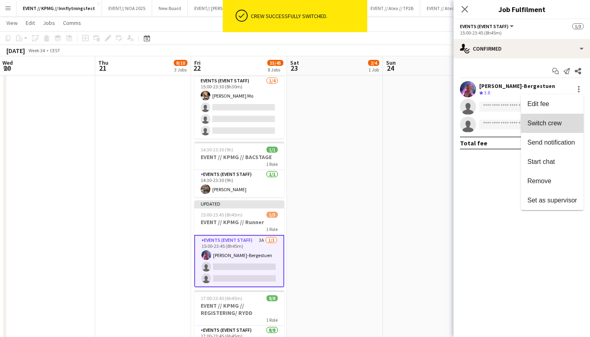
click at [561, 127] on button "Switch crew" at bounding box center [552, 123] width 63 height 19
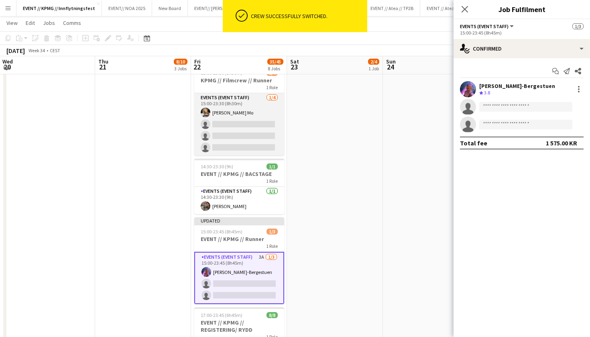
click at [232, 144] on app-card-role "Events (Event Staff) [DATE] 15:00-23:30 (8h30m) [PERSON_NAME] single-neutral-ac…" at bounding box center [239, 124] width 90 height 62
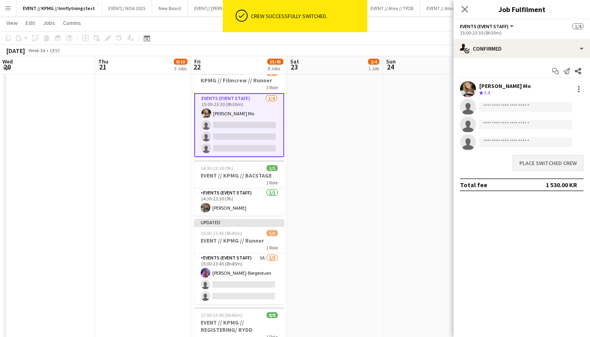
click at [558, 166] on button "Place switched crew" at bounding box center [548, 163] width 71 height 16
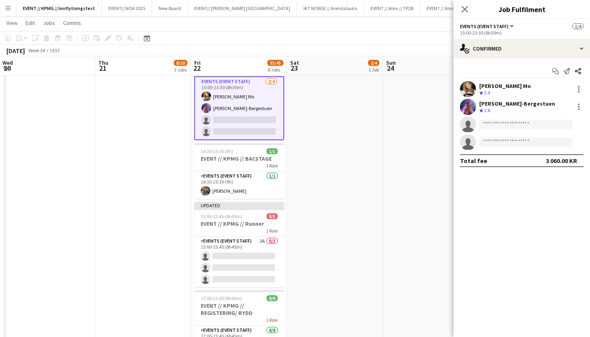
click at [319, 162] on app-date-cell "08:00-16:00 (8h) 2/4 EVENT // KPMG // tilbakelevering 1 Role Events (Event Staf…" at bounding box center [335, 234] width 96 height 863
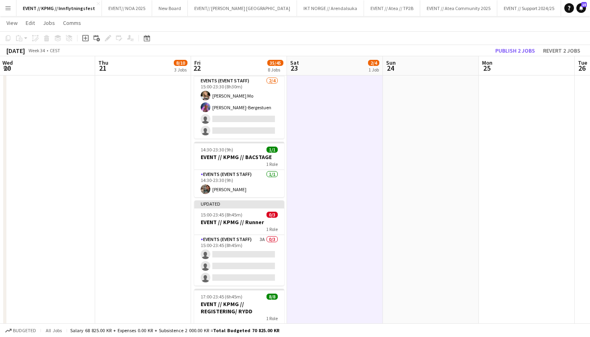
click at [237, 231] on div "1 Role" at bounding box center [239, 229] width 90 height 6
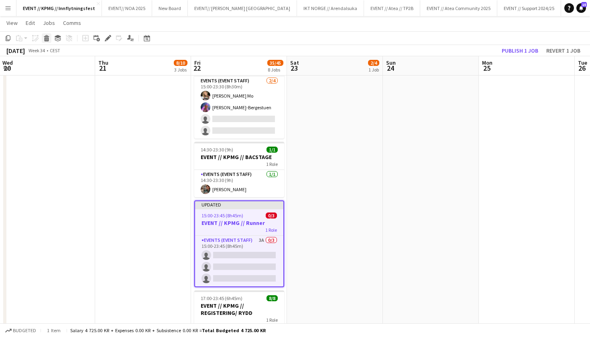
click at [49, 38] on icon "Delete" at bounding box center [46, 38] width 6 height 6
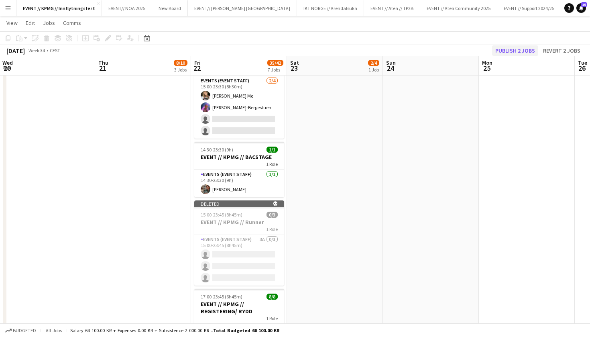
click at [528, 55] on button "Publish 2 jobs" at bounding box center [515, 50] width 46 height 10
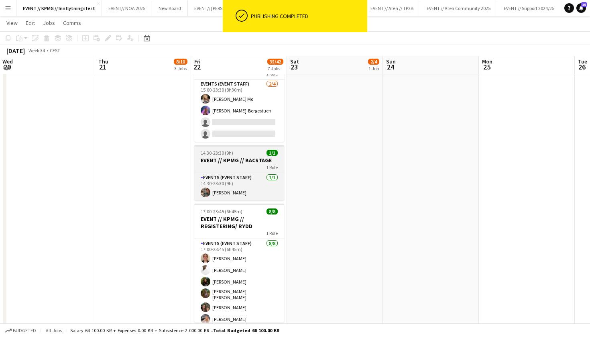
scroll to position [276, 0]
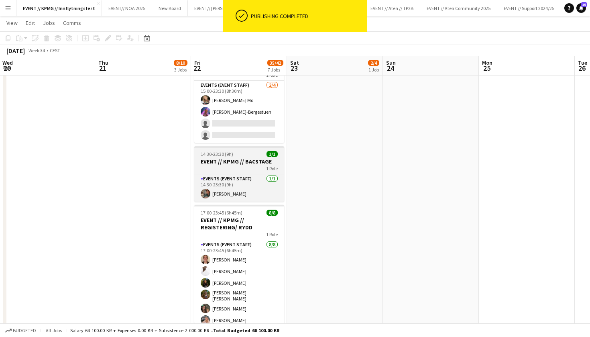
click at [206, 159] on h3 "EVENT // KPMG // BACSTAGE" at bounding box center [239, 161] width 90 height 7
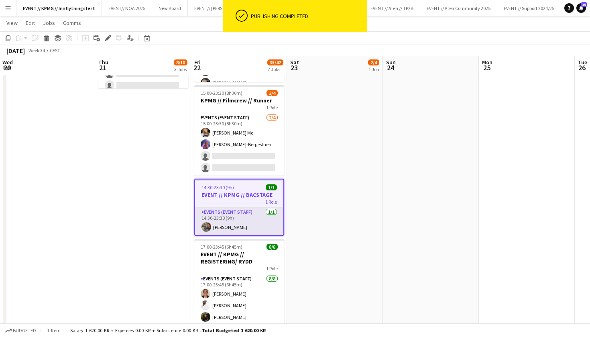
scroll to position [244, 0]
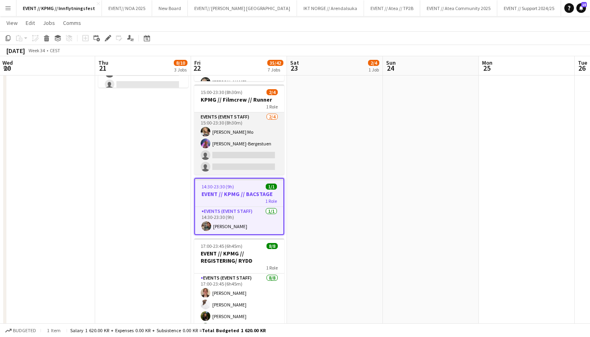
click at [222, 158] on app-card-role "Events (Event Staff) [DATE] 15:00-23:30 (8h30m) [PERSON_NAME] Mo [PERSON_NAME] …" at bounding box center [239, 143] width 90 height 62
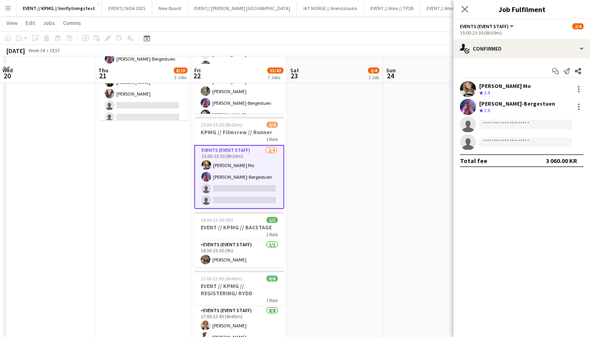
scroll to position [210, 0]
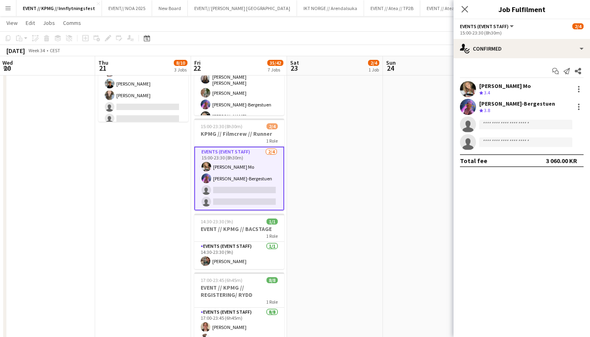
click at [234, 203] on app-card-role "Events (Event Staff) [DATE] 15:00-23:30 (8h30m) [PERSON_NAME] Mo [PERSON_NAME] …" at bounding box center [239, 179] width 90 height 64
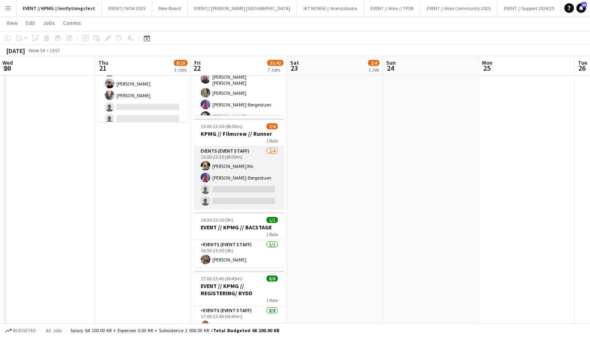
click at [252, 195] on app-card-role "Events (Event Staff) [DATE] 15:00-23:30 (8h30m) [PERSON_NAME] Mo [PERSON_NAME] …" at bounding box center [239, 178] width 90 height 62
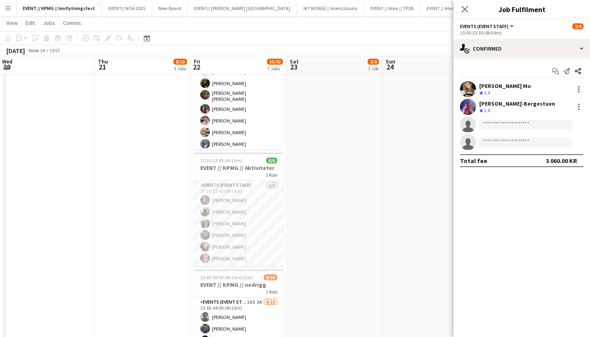
scroll to position [453, 0]
click at [267, 230] on app-card-role "Events (Event Staff) [DATE] 17:30-23:45 (6h15m) [PERSON_NAME] [PERSON_NAME] [PE…" at bounding box center [239, 223] width 90 height 86
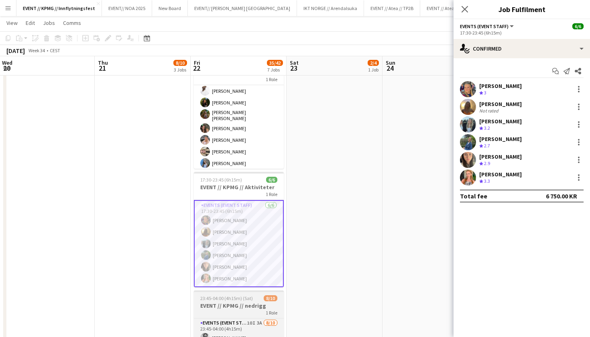
scroll to position [435, 0]
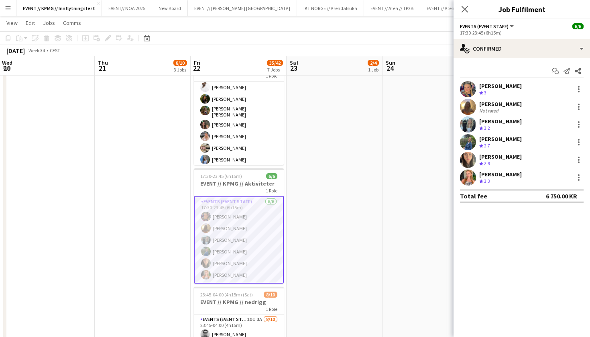
click at [461, 164] on app-user-avatar at bounding box center [468, 160] width 16 height 16
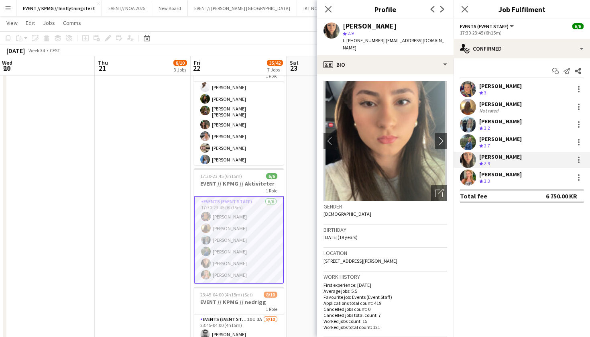
click at [156, 141] on app-date-cell "11:00-22:00 (11h) 1/1 CREW LEADER// OPRIGG 1 Role Actor [DATE] 11:00-22:00 (11h…" at bounding box center [143, 41] width 96 height 773
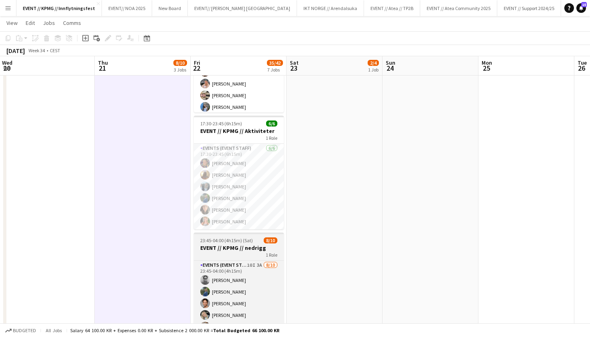
scroll to position [485, 0]
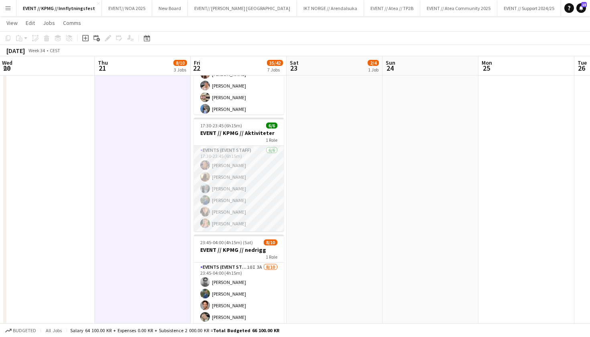
click at [268, 203] on app-card-role "Events (Event Staff) [DATE] 17:30-23:45 (6h15m) [PERSON_NAME] [PERSON_NAME] [PE…" at bounding box center [239, 189] width 90 height 86
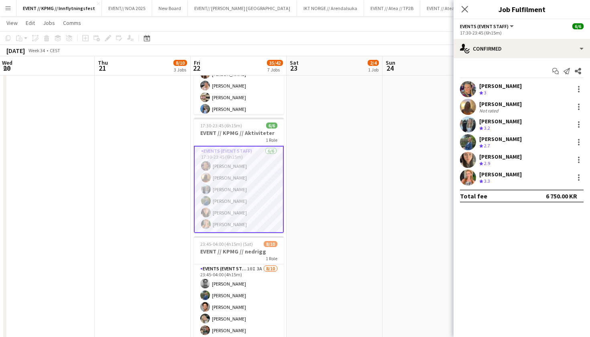
click at [472, 162] on app-user-avatar at bounding box center [468, 160] width 16 height 16
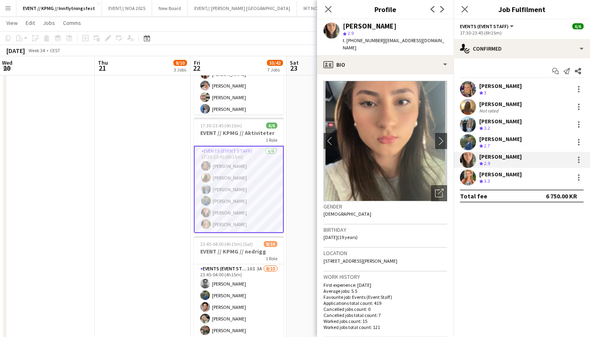
click at [470, 181] on app-user-avatar at bounding box center [468, 177] width 16 height 16
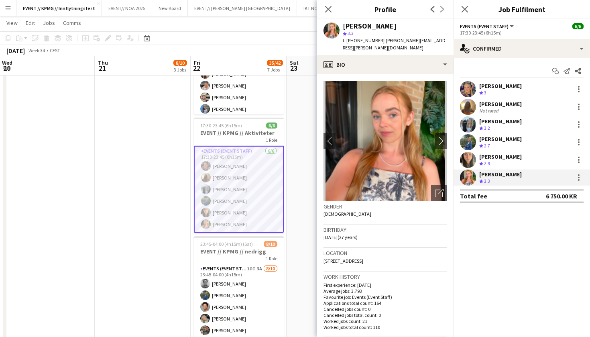
click at [539, 112] on div "[PERSON_NAME] Not rated" at bounding box center [522, 107] width 137 height 16
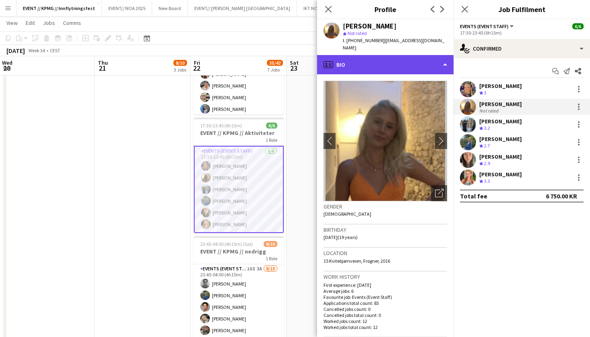
click at [422, 55] on div "profile Bio" at bounding box center [385, 64] width 137 height 19
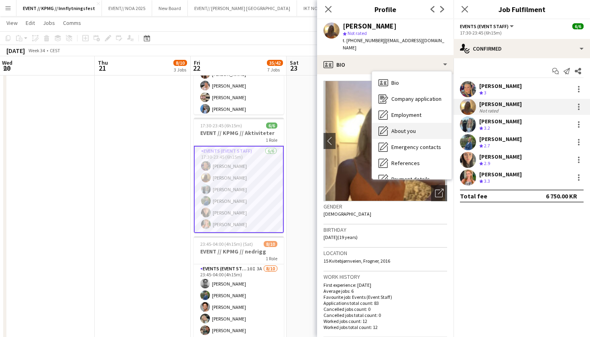
click at [422, 123] on div "About you About you" at bounding box center [412, 131] width 80 height 16
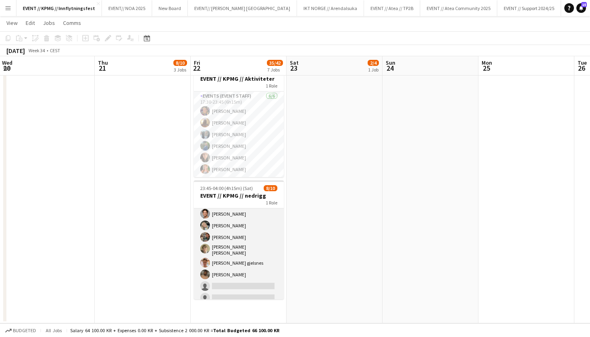
scroll to position [11, 0]
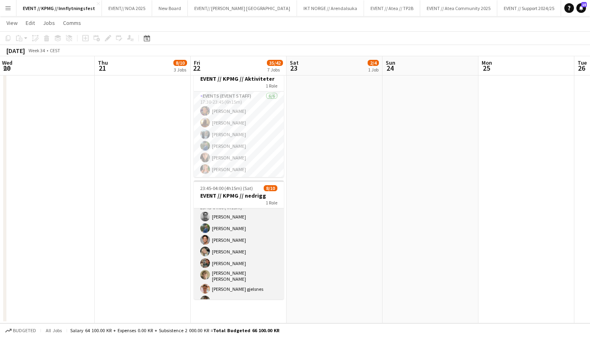
click at [249, 253] on app-card-role "Events (Event Staff) 10I 3A [DATE] 23:45-04:00 (4h15m) [PERSON_NAME] [PERSON_NA…" at bounding box center [239, 264] width 90 height 135
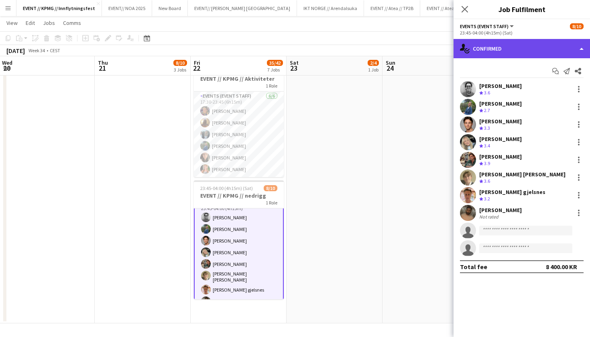
click at [523, 52] on div "single-neutral-actions-check-2 Confirmed" at bounding box center [522, 48] width 137 height 19
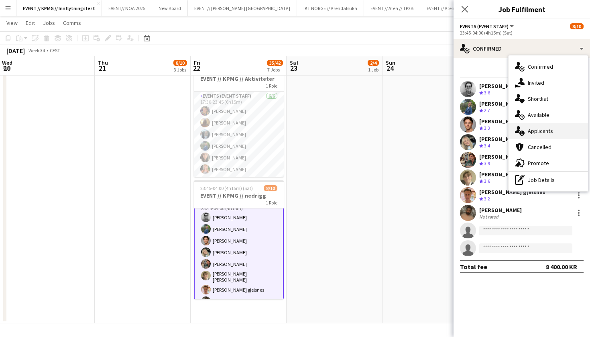
click at [563, 128] on div "single-neutral-actions-information Applicants" at bounding box center [549, 131] width 80 height 16
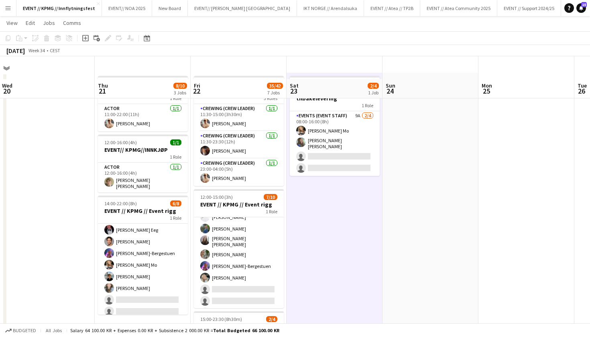
scroll to position [168, 0]
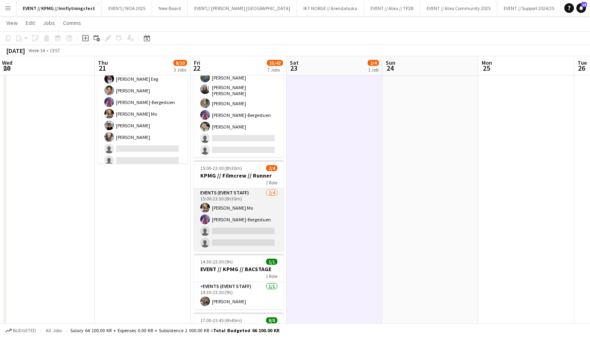
click at [225, 241] on app-card-role "Events (Event Staff) [DATE] 15:00-23:30 (8h30m) [PERSON_NAME] Mo [PERSON_NAME] …" at bounding box center [239, 219] width 90 height 62
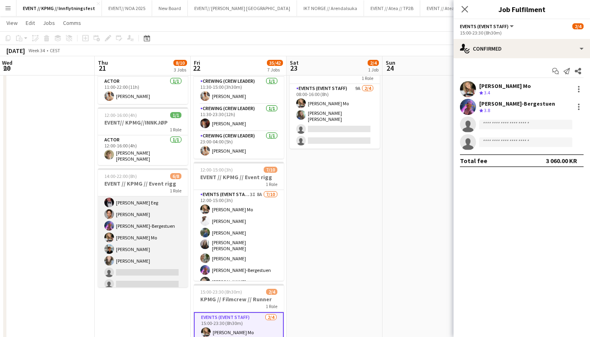
scroll to position [0, 0]
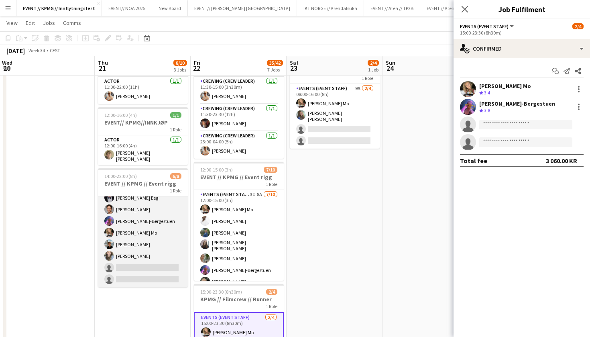
click at [155, 234] on app-card-role "Events (Event Staff) 5I 3A [DATE] 14:00-22:00 (8h) [PERSON_NAME] Eeg [PERSON_NA…" at bounding box center [143, 232] width 90 height 109
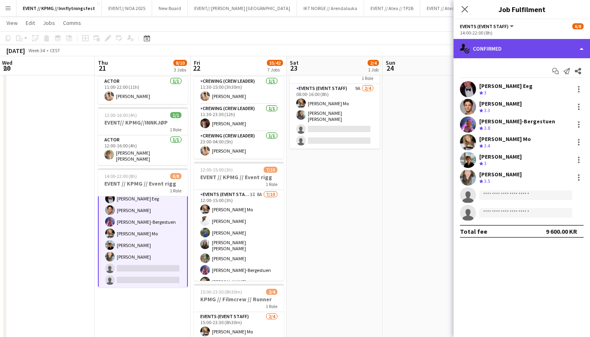
click at [549, 45] on div "single-neutral-actions-check-2 Confirmed" at bounding box center [522, 48] width 137 height 19
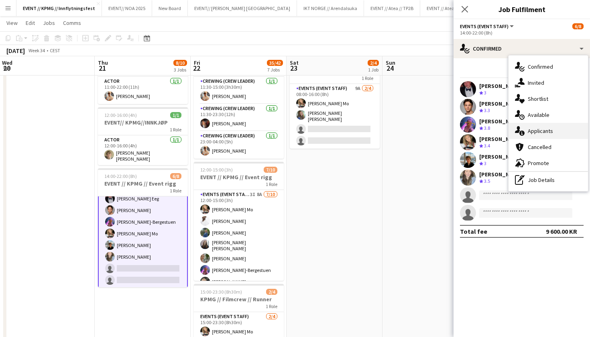
click at [556, 129] on div "single-neutral-actions-information Applicants" at bounding box center [549, 131] width 80 height 16
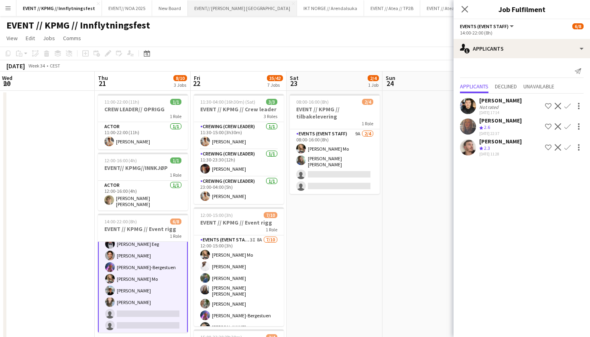
scroll to position [0, 0]
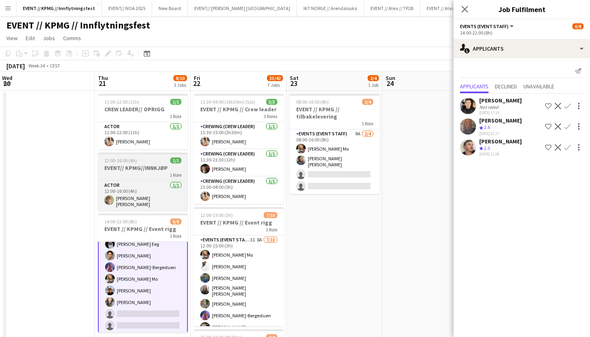
click at [148, 166] on h3 "EVENT// KPMG//INNKJØP" at bounding box center [143, 167] width 90 height 7
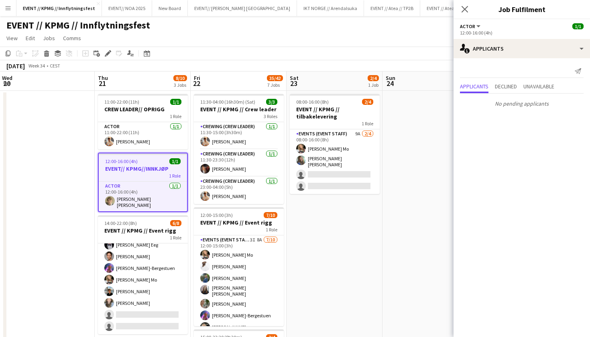
click at [113, 53] on div "Add job Add linked Job Edit Edit linked Job Applicants" at bounding box center [104, 54] width 61 height 10
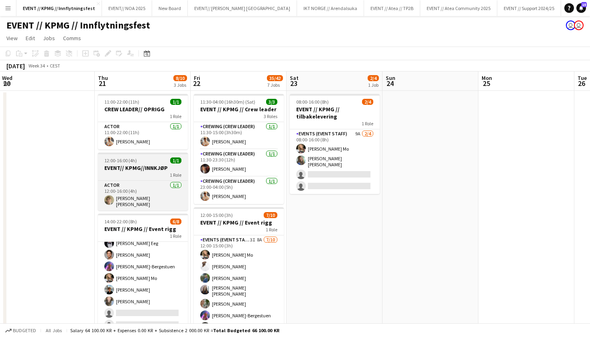
click at [126, 167] on h3 "EVENT// KPMG//INNKJØP" at bounding box center [143, 167] width 90 height 7
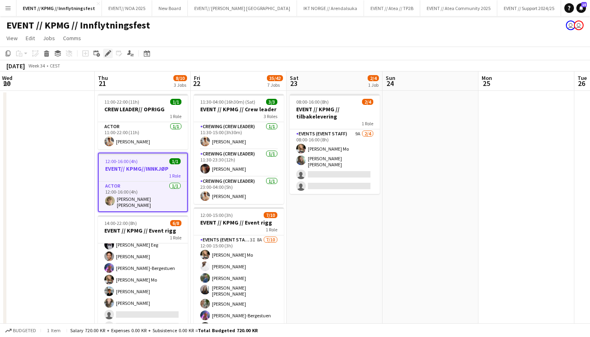
click at [111, 55] on icon "Edit" at bounding box center [108, 53] width 6 height 6
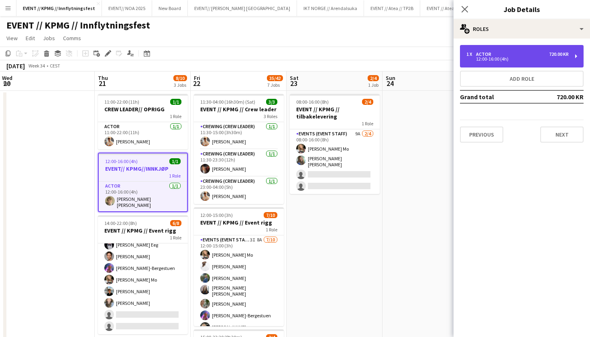
click at [513, 59] on div "12:00-16:00 (4h)" at bounding box center [518, 59] width 102 height 4
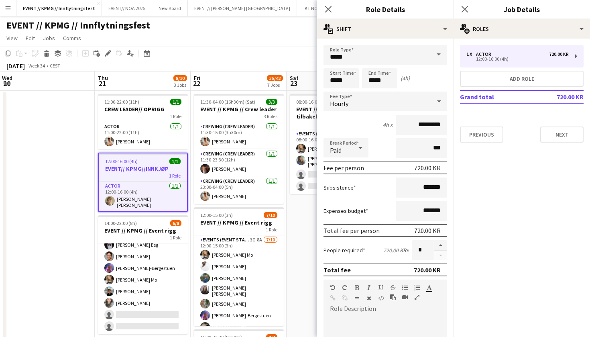
click at [154, 167] on h3 "EVENT// KPMG//INNKJØP" at bounding box center [143, 168] width 88 height 7
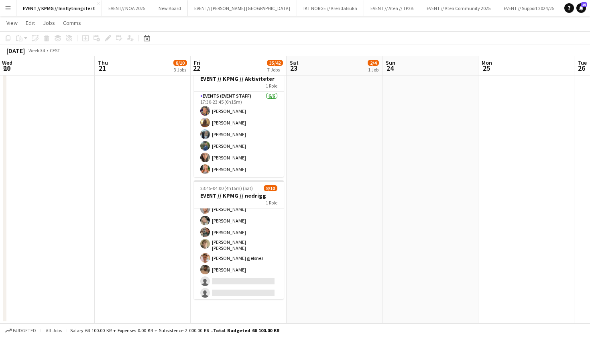
scroll to position [41, 0]
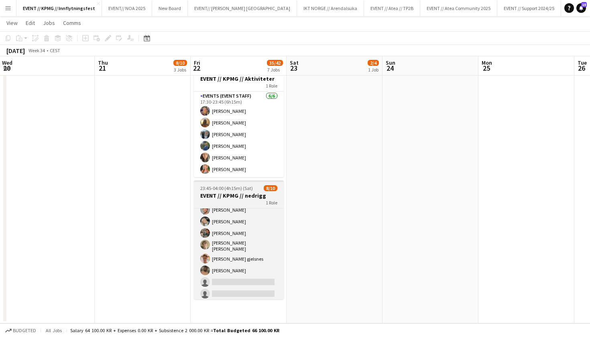
click at [249, 199] on div "1 Role" at bounding box center [239, 202] width 90 height 6
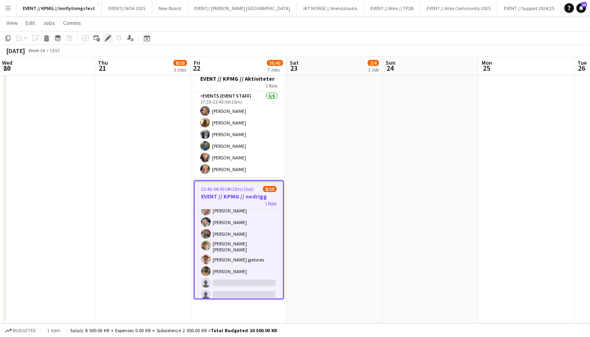
click at [109, 40] on icon "Edit" at bounding box center [108, 38] width 6 height 6
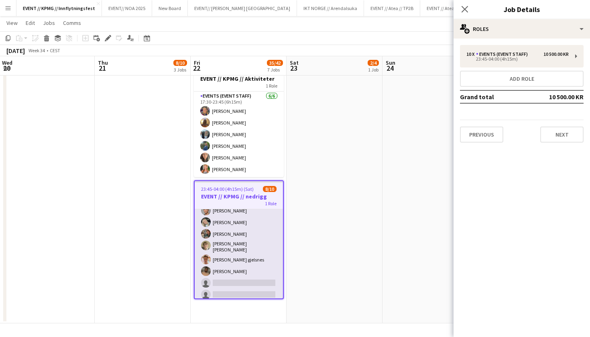
click at [231, 222] on app-card-role "Events (Event Staff) 10I 3A [DATE] 23:45-04:00 (4h15m) [PERSON_NAME] [PERSON_NA…" at bounding box center [239, 235] width 88 height 135
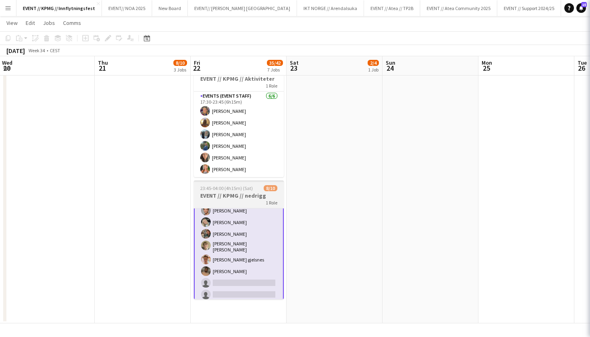
click at [242, 194] on h3 "EVENT // KPMG // nedrigg" at bounding box center [239, 195] width 90 height 7
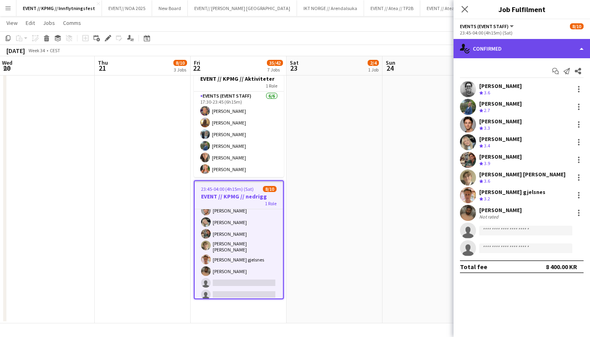
click at [537, 51] on div "single-neutral-actions-check-2 Confirmed" at bounding box center [522, 48] width 137 height 19
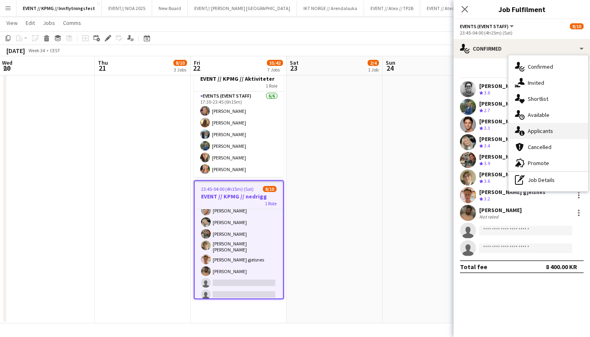
click at [555, 127] on div "single-neutral-actions-information Applicants" at bounding box center [549, 131] width 80 height 16
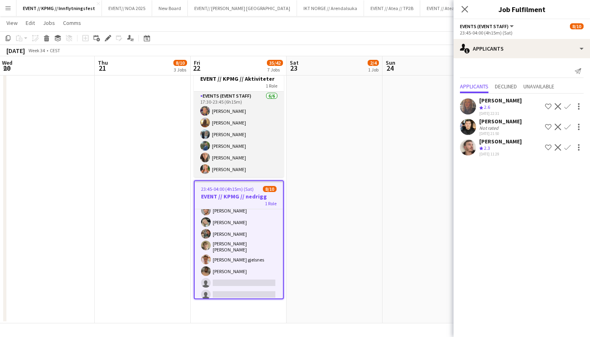
click at [254, 133] on app-card-role "Events (Event Staff) [DATE] 17:30-23:45 (6h15m) [PERSON_NAME] [PERSON_NAME] [PE…" at bounding box center [239, 135] width 90 height 86
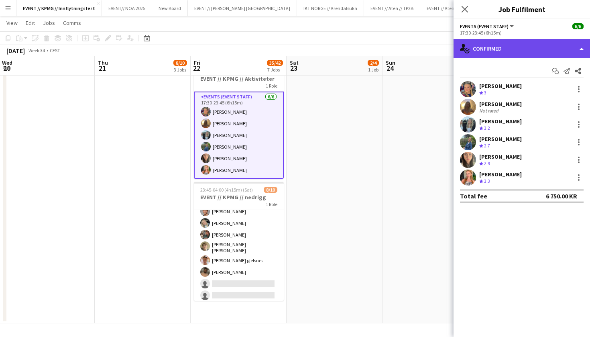
click at [544, 44] on div "single-neutral-actions-check-2 Confirmed" at bounding box center [522, 48] width 137 height 19
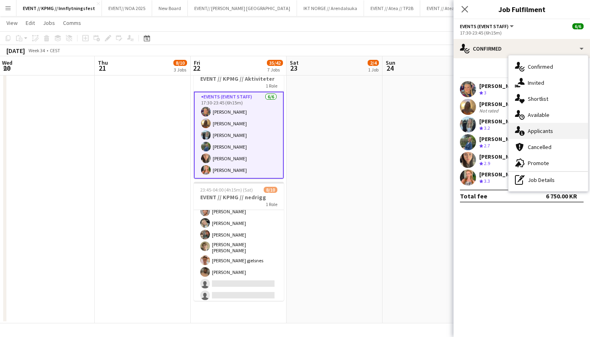
click at [559, 130] on div "single-neutral-actions-information Applicants" at bounding box center [549, 131] width 80 height 16
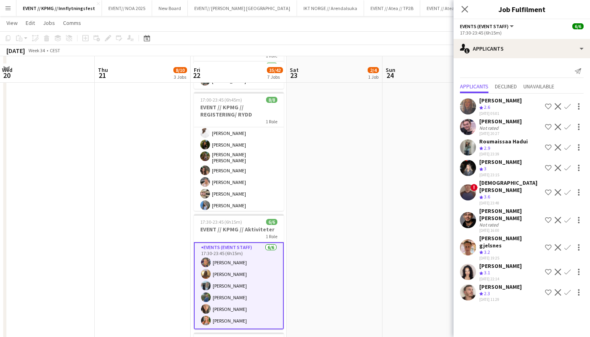
scroll to position [376, 0]
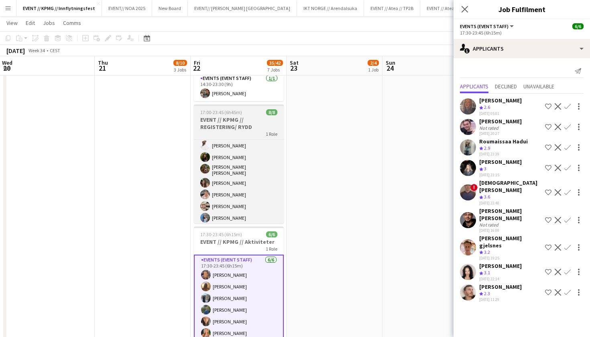
click at [257, 119] on h3 "EVENT // KPMG // REGISTERING/ RYDD" at bounding box center [239, 123] width 90 height 14
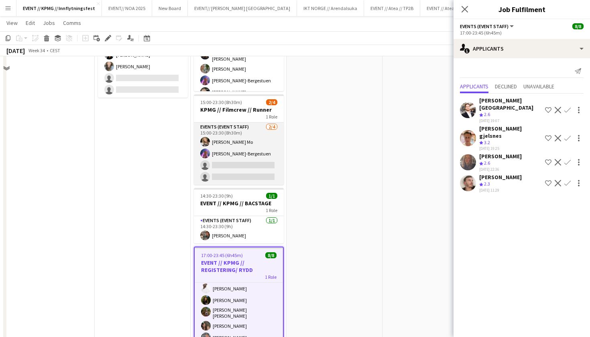
scroll to position [201, 0]
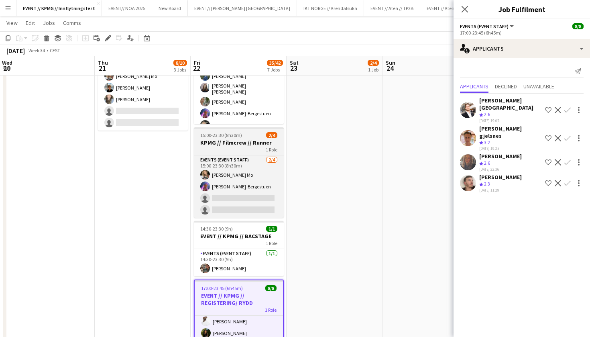
click at [245, 140] on h3 "KPMG // Filmcrew // Runner" at bounding box center [239, 142] width 90 height 7
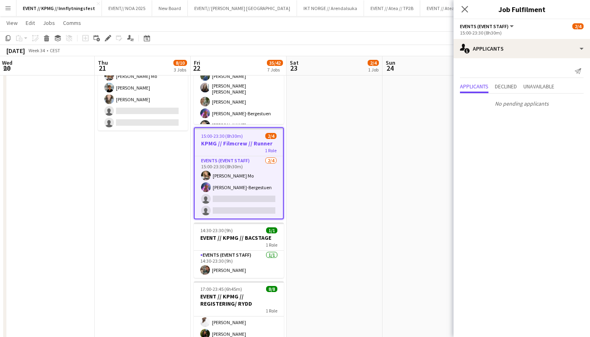
click at [361, 145] on app-date-cell "08:00-16:00 (8h) 2/4 EVENT // KPMG // tilbakelevering 1 Role Events (Event Staf…" at bounding box center [335, 275] width 96 height 773
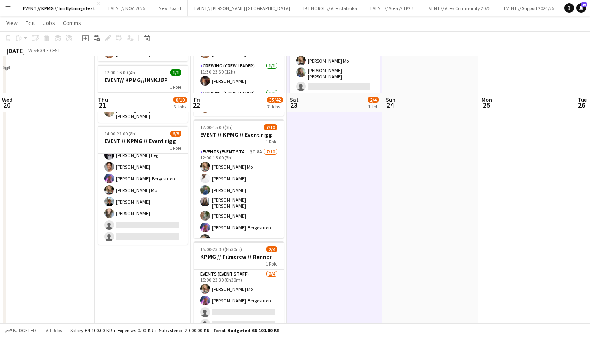
scroll to position [77, 0]
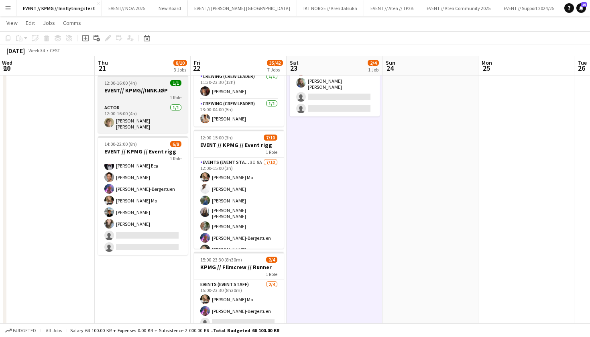
click at [143, 88] on h3 "EVENT// KPMG//INNKJØP" at bounding box center [143, 90] width 90 height 7
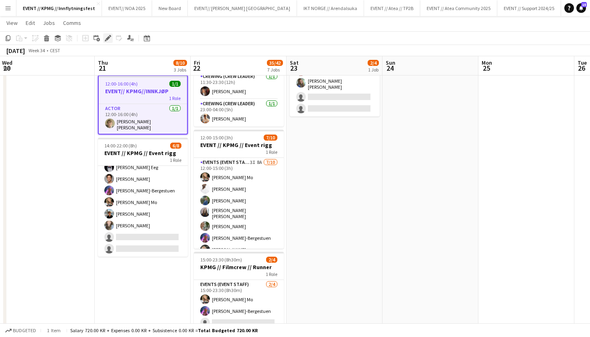
click at [108, 40] on icon "Edit" at bounding box center [108, 38] width 6 height 6
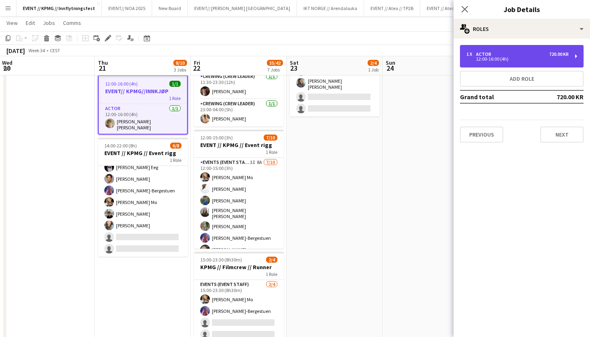
click at [515, 66] on div "1 x Actor 720.00 KR 12:00-16:00 (4h)" at bounding box center [522, 56] width 124 height 22
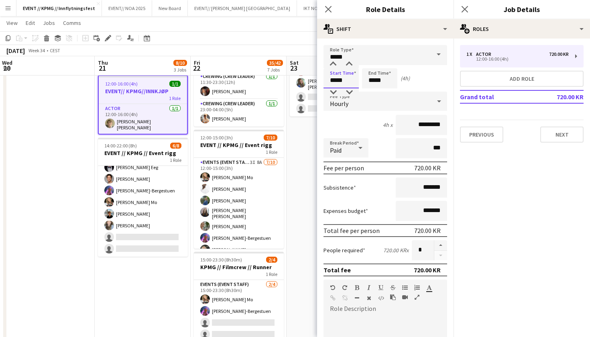
click at [337, 80] on input "*****" at bounding box center [341, 78] width 35 height 20
type input "*****"
click at [375, 78] on input "*****" at bounding box center [379, 78] width 35 height 20
type input "*****"
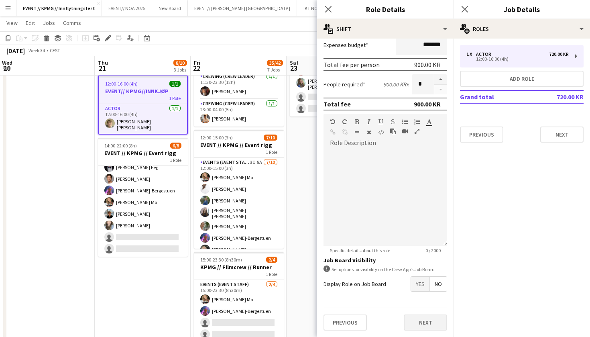
scroll to position [166, 0]
click at [425, 323] on button "Next" at bounding box center [425, 322] width 43 height 16
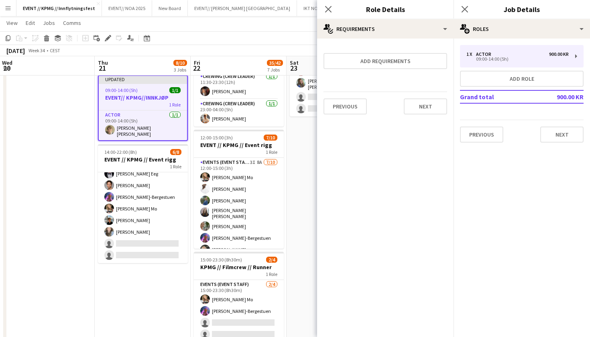
scroll to position [0, 0]
click at [428, 114] on button "Next" at bounding box center [425, 106] width 43 height 16
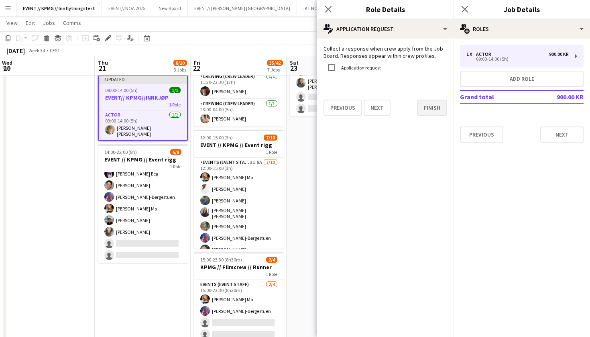
click at [435, 111] on button "Finish" at bounding box center [432, 108] width 30 height 16
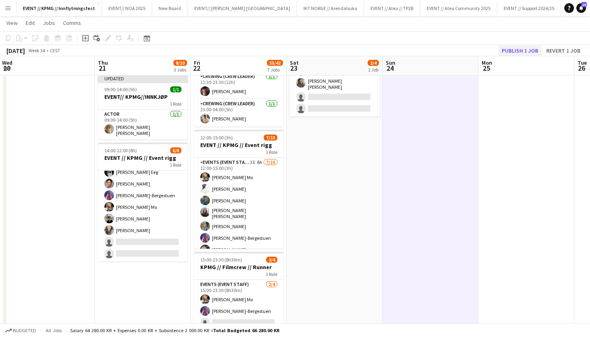
click at [508, 48] on button "Publish 1 job" at bounding box center [520, 50] width 43 height 10
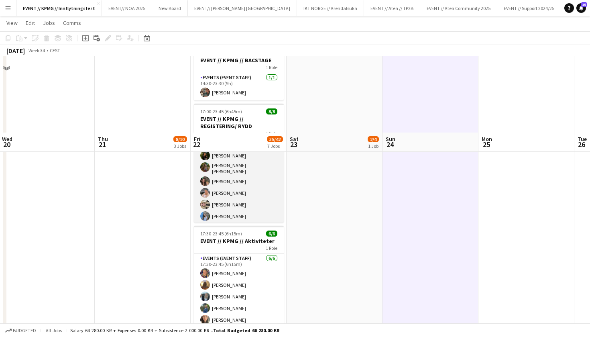
scroll to position [25, 0]
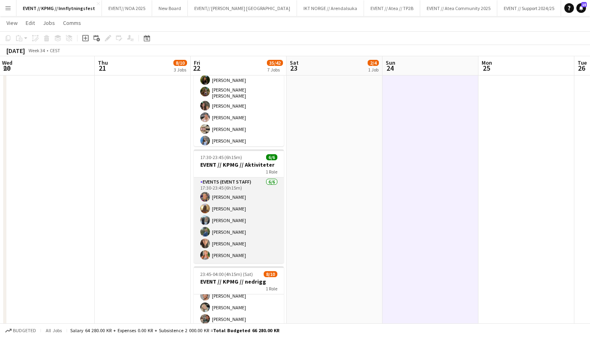
click at [247, 227] on app-card-role "Events (Event Staff) [DATE] 17:30-23:45 (6h15m) [PERSON_NAME] [PERSON_NAME] [PE…" at bounding box center [239, 221] width 90 height 86
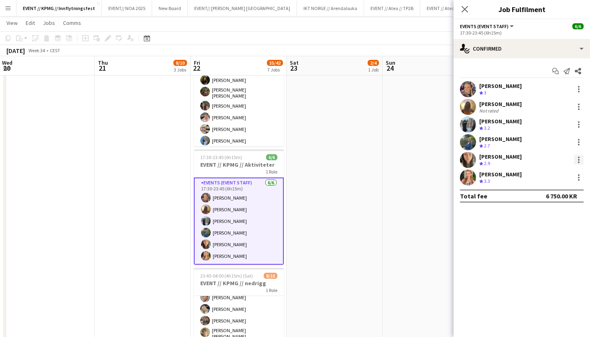
click at [579, 155] on div at bounding box center [579, 160] width 10 height 10
click at [562, 199] on button "Switch crew" at bounding box center [552, 193] width 63 height 19
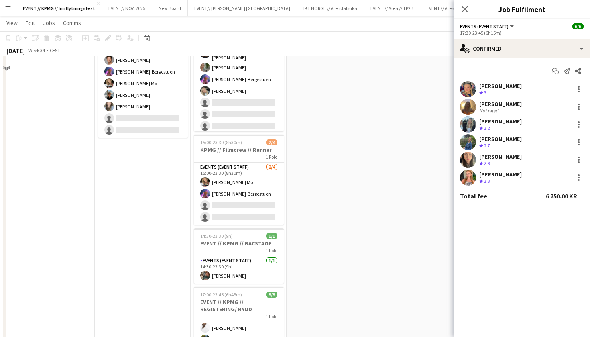
scroll to position [153, 0]
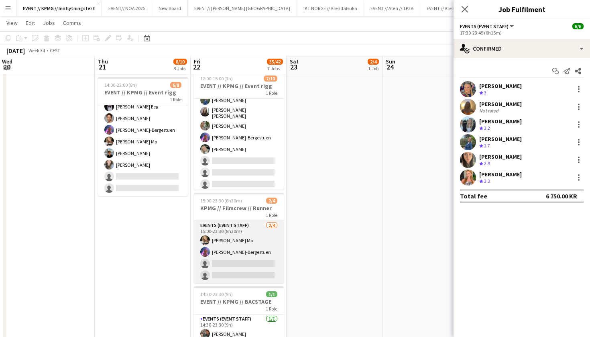
click at [236, 253] on app-card-role "Events (Event Staff) [DATE] 15:00-23:30 (8h30m) [PERSON_NAME] Mo [PERSON_NAME] …" at bounding box center [239, 252] width 90 height 62
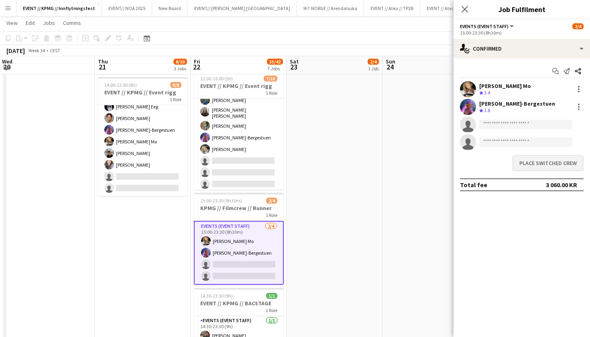
click at [548, 161] on button "Place switched crew" at bounding box center [548, 163] width 71 height 16
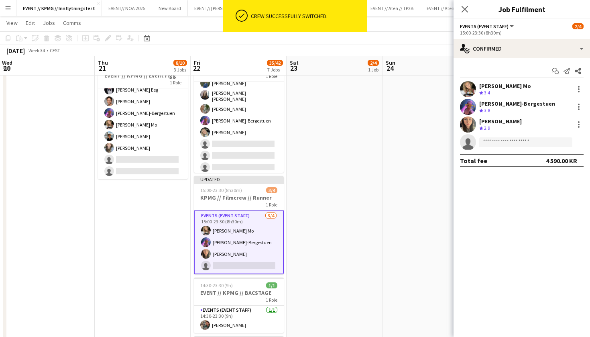
click at [336, 174] on app-date-cell "08:00-16:00 (8h) 2/4 EVENT // KPMG // tilbakelevering 1 Role Events (Event Staf…" at bounding box center [335, 323] width 96 height 773
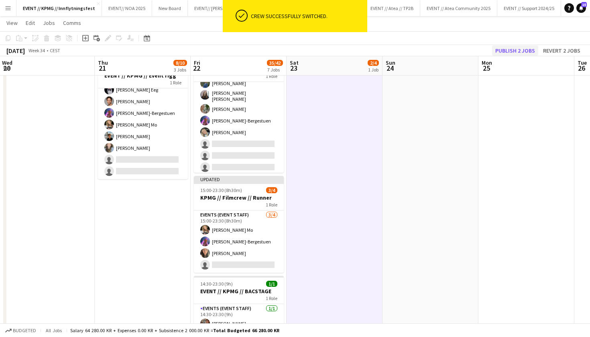
click at [517, 53] on button "Publish 2 jobs" at bounding box center [515, 50] width 46 height 10
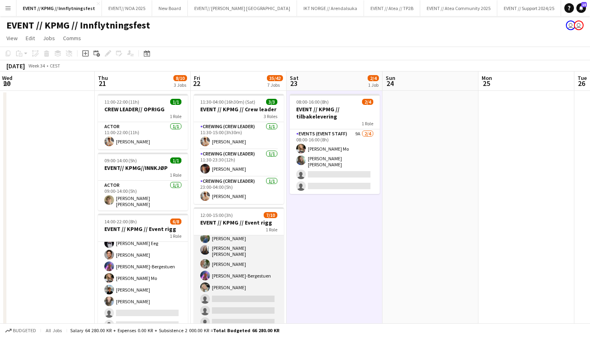
scroll to position [0, 0]
click at [222, 272] on app-card-role "Events (Event Staff) 3I 8A [DATE] 12:00-15:00 (3h) [PERSON_NAME] Mo [PERSON_NAM…" at bounding box center [239, 263] width 90 height 135
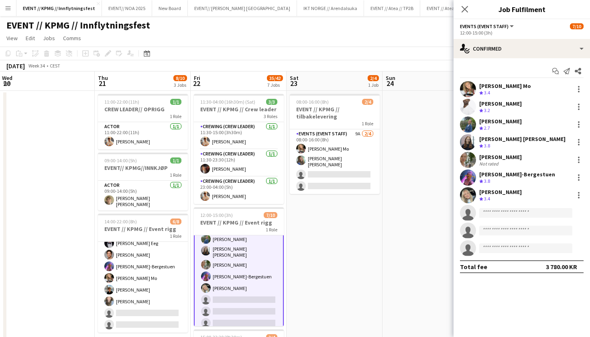
drag, startPoint x: 527, startPoint y: 86, endPoint x: 475, endPoint y: 86, distance: 52.2
click at [475, 86] on div "[PERSON_NAME] Mo Crew rating 3.4" at bounding box center [522, 89] width 137 height 16
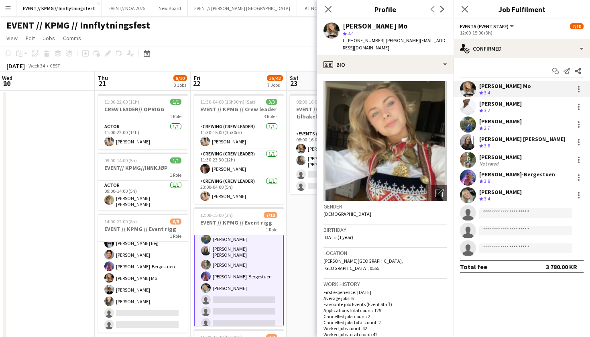
click at [509, 107] on div "[PERSON_NAME]" at bounding box center [501, 103] width 43 height 7
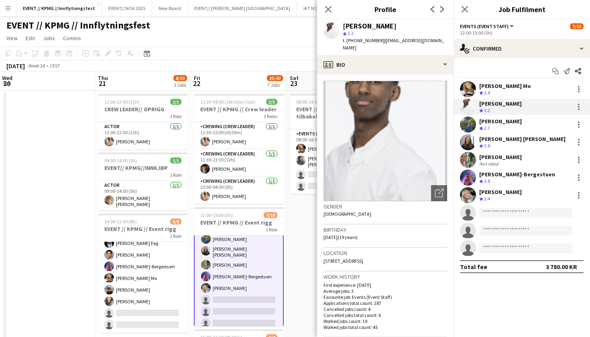
drag, startPoint x: 399, startPoint y: 27, endPoint x: 323, endPoint y: 27, distance: 76.3
click at [323, 27] on div "[PERSON_NAME] star 3.2 t. [PHONE_NUMBER] | [EMAIL_ADDRESS][DOMAIN_NAME]" at bounding box center [385, 37] width 137 height 36
click at [510, 116] on div "[PERSON_NAME] Crew rating 2.7" at bounding box center [522, 124] width 137 height 16
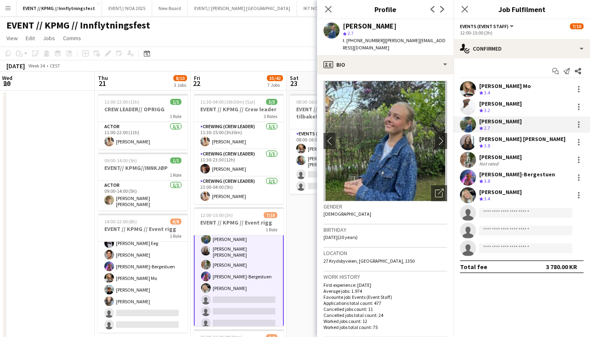
drag, startPoint x: 386, startPoint y: 28, endPoint x: 340, endPoint y: 28, distance: 46.2
click at [340, 28] on div "[PERSON_NAME] star 2.7 t. [PHONE_NUMBER] | [PERSON_NAME][EMAIL_ADDRESS][DOMAIN_…" at bounding box center [385, 37] width 137 height 36
click at [509, 141] on div "[PERSON_NAME] [PERSON_NAME]" at bounding box center [523, 138] width 86 height 7
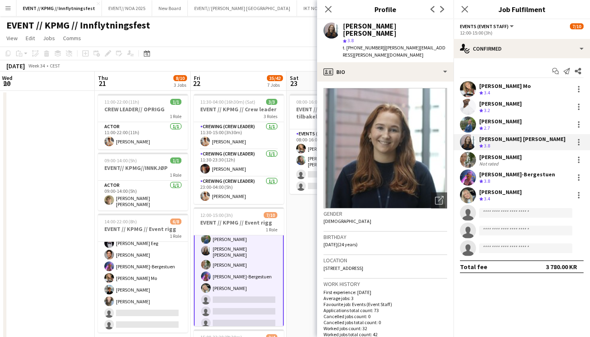
drag, startPoint x: 412, startPoint y: 28, endPoint x: 338, endPoint y: 28, distance: 73.9
click at [338, 28] on div "[PERSON_NAME] [PERSON_NAME] star 3.8 t. [PHONE_NUMBER] | [PERSON_NAME][EMAIL_AD…" at bounding box center [385, 40] width 137 height 43
click at [522, 158] on div "[PERSON_NAME]" at bounding box center [501, 156] width 43 height 7
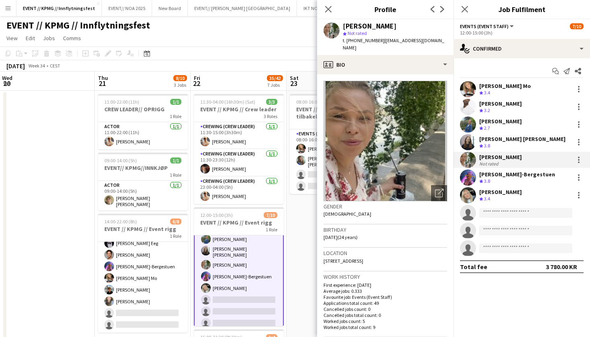
drag, startPoint x: 411, startPoint y: 26, endPoint x: 336, endPoint y: 26, distance: 75.1
click at [336, 26] on div "[PERSON_NAME] star Not rated t. [PHONE_NUMBER] | [EMAIL_ADDRESS][DOMAIN_NAME]" at bounding box center [385, 37] width 137 height 36
click at [506, 174] on div "[PERSON_NAME]-Bergestuen" at bounding box center [518, 174] width 76 height 7
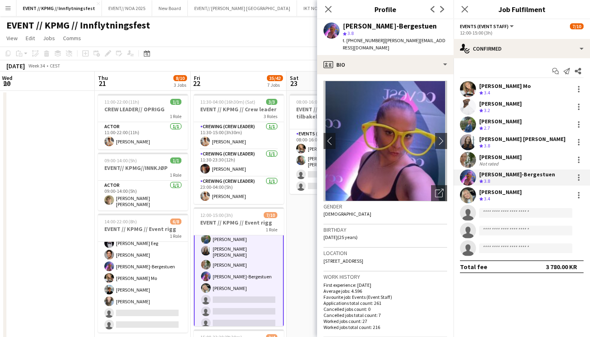
drag, startPoint x: 441, startPoint y: 27, endPoint x: 337, endPoint y: 27, distance: 104.0
click at [337, 27] on div "[PERSON_NAME]-Bergestuen star 3.8 t. [PHONE_NUMBER] | [EMAIL_ADDRESS][DOMAIN_NA…" at bounding box center [385, 37] width 137 height 36
click at [500, 191] on div "[PERSON_NAME]" at bounding box center [501, 191] width 43 height 7
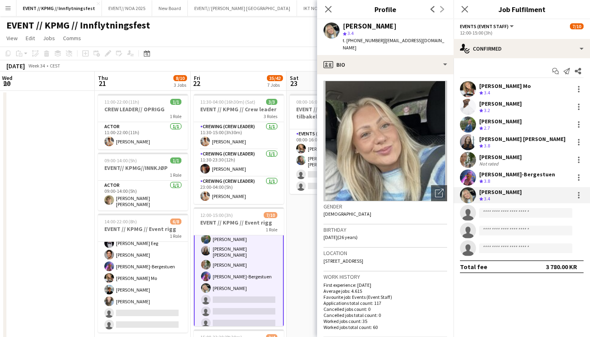
drag, startPoint x: 396, startPoint y: 28, endPoint x: 341, endPoint y: 28, distance: 55.8
click at [341, 28] on div "[PERSON_NAME] star 3.4 t. [PHONE_NUMBER] | [EMAIL_ADDRESS][DOMAIN_NAME]" at bounding box center [385, 37] width 137 height 36
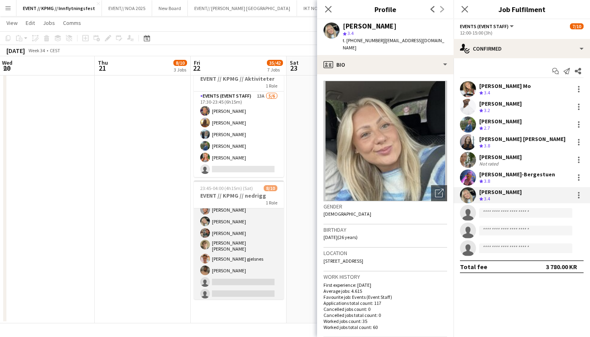
scroll to position [539, 0]
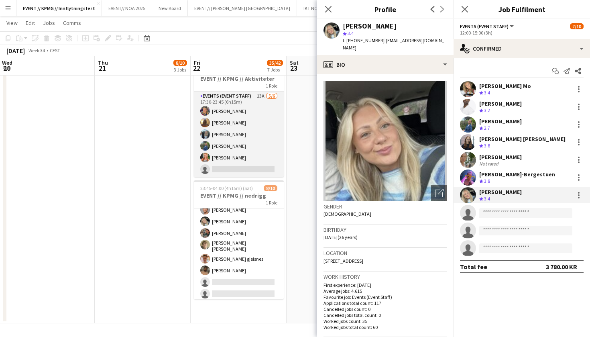
click at [263, 117] on app-card-role "Events (Event Staff) 13A [DATE] 17:30-23:45 (6h15m) [PERSON_NAME] [PERSON_NAME]…" at bounding box center [239, 135] width 90 height 86
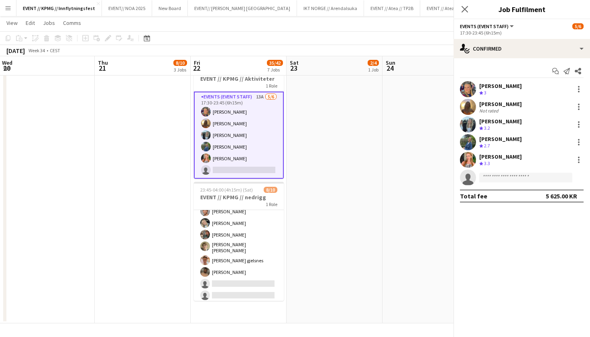
scroll to position [41, 0]
click at [519, 83] on div "[PERSON_NAME]" at bounding box center [501, 85] width 43 height 7
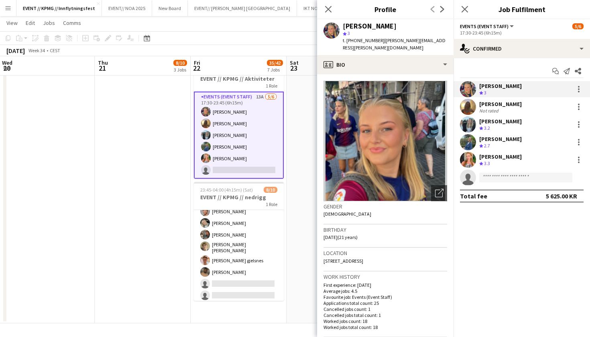
click at [505, 98] on div "[PERSON_NAME] Crew rating 3 [PERSON_NAME] Not rated [PERSON_NAME] Crew rating 3…" at bounding box center [522, 133] width 137 height 104
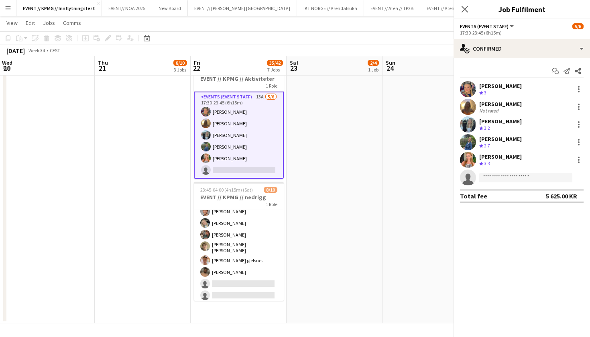
click at [504, 105] on div "[PERSON_NAME]" at bounding box center [501, 103] width 43 height 7
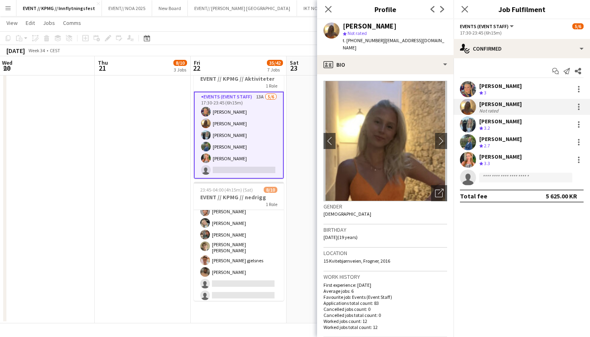
click at [373, 24] on div "[PERSON_NAME]" at bounding box center [370, 25] width 54 height 7
click at [515, 81] on div "Start chat Send notification Share [PERSON_NAME] Crew rating 3 [PERSON_NAME] No…" at bounding box center [522, 133] width 137 height 151
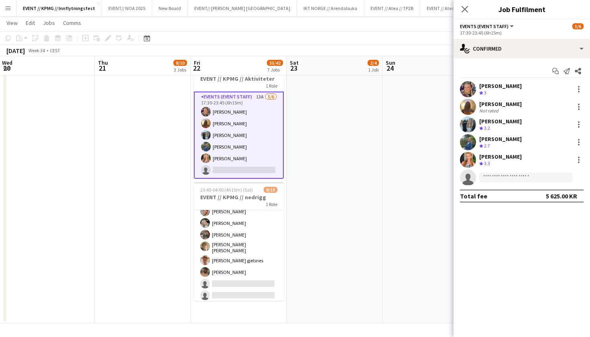
click at [511, 84] on div "[PERSON_NAME]" at bounding box center [501, 85] width 43 height 7
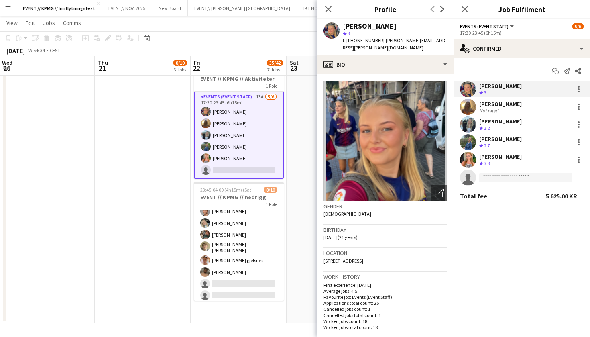
drag, startPoint x: 410, startPoint y: 29, endPoint x: 339, endPoint y: 29, distance: 70.3
click at [339, 29] on div "[PERSON_NAME] star 3 t. [PHONE_NUMBER] | [PERSON_NAME][EMAIL_ADDRESS][PERSON_NA…" at bounding box center [385, 37] width 137 height 36
click at [521, 106] on div "[PERSON_NAME] Not rated" at bounding box center [522, 107] width 137 height 16
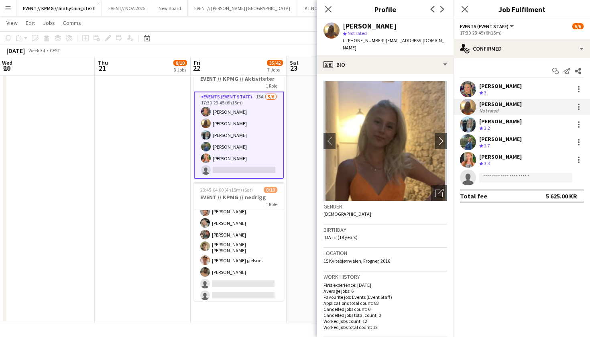
drag, startPoint x: 396, startPoint y: 27, endPoint x: 342, endPoint y: 28, distance: 53.4
click at [342, 28] on div "[PERSON_NAME] star Not rated t. [PHONE_NUMBER] | [EMAIL_ADDRESS][DOMAIN_NAME]" at bounding box center [385, 37] width 137 height 36
click at [549, 126] on div "[PERSON_NAME] Crew rating 3.2" at bounding box center [522, 124] width 137 height 16
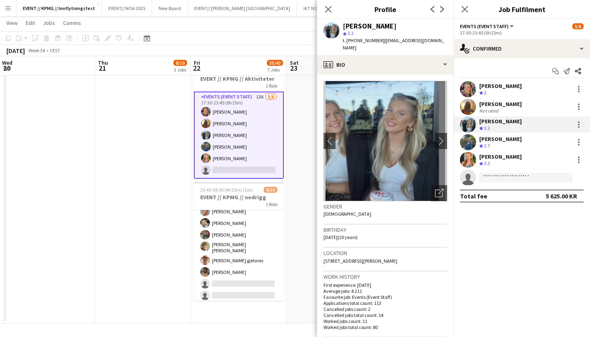
drag, startPoint x: 422, startPoint y: 25, endPoint x: 338, endPoint y: 25, distance: 84.3
click at [338, 25] on div "[PERSON_NAME] star 3.2 t. [PHONE_NUMBER] | [EMAIL_ADDRESS][DOMAIN_NAME]" at bounding box center [385, 37] width 137 height 36
click at [518, 146] on div "[PERSON_NAME] Crew rating 2.7" at bounding box center [522, 142] width 137 height 16
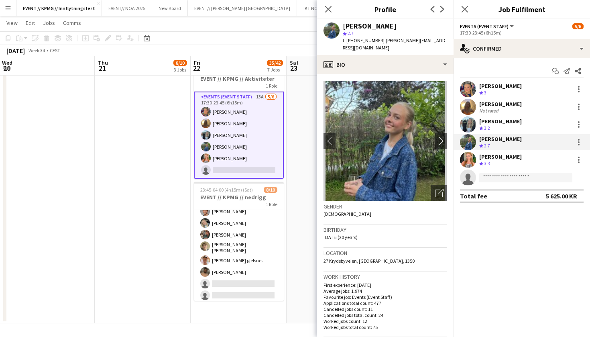
drag, startPoint x: 400, startPoint y: 31, endPoint x: 341, endPoint y: 28, distance: 58.7
click at [341, 28] on div "[PERSON_NAME] star 2.7 t. [PHONE_NUMBER] | [PERSON_NAME][EMAIL_ADDRESS][DOMAIN_…" at bounding box center [385, 37] width 137 height 36
click at [388, 26] on div "[PERSON_NAME]" at bounding box center [395, 25] width 104 height 7
drag, startPoint x: 388, startPoint y: 26, endPoint x: 340, endPoint y: 24, distance: 47.8
click at [340, 24] on div "[PERSON_NAME] star 2.7 t. [PHONE_NUMBER] | [PERSON_NAME][EMAIL_ADDRESS][DOMAIN_…" at bounding box center [385, 37] width 137 height 36
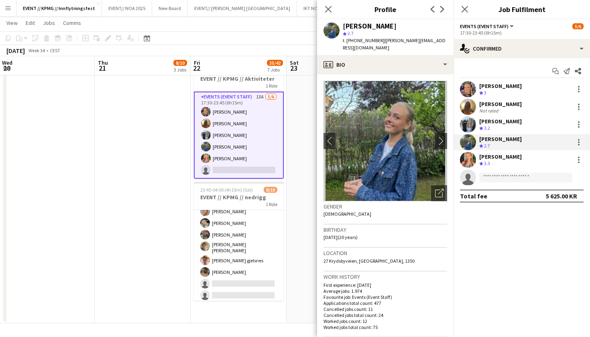
click at [499, 160] on div "Crew rating 3.3" at bounding box center [501, 163] width 43 height 7
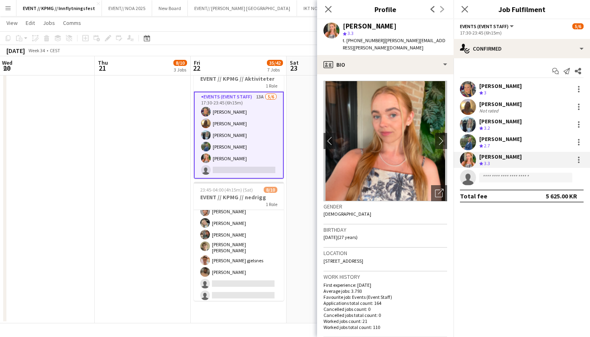
drag, startPoint x: 399, startPoint y: 26, endPoint x: 340, endPoint y: 26, distance: 59.0
click at [340, 26] on div "[PERSON_NAME] star 3.3 t. [PHONE_NUMBER] | [PERSON_NAME][EMAIL_ADDRESS][PERSON_…" at bounding box center [385, 37] width 137 height 36
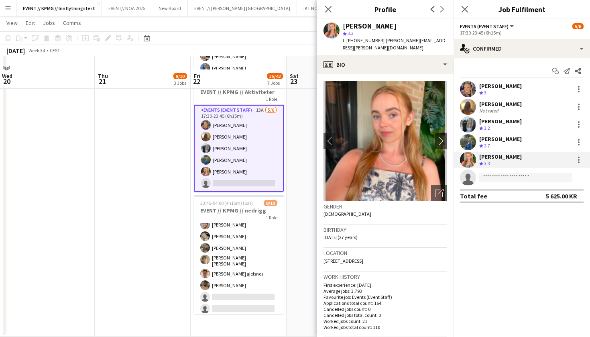
scroll to position [525, 0]
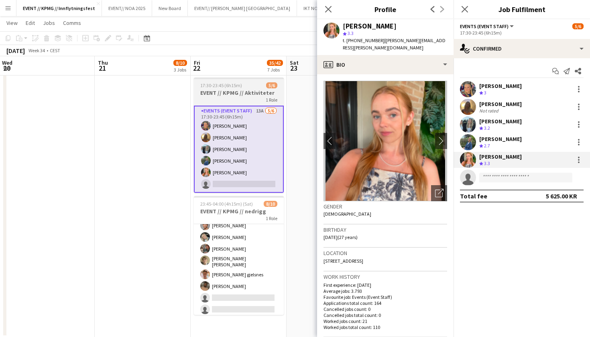
click at [243, 100] on div "1 Role" at bounding box center [239, 99] width 90 height 6
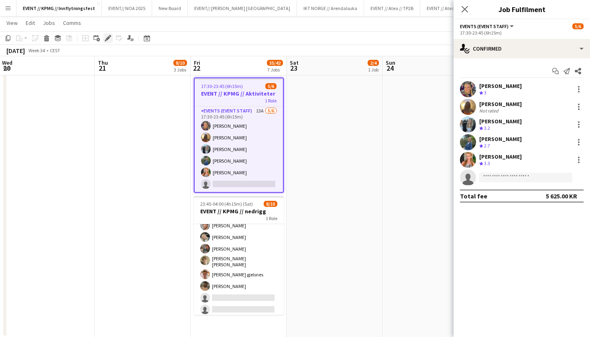
click at [111, 35] on icon "Edit" at bounding box center [108, 38] width 6 height 6
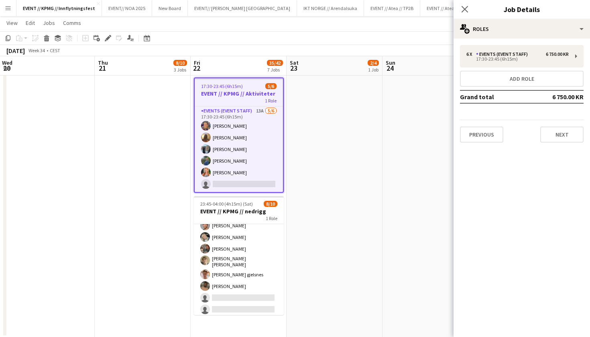
click at [547, 67] on div "6 x Events (Event Staff) 6 750.00 KR 17:30-23:45 (6h15m) Add role Grand total 6…" at bounding box center [522, 94] width 137 height 98
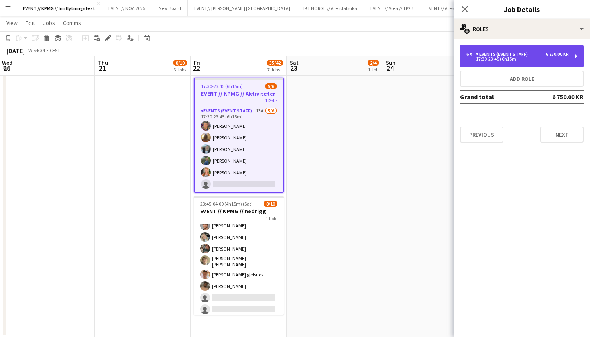
click at [548, 62] on div "6 x Events (Event Staff) 6 750.00 KR 17:30-23:45 (6h15m)" at bounding box center [522, 56] width 124 height 22
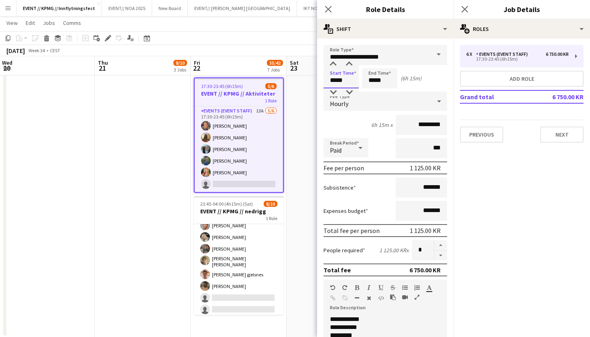
click at [337, 79] on input "*****" at bounding box center [341, 78] width 35 height 20
type input "*****"
click at [408, 83] on div "Start Time ***** End Time ***** (5h 15m)" at bounding box center [386, 78] width 124 height 20
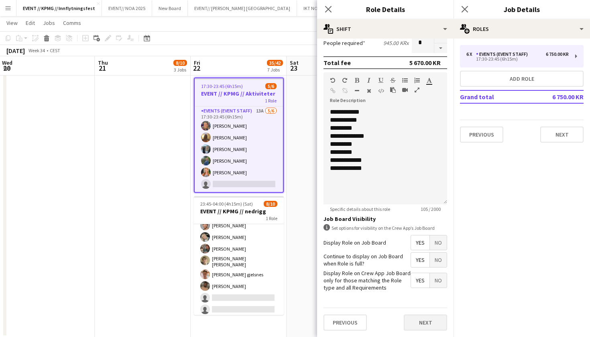
scroll to position [207, 0]
click at [426, 321] on button "Next" at bounding box center [425, 322] width 43 height 16
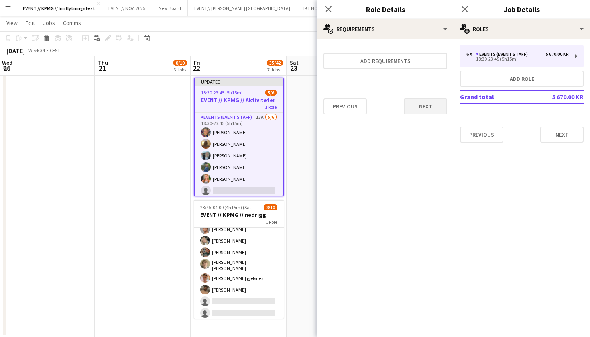
click at [429, 106] on button "Next" at bounding box center [425, 106] width 43 height 16
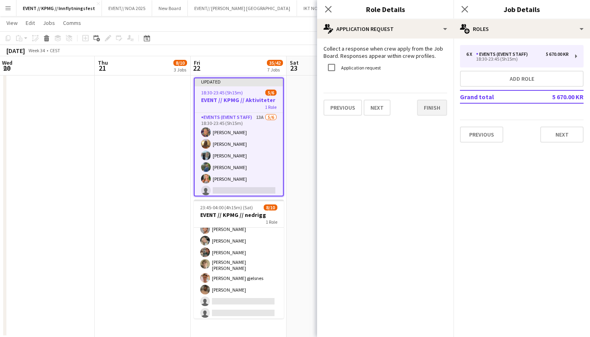
click at [433, 112] on button "Finish" at bounding box center [432, 108] width 30 height 16
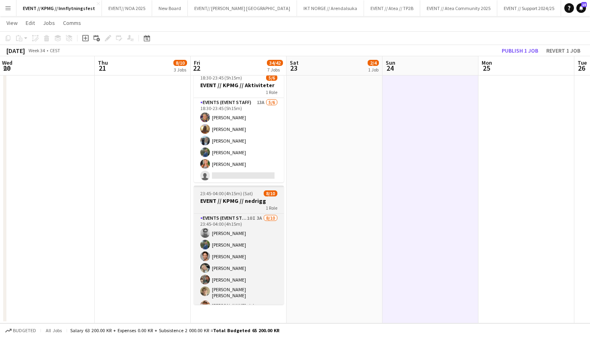
click at [239, 194] on span "23:45-04:00 (4h15m) (Sat)" at bounding box center [226, 193] width 53 height 6
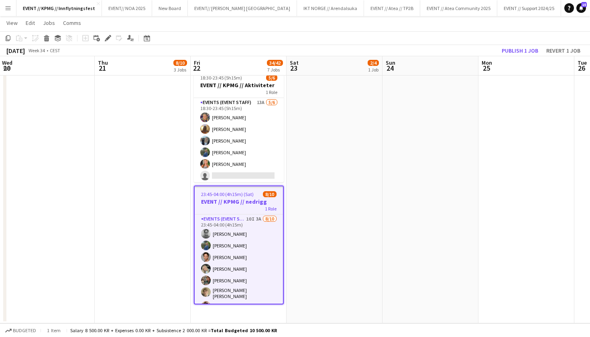
click at [243, 194] on span "23:45-04:00 (4h15m) (Sat)" at bounding box center [227, 194] width 53 height 6
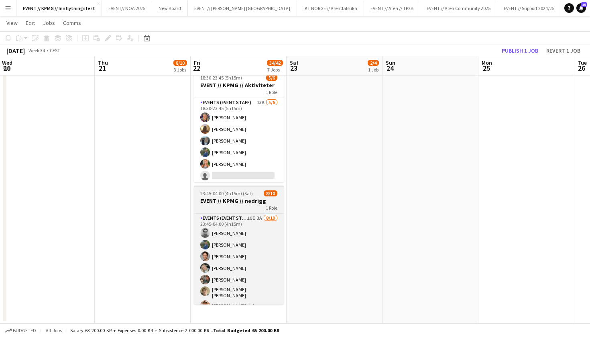
click at [243, 194] on span "23:45-04:00 (4h15m) (Sat)" at bounding box center [226, 193] width 53 height 6
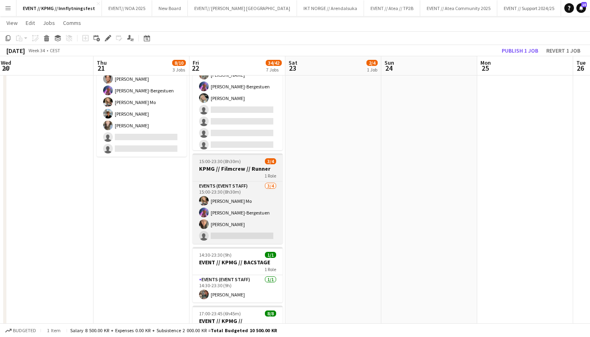
scroll to position [170, 0]
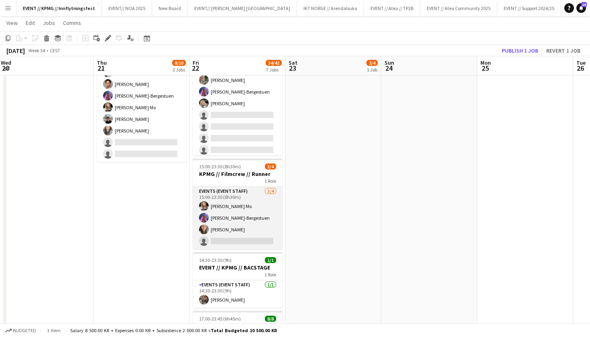
click at [236, 218] on app-card-role "Events (Event Staff) [DATE] 15:00-23:30 (8h30m) [PERSON_NAME] Mo [PERSON_NAME]-…" at bounding box center [238, 218] width 90 height 62
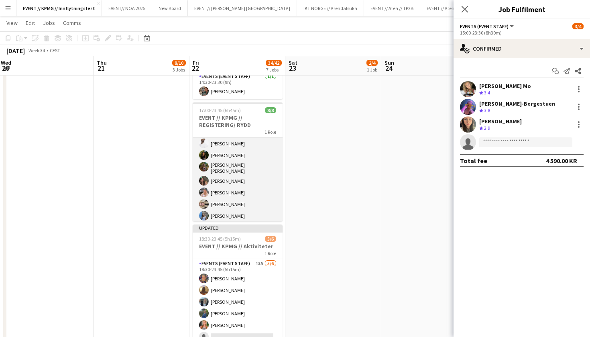
scroll to position [499, 0]
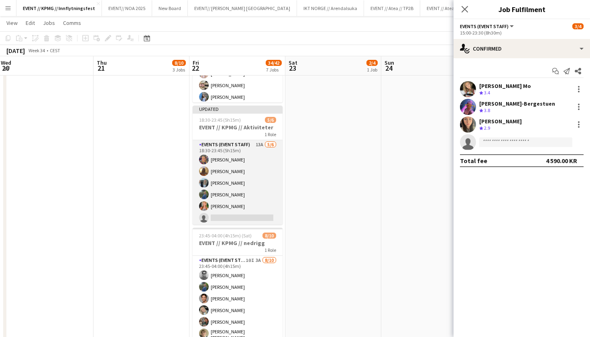
click at [246, 191] on app-card-role "Events (Event Staff) 13A [DATE] 18:30-23:45 (5h15m) [PERSON_NAME] [PERSON_NAME]…" at bounding box center [238, 183] width 90 height 86
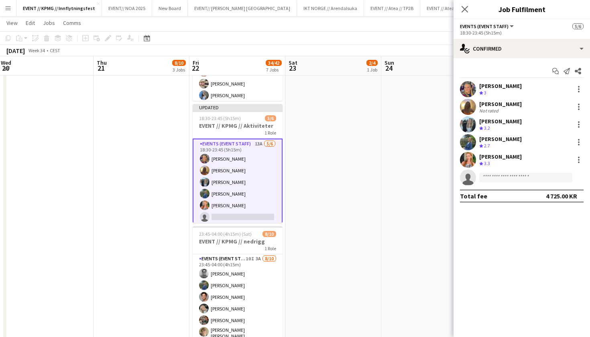
click at [502, 104] on div "[PERSON_NAME]" at bounding box center [501, 103] width 43 height 7
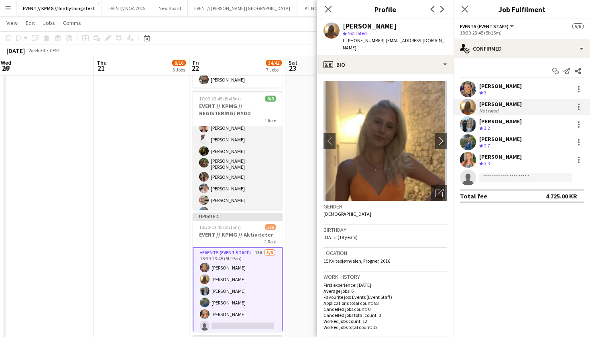
scroll to position [12, 0]
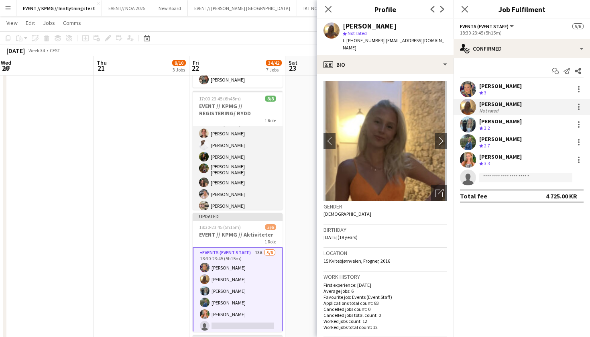
click at [230, 166] on app-card-role "Events (Event Staff) [DATE] 17:00-23:45 (6h45m) [PERSON_NAME] [PERSON_NAME] [PE…" at bounding box center [238, 169] width 90 height 111
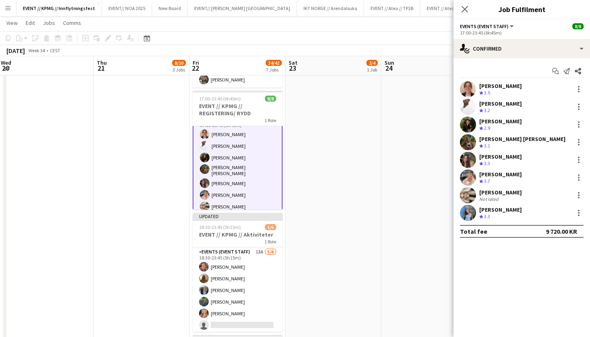
click at [508, 81] on div "[PERSON_NAME] Crew rating 3.5" at bounding box center [522, 89] width 137 height 16
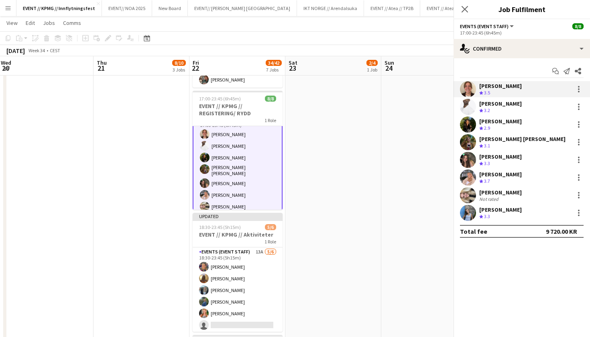
click at [508, 81] on div "[PERSON_NAME] Crew rating 3.5" at bounding box center [522, 89] width 137 height 16
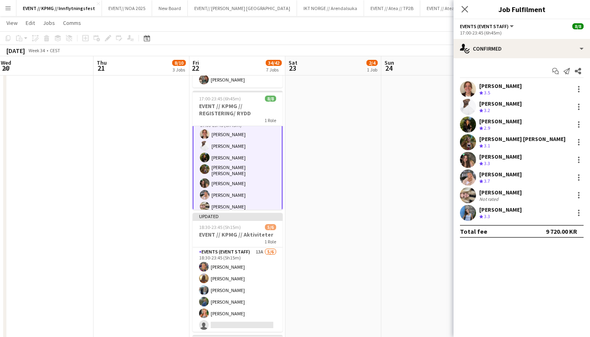
click at [512, 83] on div "[PERSON_NAME]" at bounding box center [501, 85] width 43 height 7
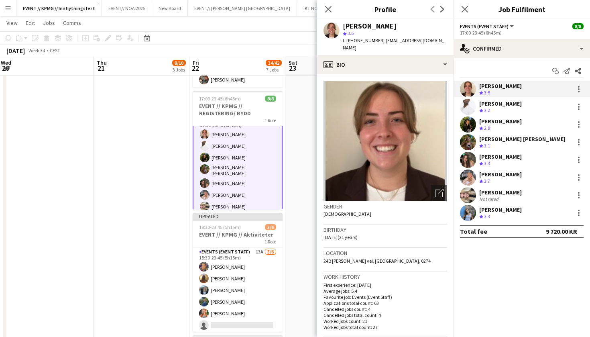
drag, startPoint x: 91, startPoint y: 147, endPoint x: 90, endPoint y: 138, distance: 9.2
click at [90, 147] on app-date-cell at bounding box center [46, 86] width 96 height 773
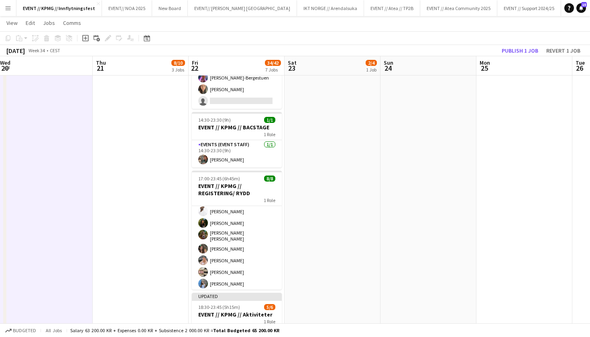
scroll to position [25, 0]
click at [410, 135] on app-date-cell at bounding box center [429, 166] width 96 height 773
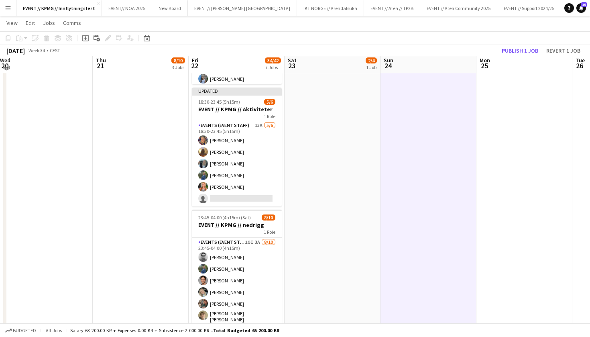
scroll to position [518, 0]
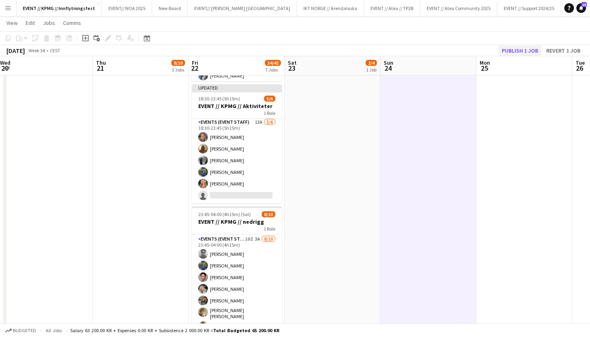
click at [529, 49] on button "Publish 1 job" at bounding box center [520, 50] width 43 height 10
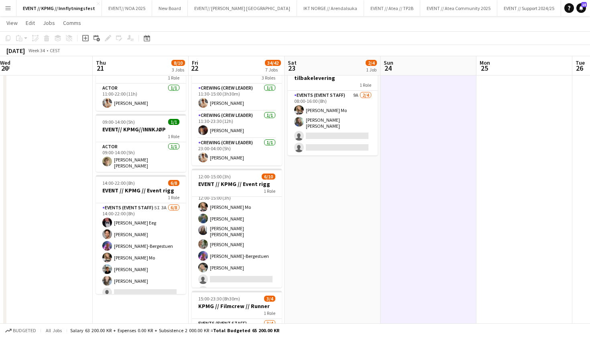
scroll to position [6, 0]
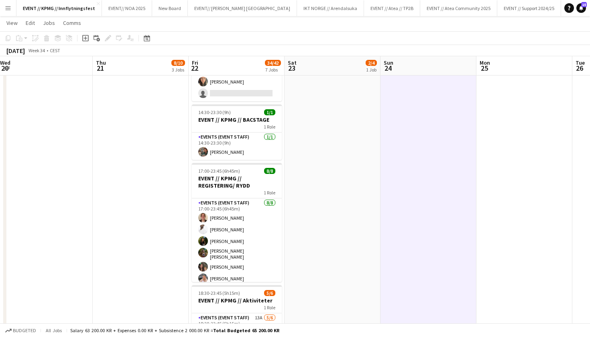
click at [308, 218] on app-date-cell "08:00-16:00 (8h) 2/4 EVENT // KPMG // tilbakelevering 1 Role Events (Event Staf…" at bounding box center [333, 158] width 96 height 773
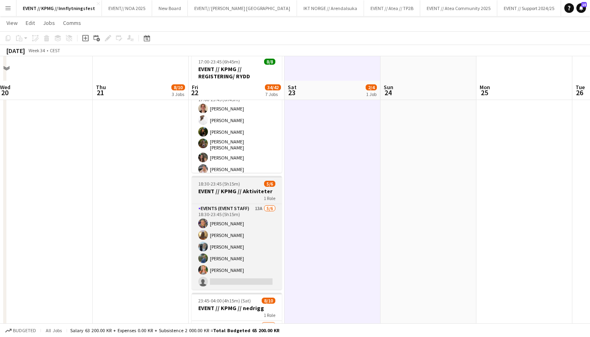
scroll to position [403, 0]
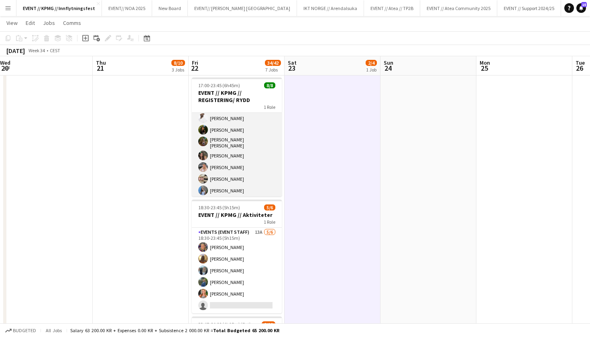
click at [240, 133] on app-card-role "Events (Event Staff) [DATE] 17:00-23:45 (6h45m) [PERSON_NAME] [PERSON_NAME] [PE…" at bounding box center [237, 142] width 90 height 111
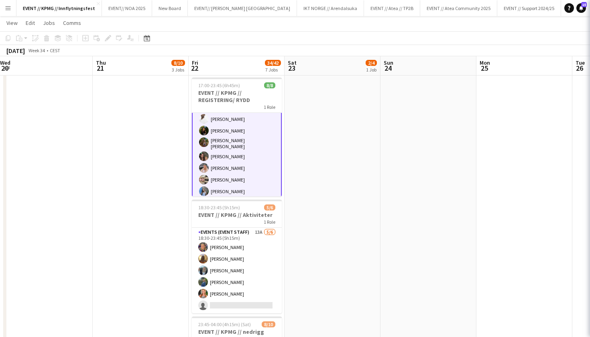
scroll to position [25, 0]
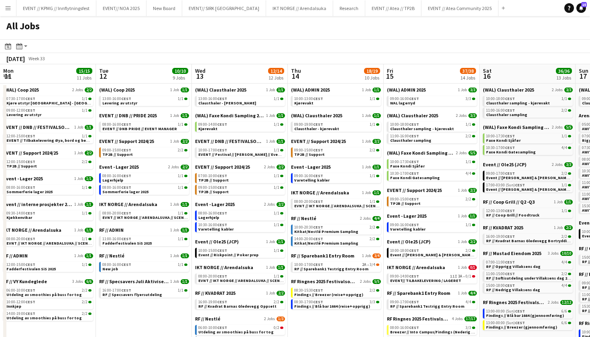
scroll to position [0, 192]
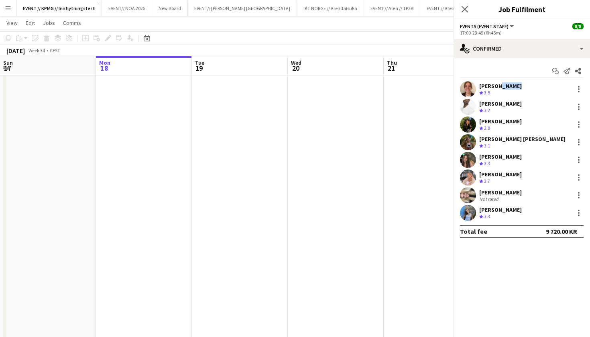
scroll to position [25, 0]
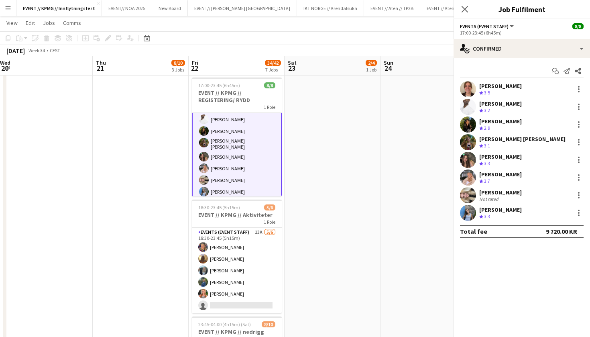
click at [502, 84] on div "[PERSON_NAME]" at bounding box center [501, 85] width 43 height 7
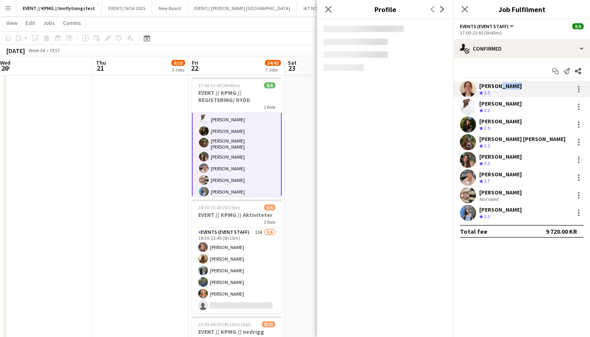
click at [502, 84] on div "[PERSON_NAME]" at bounding box center [501, 85] width 43 height 7
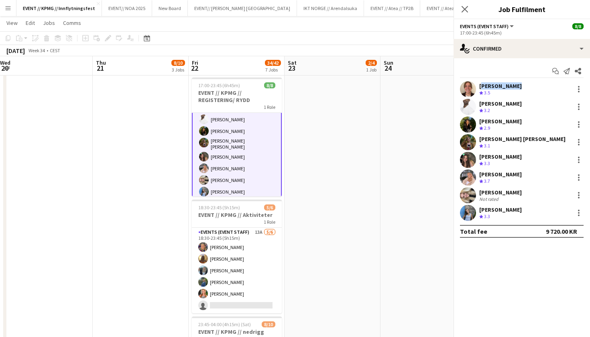
click at [502, 84] on div "[PERSON_NAME]" at bounding box center [501, 85] width 43 height 7
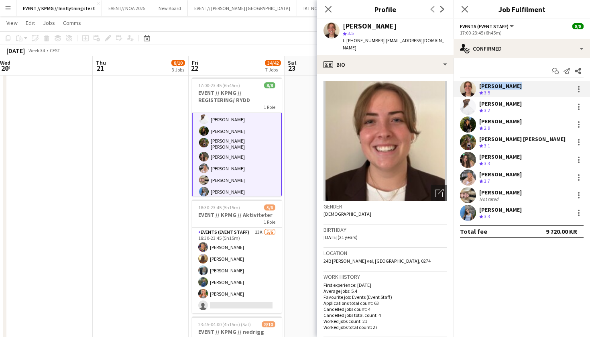
copy div "[PERSON_NAME]"
click at [527, 106] on div "Elias Stenvadet Crew rating 3.2" at bounding box center [522, 107] width 137 height 16
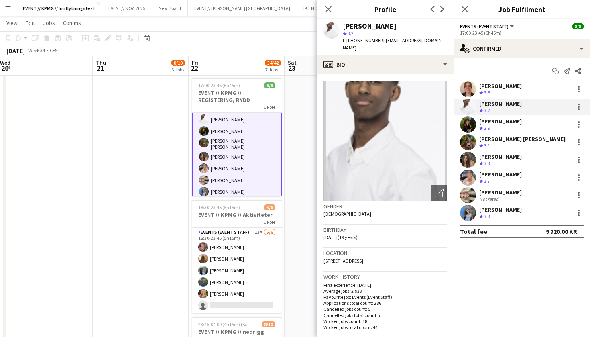
click at [382, 29] on div "[PERSON_NAME]" at bounding box center [370, 25] width 54 height 7
copy div "[PERSON_NAME]"
click at [517, 121] on div "[PERSON_NAME]" at bounding box center [501, 121] width 43 height 7
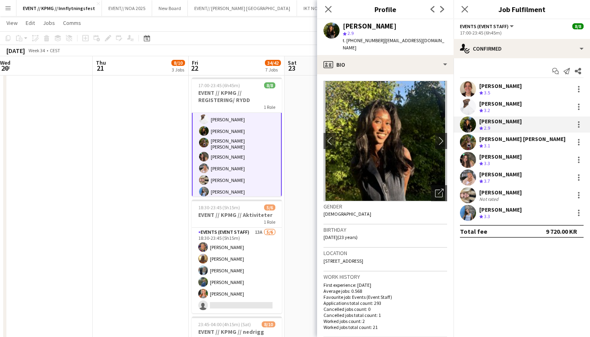
click at [380, 28] on div "[PERSON_NAME]" at bounding box center [370, 25] width 54 height 7
copy div "[PERSON_NAME]"
click at [516, 139] on div "[PERSON_NAME] [PERSON_NAME]" at bounding box center [523, 138] width 86 height 7
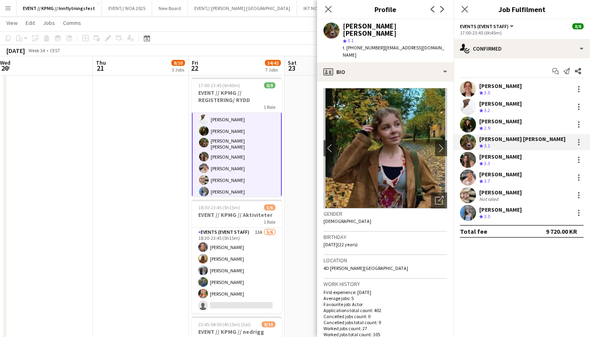
click at [385, 26] on div "[PERSON_NAME] [PERSON_NAME]" at bounding box center [395, 29] width 104 height 14
copy div "[PERSON_NAME] [PERSON_NAME]"
click at [487, 159] on div "[PERSON_NAME]" at bounding box center [501, 156] width 43 height 7
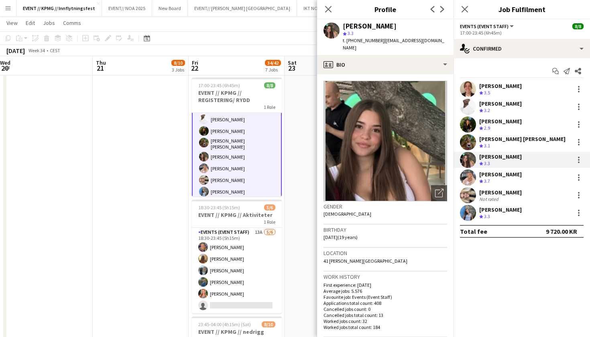
click at [378, 29] on div "[PERSON_NAME]" at bounding box center [370, 25] width 54 height 7
copy div "[PERSON_NAME]"
click at [502, 176] on div "[PERSON_NAME]" at bounding box center [501, 174] width 43 height 7
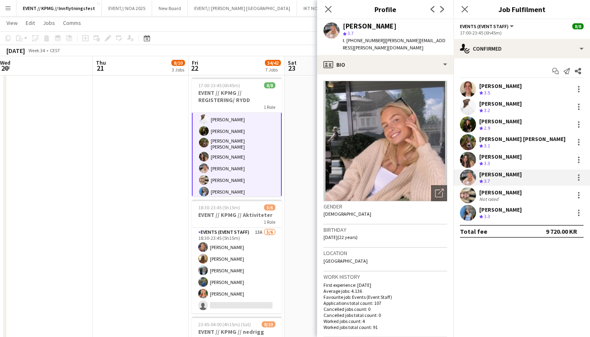
click at [359, 30] on div "star 3.7" at bounding box center [395, 33] width 104 height 7
click at [361, 29] on div "[PERSON_NAME]" at bounding box center [370, 25] width 54 height 7
copy div "[PERSON_NAME]"
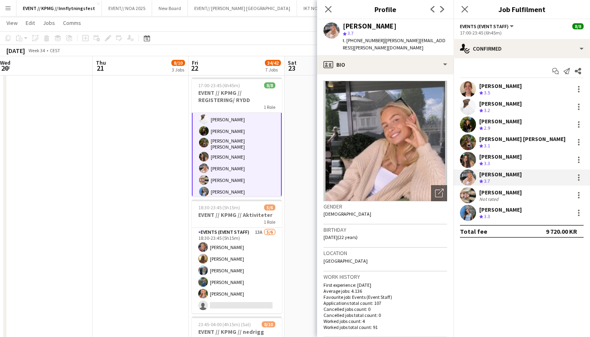
click at [515, 198] on div "Maria Linnebo Not rated" at bounding box center [522, 195] width 137 height 16
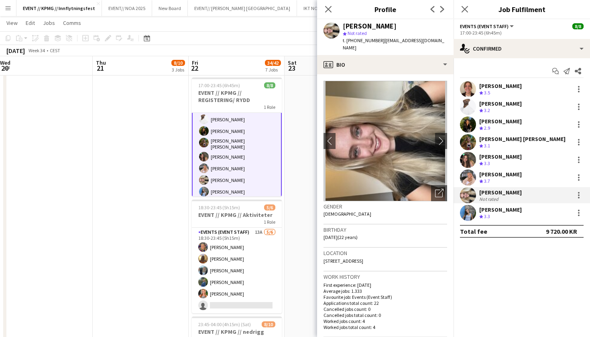
click at [379, 24] on div "[PERSON_NAME]" at bounding box center [370, 25] width 54 height 7
copy div "[PERSON_NAME]"
click at [497, 210] on div "[PERSON_NAME]" at bounding box center [501, 209] width 43 height 7
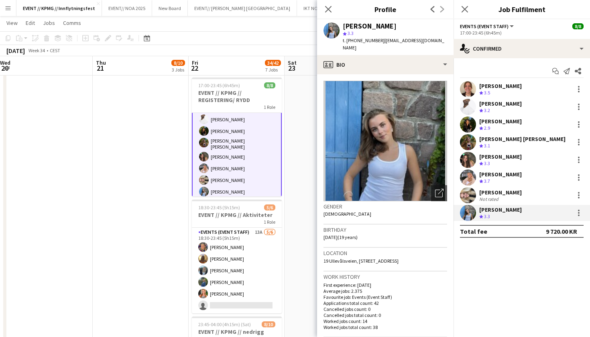
click at [373, 24] on div "[PERSON_NAME]" at bounding box center [370, 25] width 54 height 7
copy div "[PERSON_NAME]"
click at [122, 194] on app-date-cell "11:00-22:00 (11h) 1/1 CREW LEADER// OPRIGG 1 Role Actor 1/1 11:00-22:00 (11h) A…" at bounding box center [141, 73] width 96 height 773
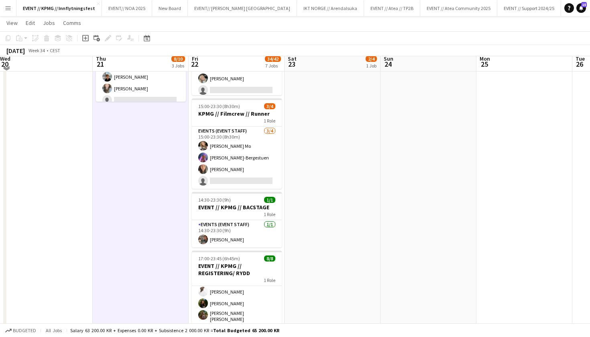
scroll to position [174, 0]
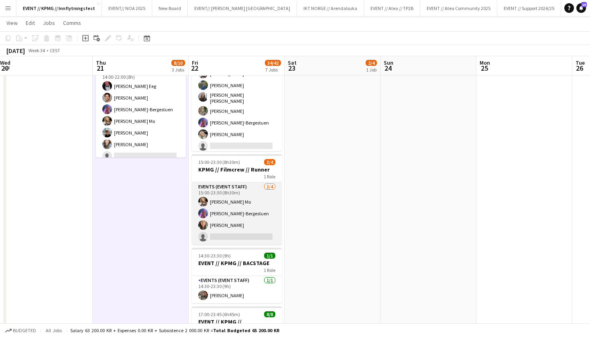
click at [230, 214] on app-card-role "Events (Event Staff) [DATE] 15:00-23:30 (8h30m) [PERSON_NAME] Mo [PERSON_NAME]-…" at bounding box center [237, 213] width 90 height 62
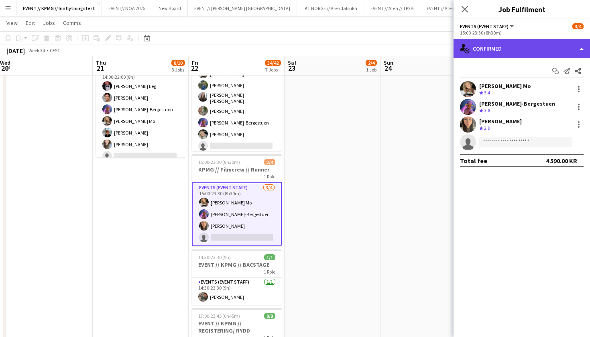
click at [538, 53] on div "single-neutral-actions-check-2 Confirmed" at bounding box center [522, 48] width 137 height 19
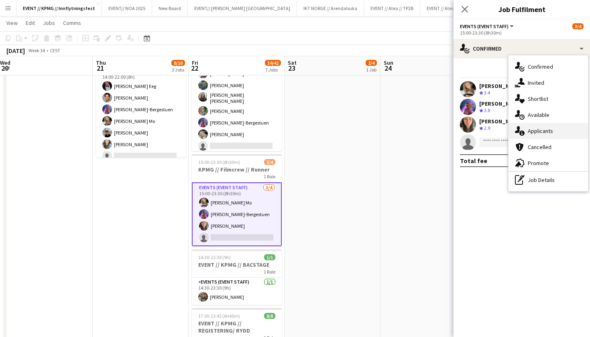
click at [559, 137] on div "single-neutral-actions-information Applicants" at bounding box center [549, 131] width 80 height 16
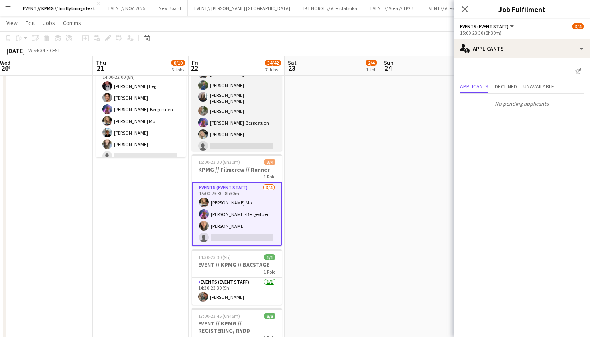
click at [264, 104] on app-card-role "Events (Event Staff) 3I 8A 6/10 12:00-15:00 (3h) Marte Jensen Mo Julia Iversen …" at bounding box center [237, 121] width 90 height 135
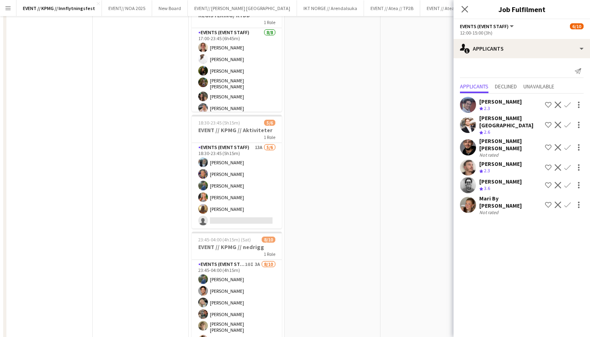
scroll to position [0, 0]
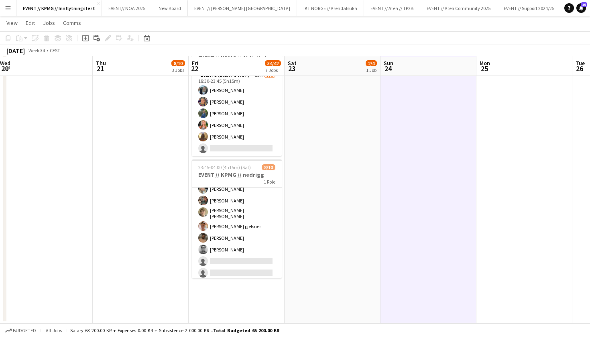
scroll to position [560, 0]
